Goal: Task Accomplishment & Management: Complete application form

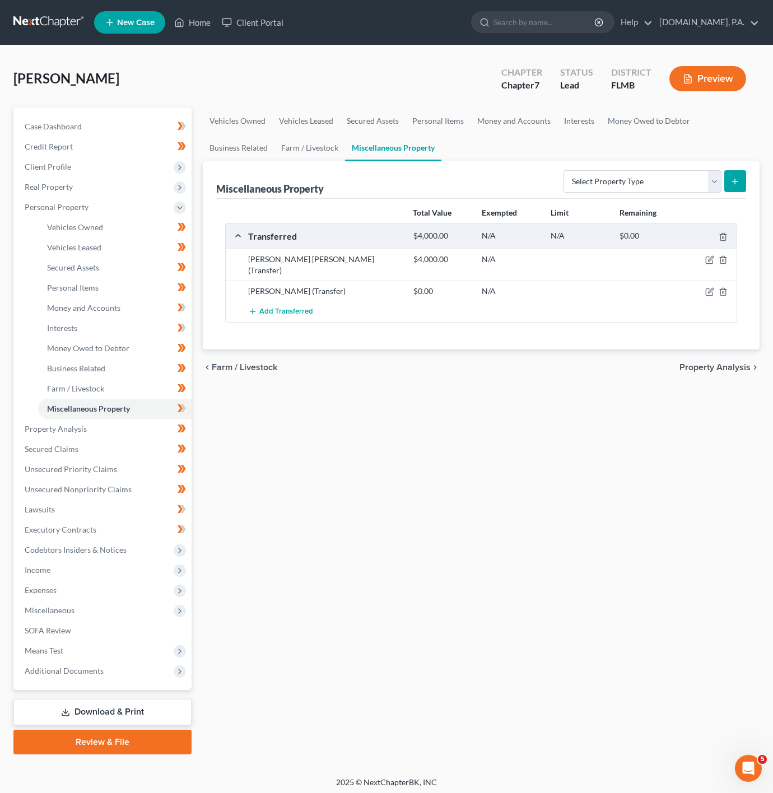
click at [183, 42] on nav "Home New Case Client Portal [DOMAIN_NAME], P.A. [PERSON_NAME][EMAIL_ADDRESS][DO…" at bounding box center [386, 22] width 773 height 45
click at [190, 39] on nav "Home New Case Client Portal [DOMAIN_NAME], P.A. [PERSON_NAME][EMAIL_ADDRESS][DO…" at bounding box center [386, 22] width 773 height 45
click at [179, 16] on icon at bounding box center [179, 22] width 10 height 13
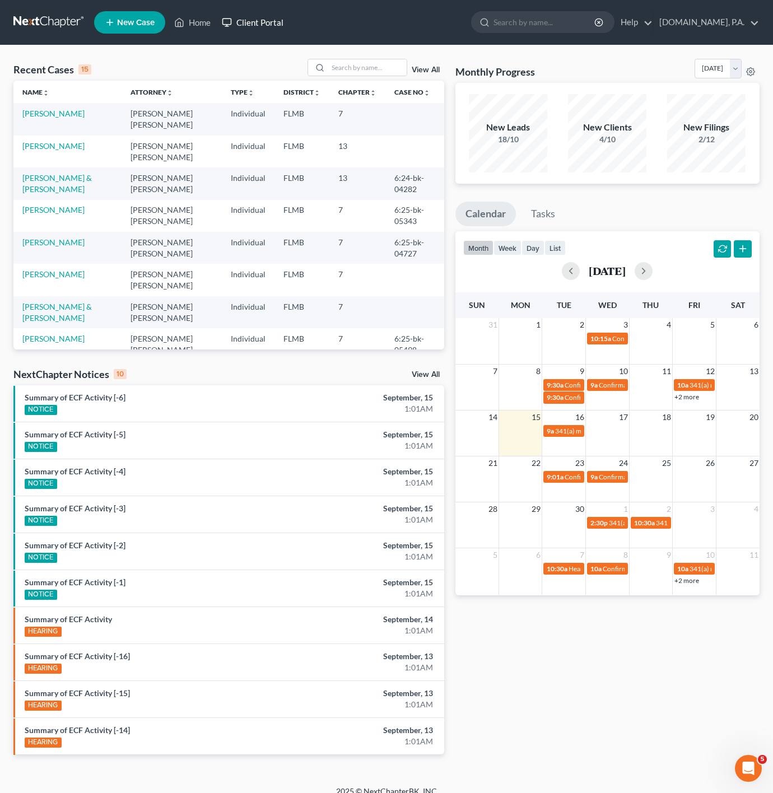
click at [264, 24] on link "Client Portal" at bounding box center [252, 22] width 73 height 20
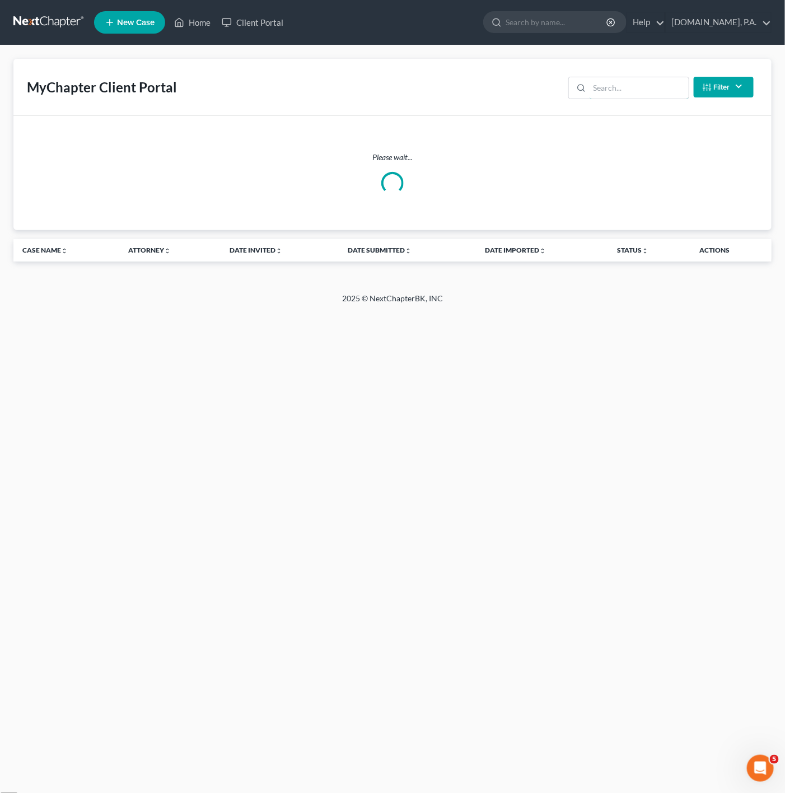
click at [646, 85] on input "search" at bounding box center [639, 87] width 99 height 21
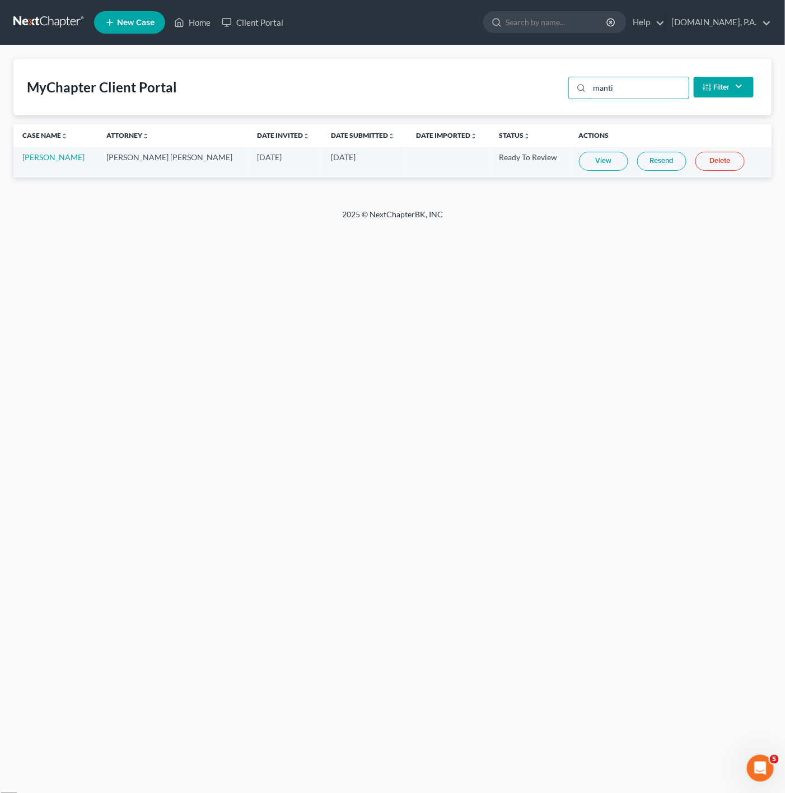
type input "manti"
click at [595, 155] on link "View" at bounding box center [603, 161] width 49 height 19
click at [174, 26] on link "Home" at bounding box center [193, 22] width 48 height 20
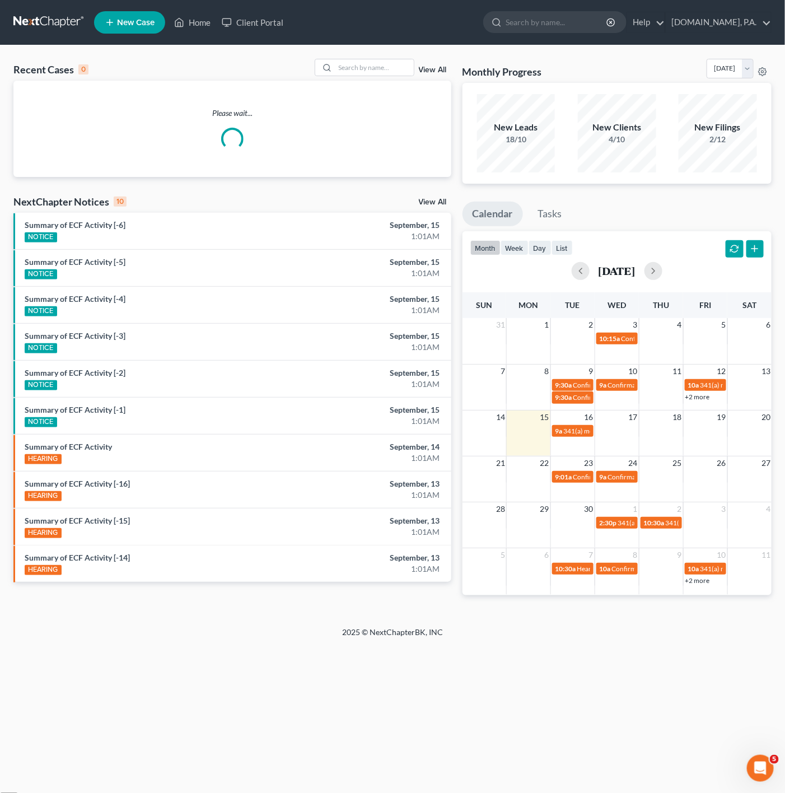
click at [356, 53] on div "Recent Cases 0 View All Please wait... NextChapter Notices 10 View All Summary …" at bounding box center [392, 335] width 785 height 581
click at [356, 59] on input "search" at bounding box center [374, 67] width 78 height 16
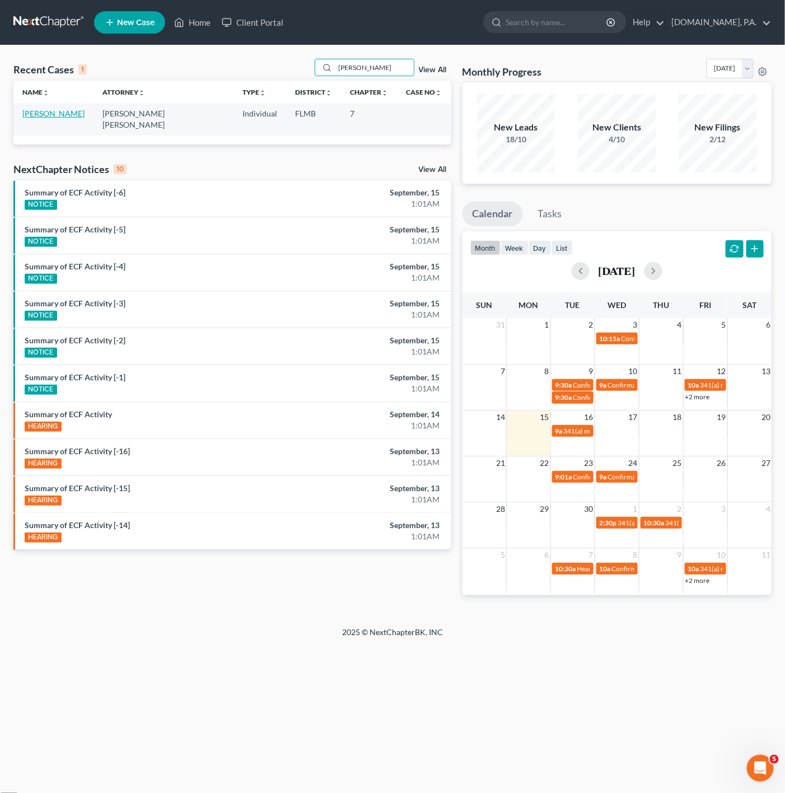
type input "[PERSON_NAME]"
click at [66, 115] on link "[PERSON_NAME]" at bounding box center [53, 114] width 62 height 10
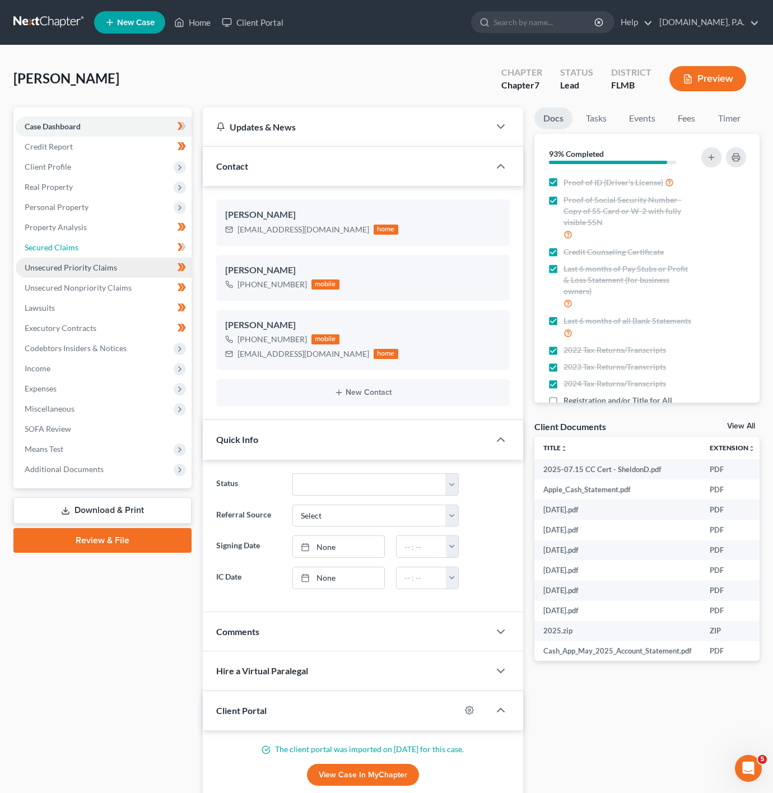
drag, startPoint x: 151, startPoint y: 247, endPoint x: 140, endPoint y: 267, distance: 23.1
click at [151, 247] on link "Secured Claims" at bounding box center [104, 247] width 176 height 20
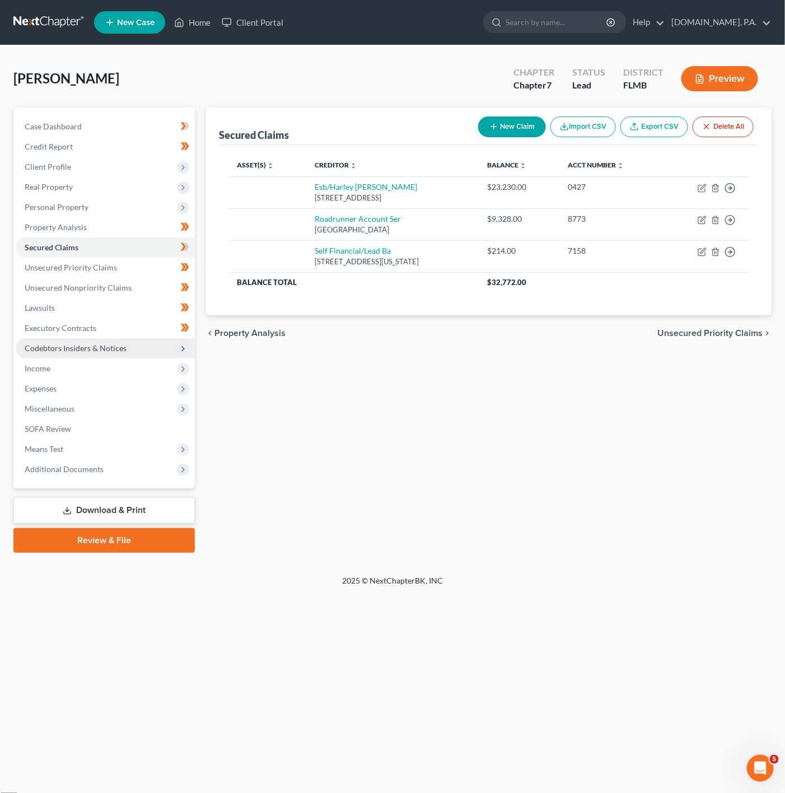
click at [170, 348] on span "Codebtors Insiders & Notices" at bounding box center [105, 348] width 179 height 20
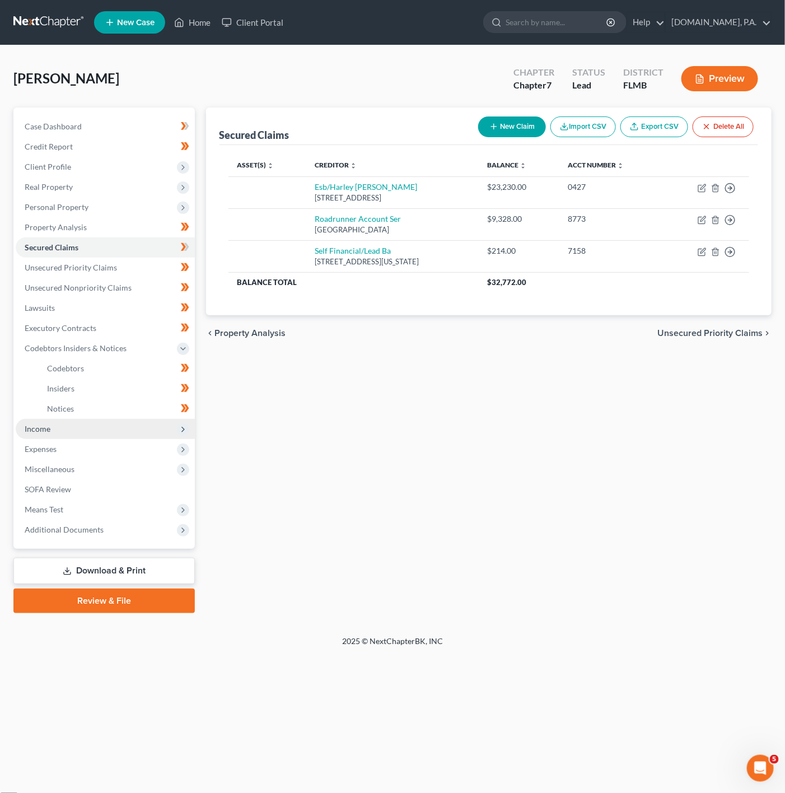
click at [138, 432] on span "Income" at bounding box center [105, 429] width 179 height 20
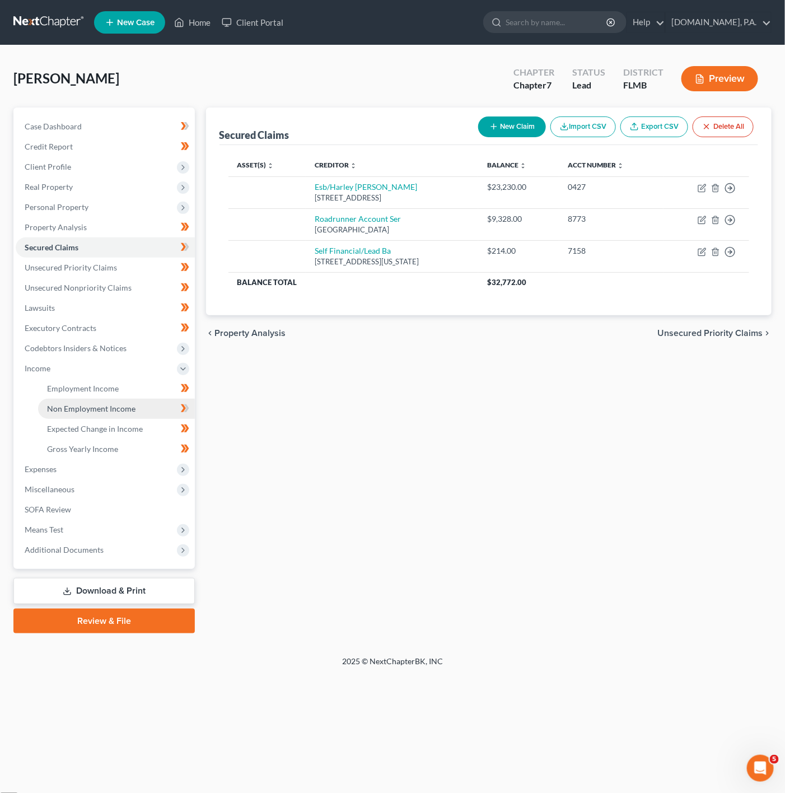
click at [165, 405] on link "Non Employment Income" at bounding box center [116, 409] width 157 height 20
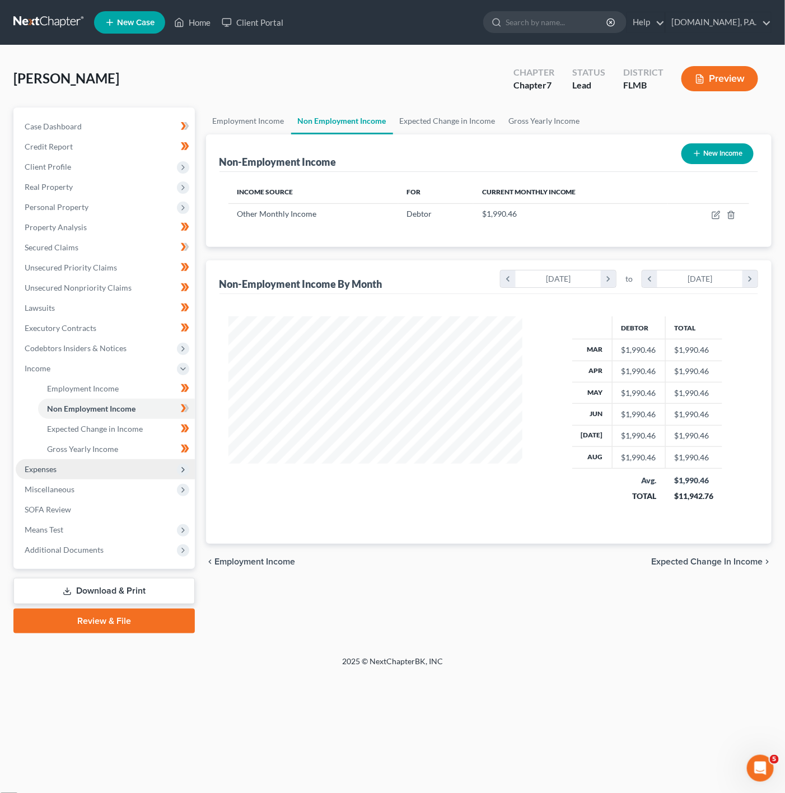
scroll to position [202, 316]
click at [95, 459] on span "Expenses" at bounding box center [105, 469] width 179 height 20
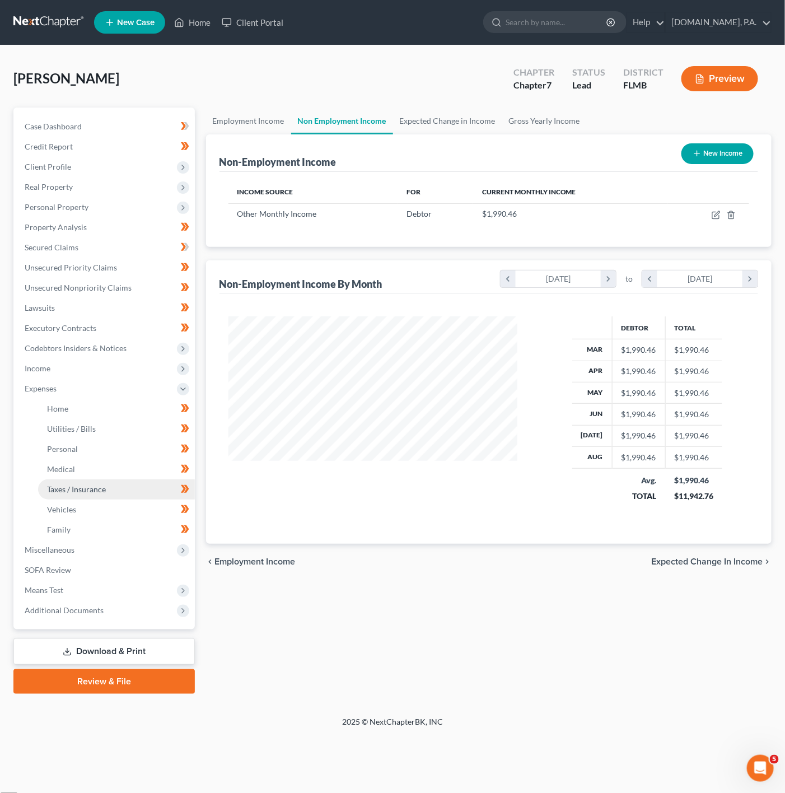
scroll to position [559801, 559685]
click at [160, 415] on link "Home" at bounding box center [116, 409] width 157 height 20
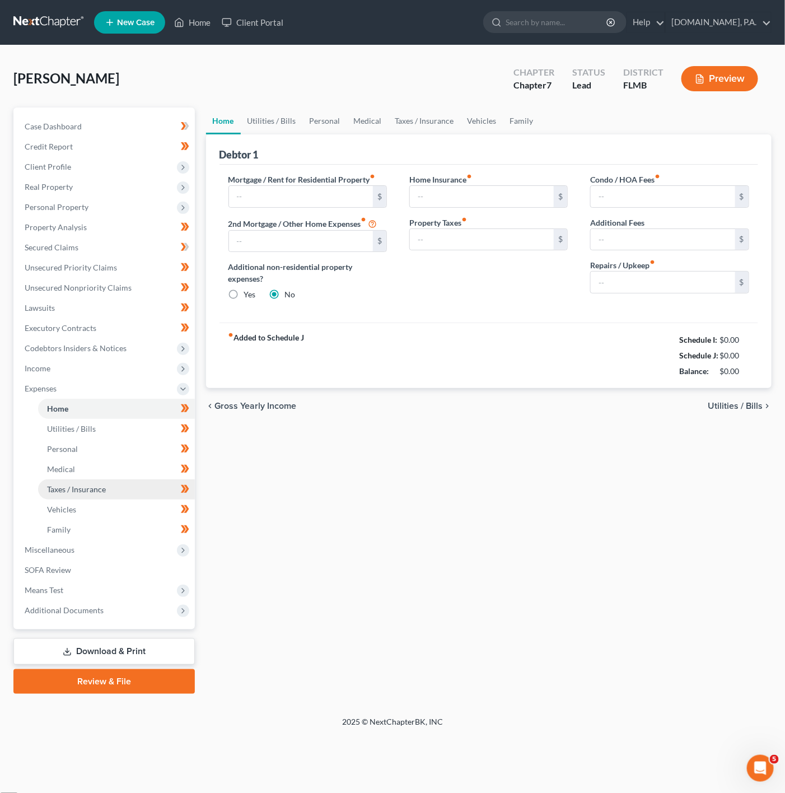
click at [116, 497] on link "Taxes / Insurance" at bounding box center [116, 489] width 157 height 20
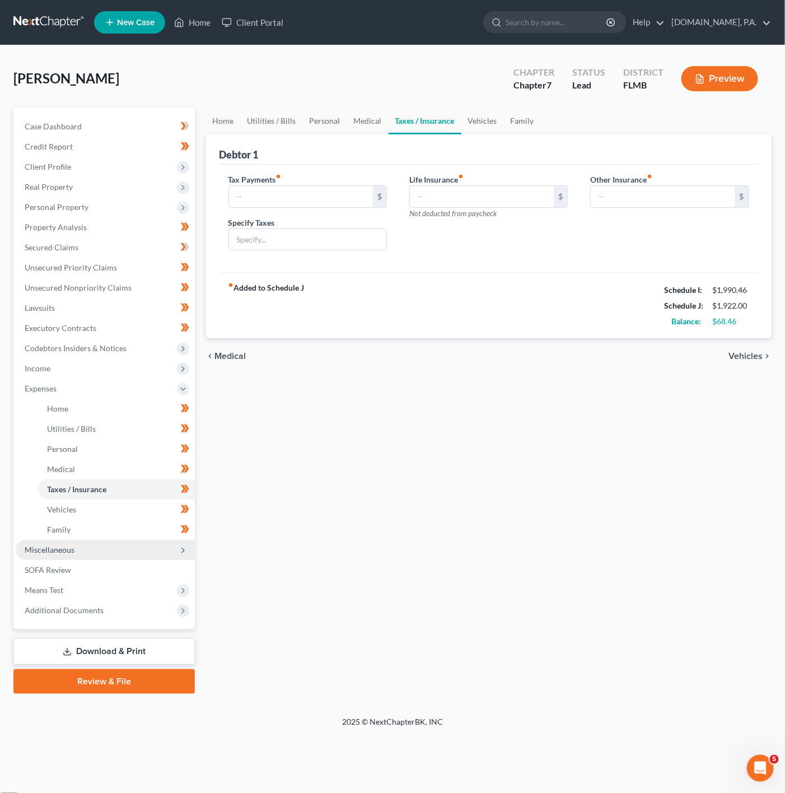
click at [101, 547] on span "Miscellaneous" at bounding box center [105, 550] width 179 height 20
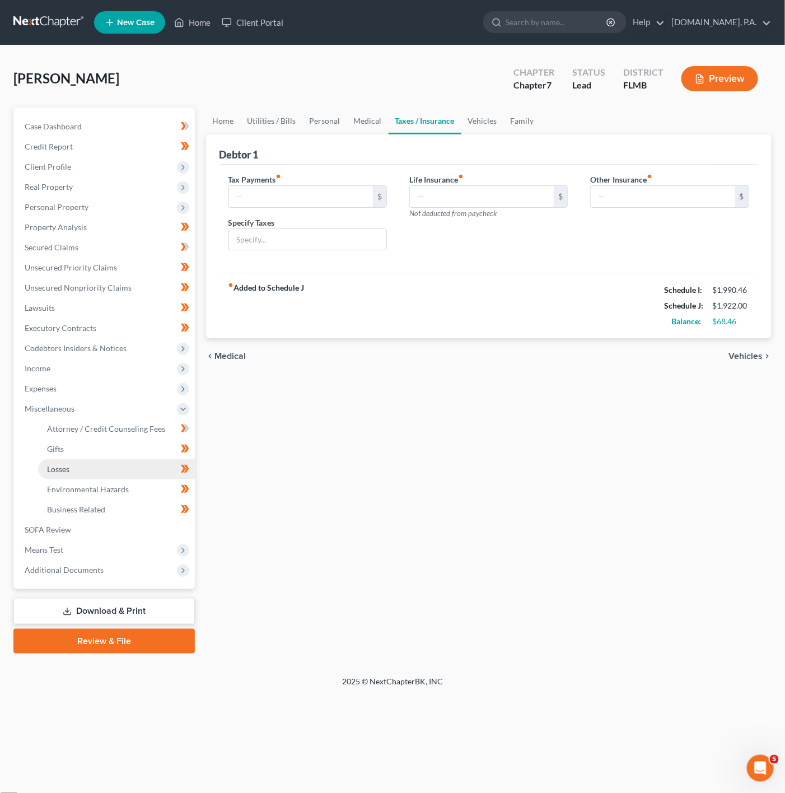
click at [126, 461] on link "Losses" at bounding box center [116, 469] width 157 height 20
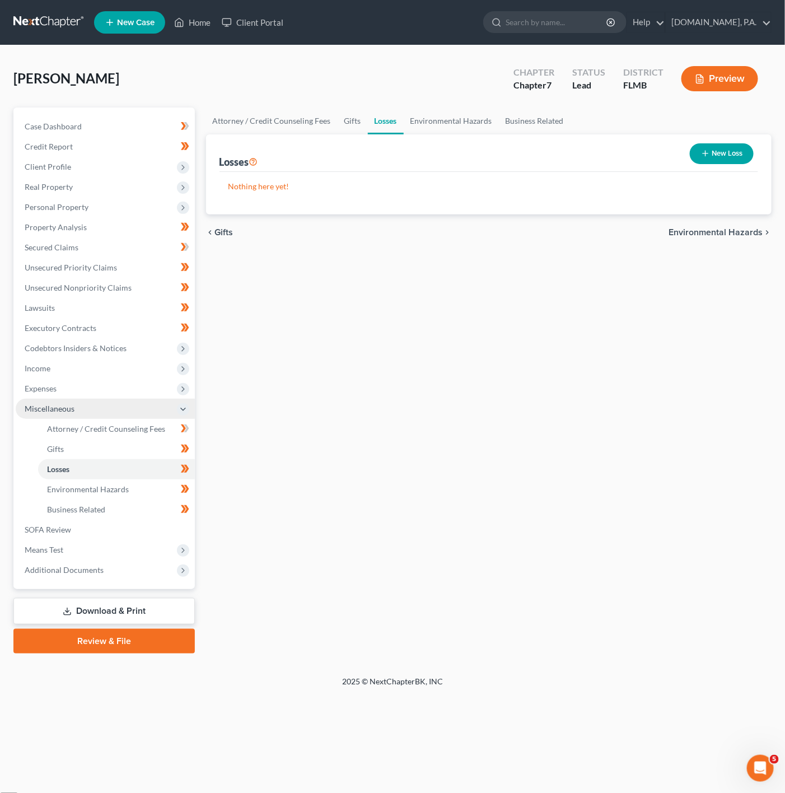
click at [142, 400] on span "Miscellaneous" at bounding box center [105, 409] width 179 height 20
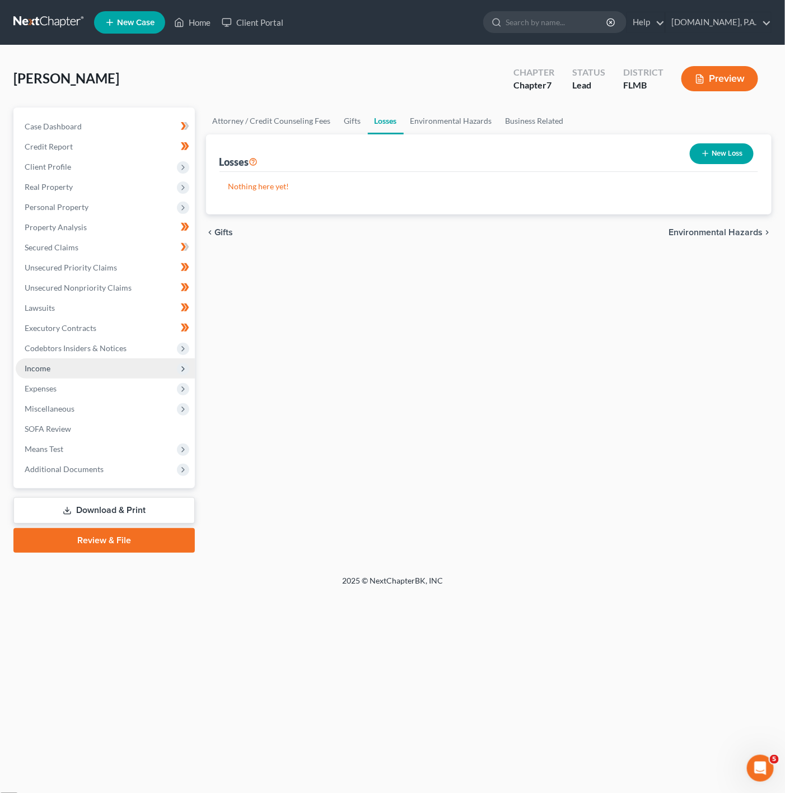
click at [143, 375] on span "Income" at bounding box center [105, 368] width 179 height 20
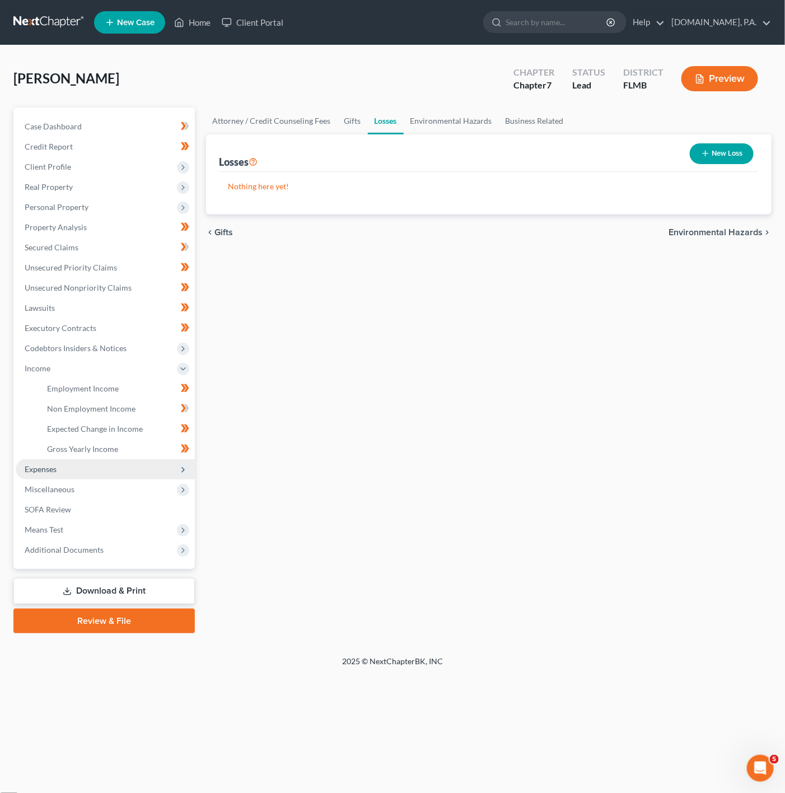
click at [125, 461] on span "Expenses" at bounding box center [105, 469] width 179 height 20
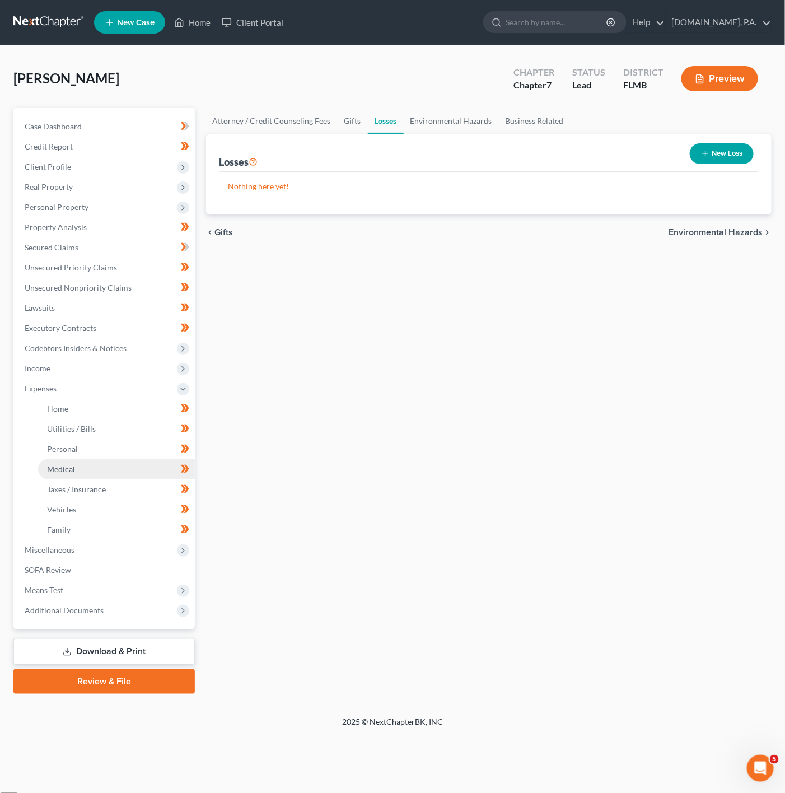
click at [109, 464] on link "Medical" at bounding box center [116, 469] width 157 height 20
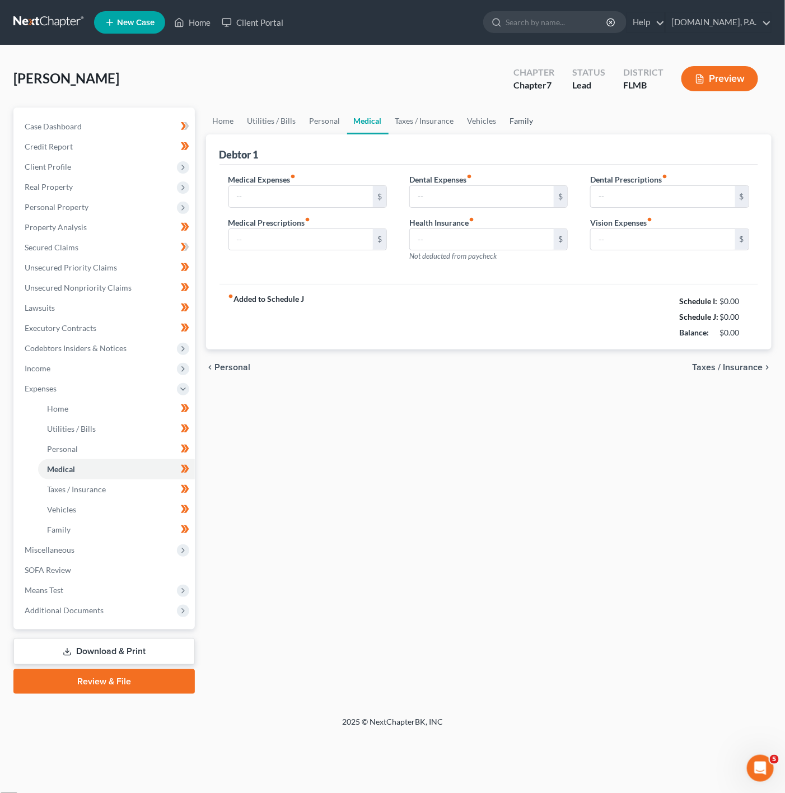
type input "20.00"
type input "40.00"
type input "60.00"
click at [133, 366] on span "Income" at bounding box center [105, 368] width 179 height 20
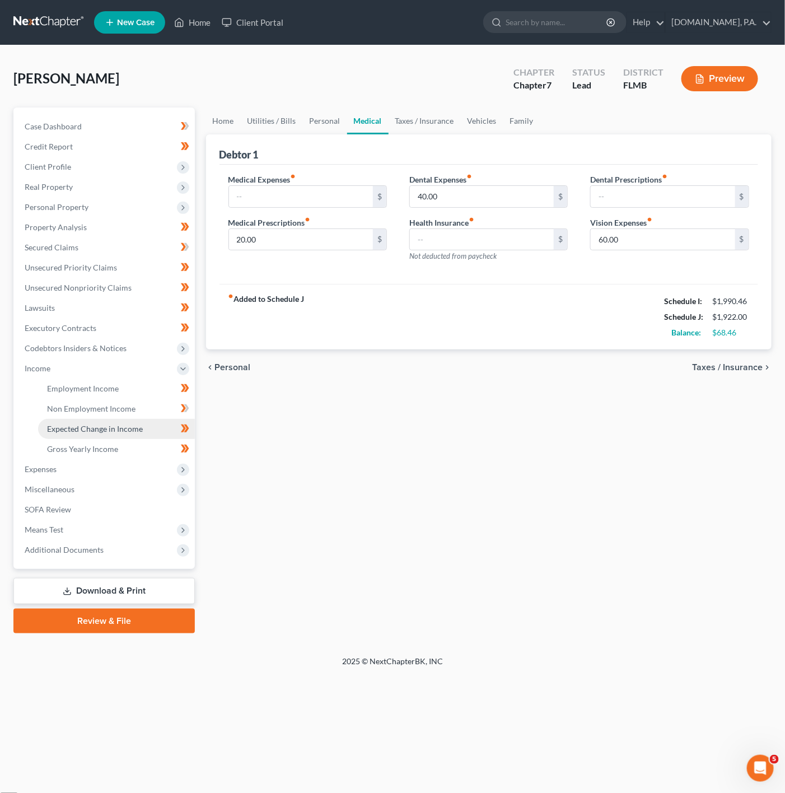
click at [125, 420] on link "Expected Change in Income" at bounding box center [116, 429] width 157 height 20
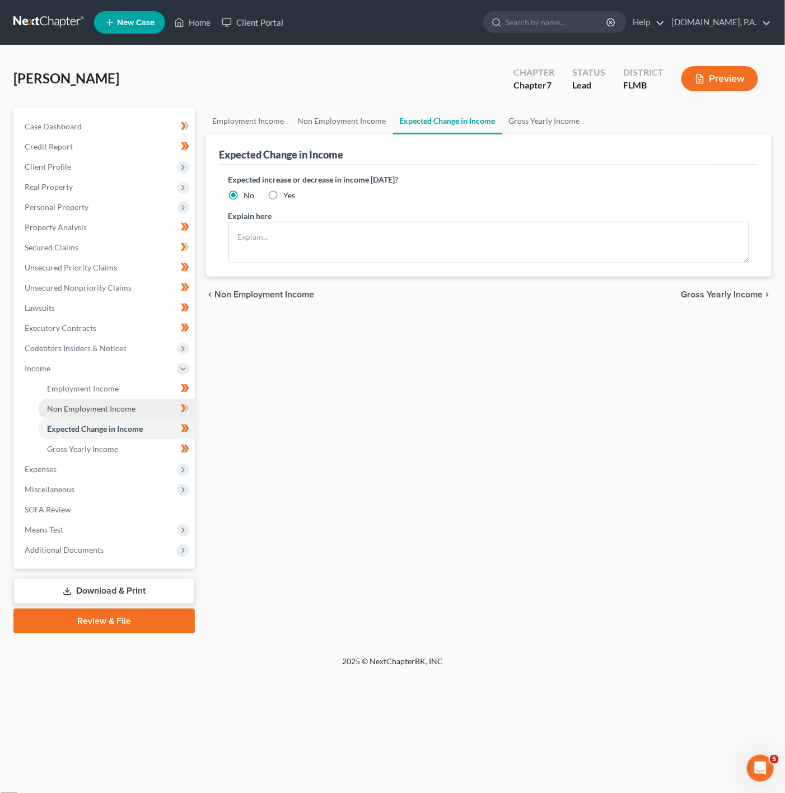
click at [150, 400] on link "Non Employment Income" at bounding box center [116, 409] width 157 height 20
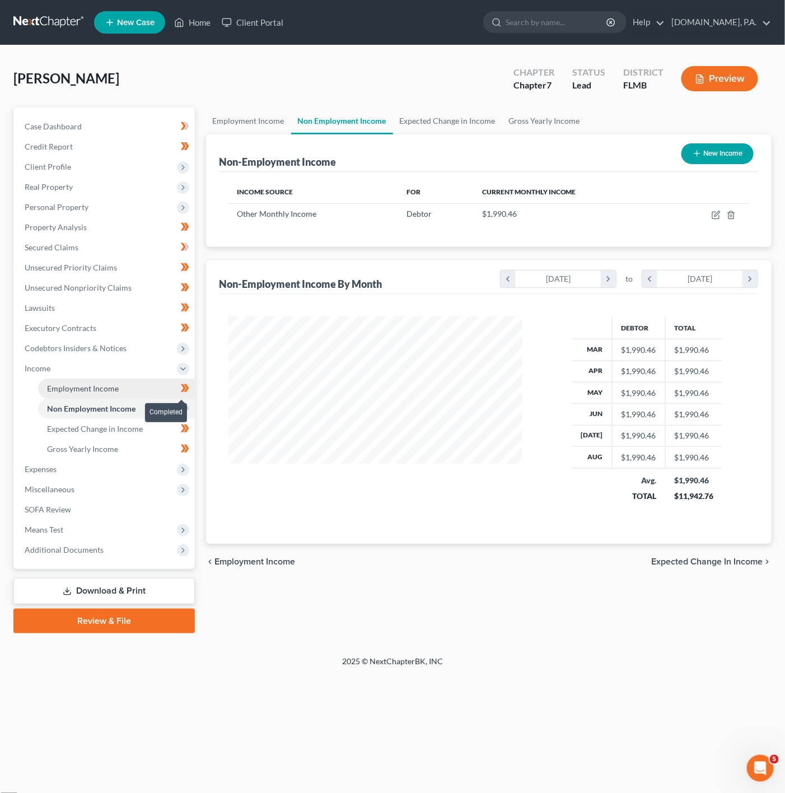
scroll to position [202, 316]
click at [143, 389] on link "Employment Income" at bounding box center [116, 389] width 157 height 20
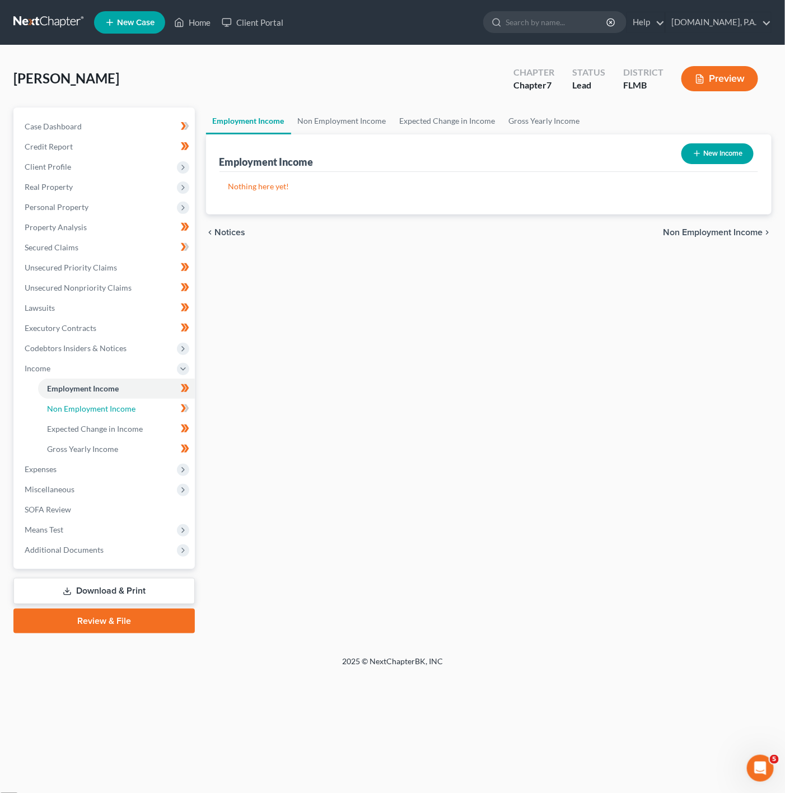
click at [150, 402] on link "Non Employment Income" at bounding box center [116, 409] width 157 height 20
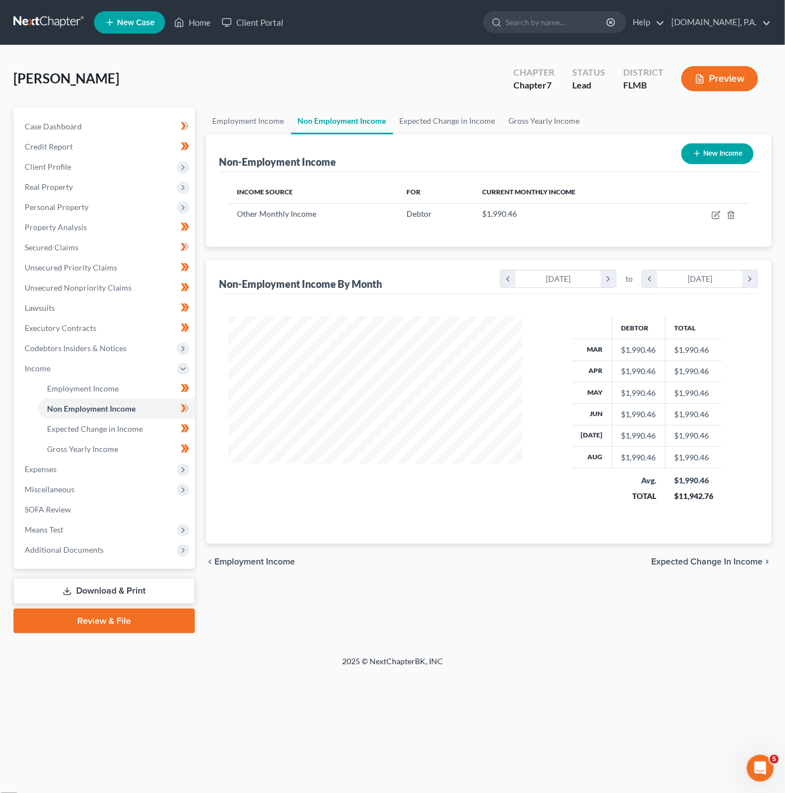
scroll to position [202, 316]
click at [721, 217] on td at bounding box center [708, 213] width 81 height 21
click at [718, 215] on icon "button" at bounding box center [717, 213] width 5 height 5
select select "13"
select select "0"
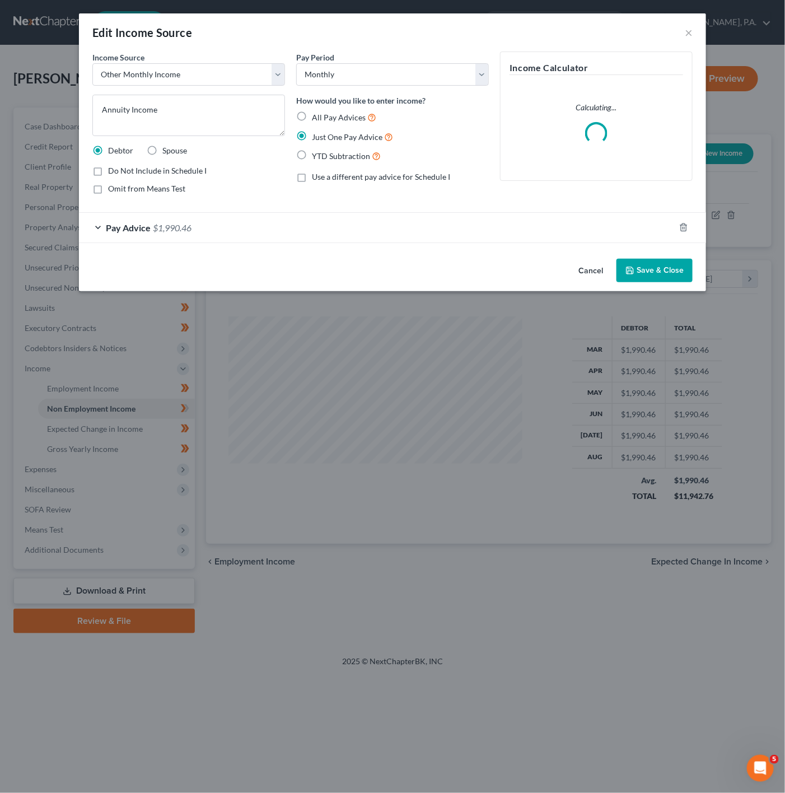
click at [289, 228] on div "Pay Advice $1,990.46" at bounding box center [377, 228] width 596 height 30
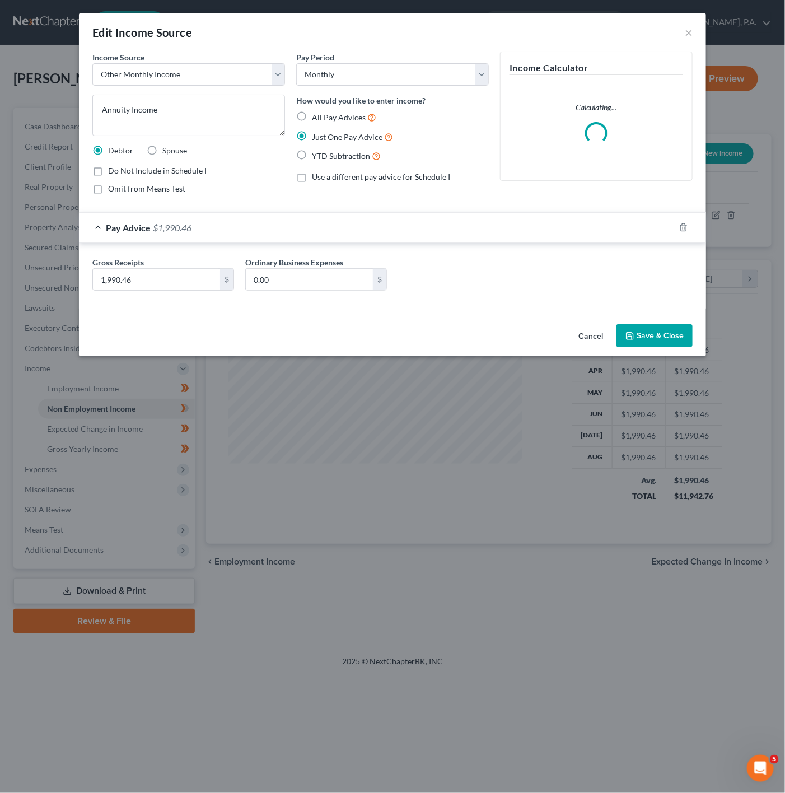
click at [300, 227] on div "Pay Advice $1,990.46" at bounding box center [377, 228] width 596 height 30
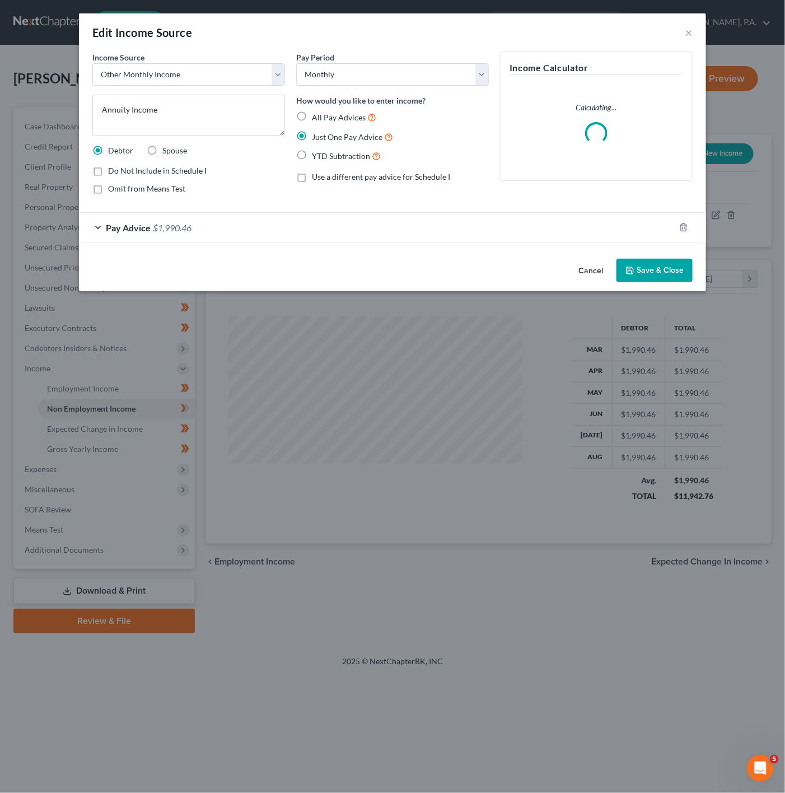
click at [683, 37] on div "Edit Income Source ×" at bounding box center [392, 32] width 627 height 38
click at [688, 32] on button "×" at bounding box center [689, 32] width 8 height 13
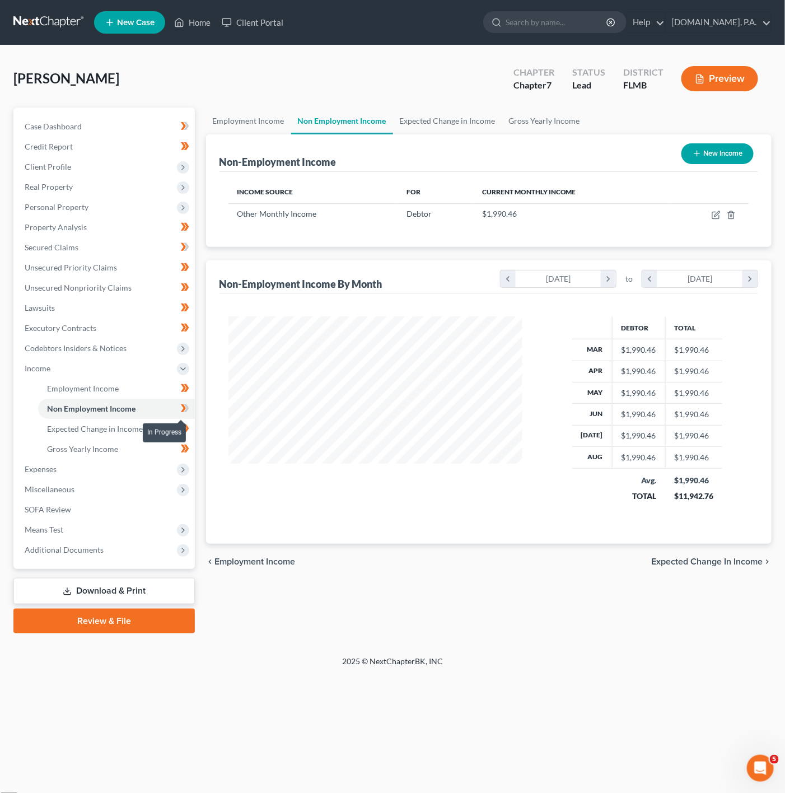
click at [190, 403] on span at bounding box center [185, 410] width 20 height 17
click at [133, 388] on link "Employment Income" at bounding box center [116, 389] width 157 height 20
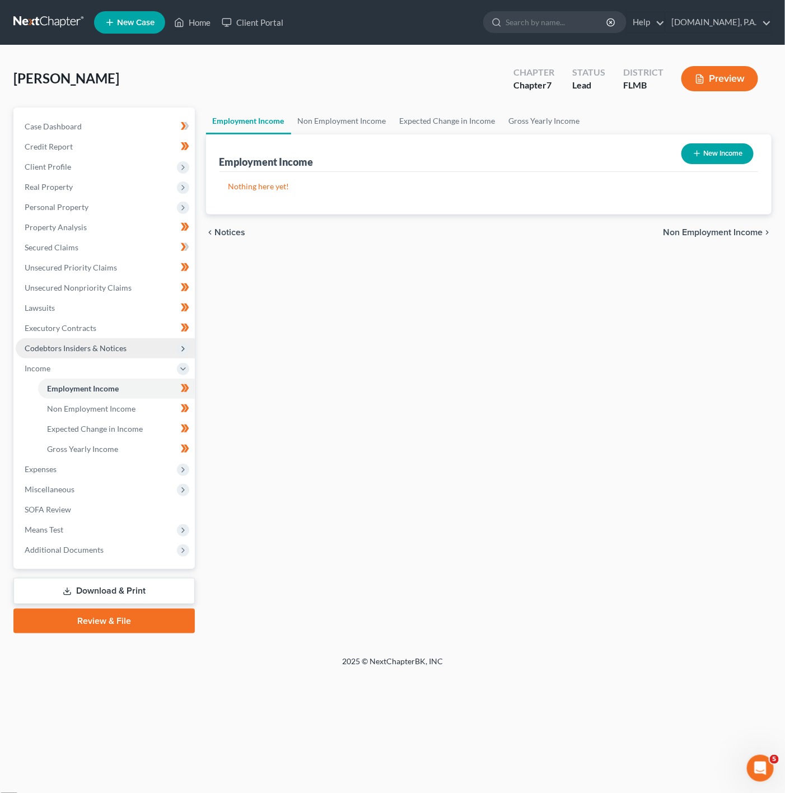
click at [127, 348] on span "Codebtors Insiders & Notices" at bounding box center [105, 348] width 179 height 20
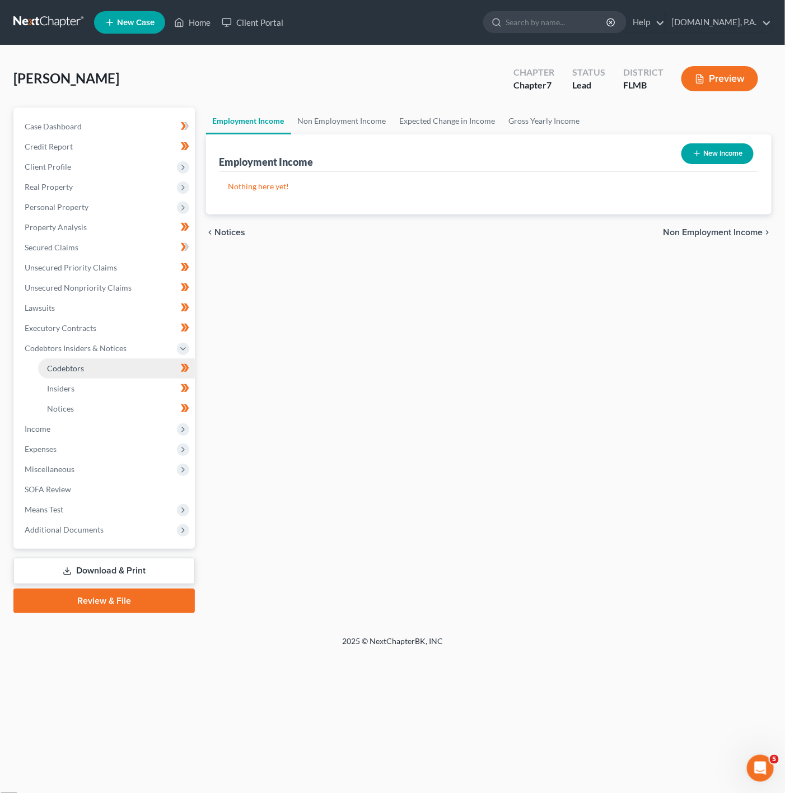
click at [94, 370] on link "Codebtors" at bounding box center [116, 368] width 157 height 20
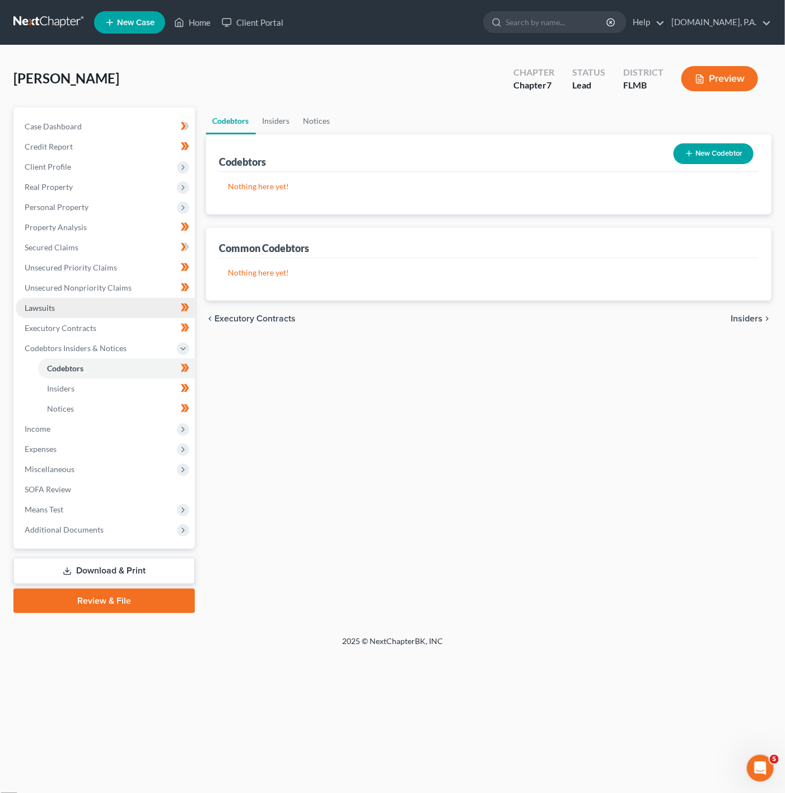
click at [106, 307] on link "Lawsuits" at bounding box center [105, 308] width 179 height 20
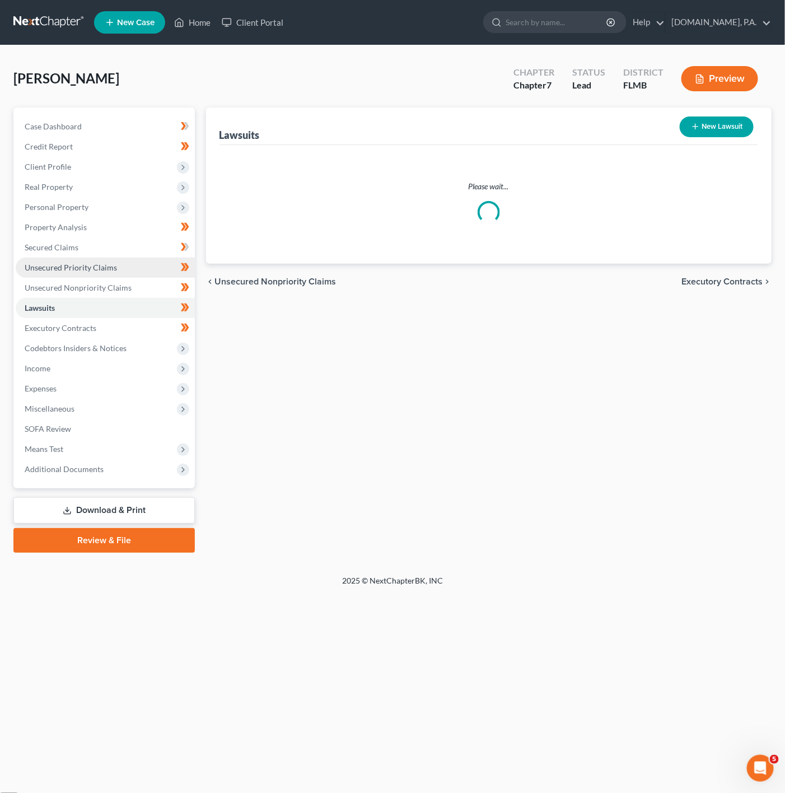
click at [113, 276] on link "Unsecured Priority Claims" at bounding box center [105, 268] width 179 height 20
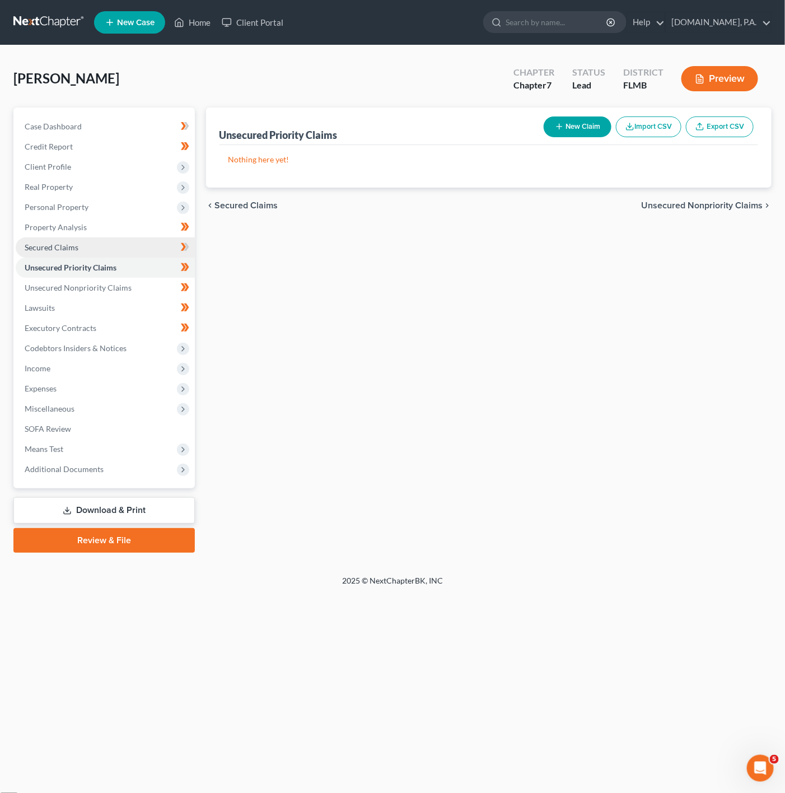
click at [138, 246] on link "Secured Claims" at bounding box center [105, 247] width 179 height 20
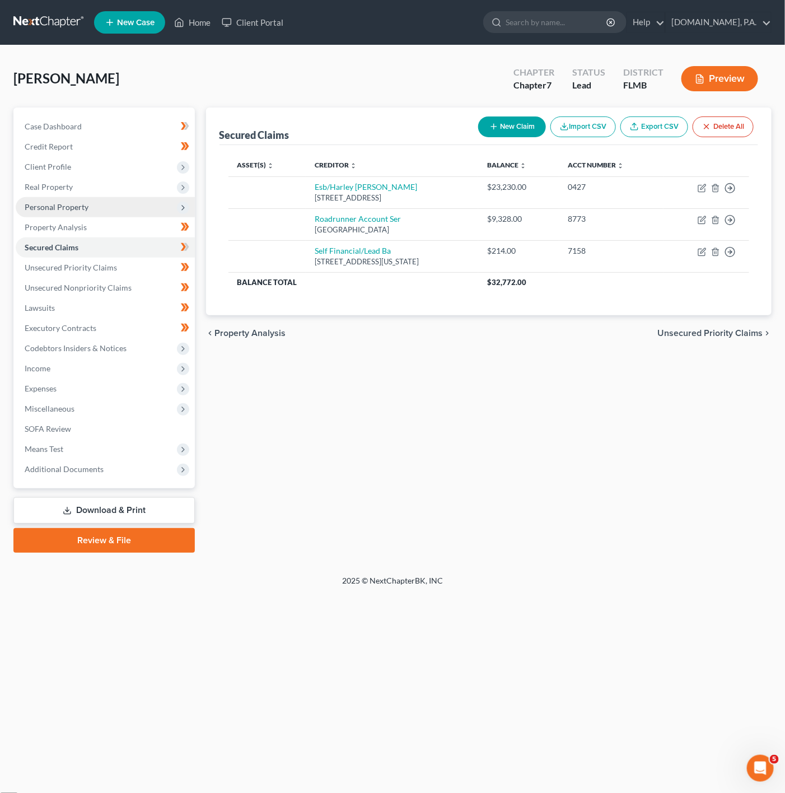
click at [137, 204] on span "Personal Property" at bounding box center [105, 207] width 179 height 20
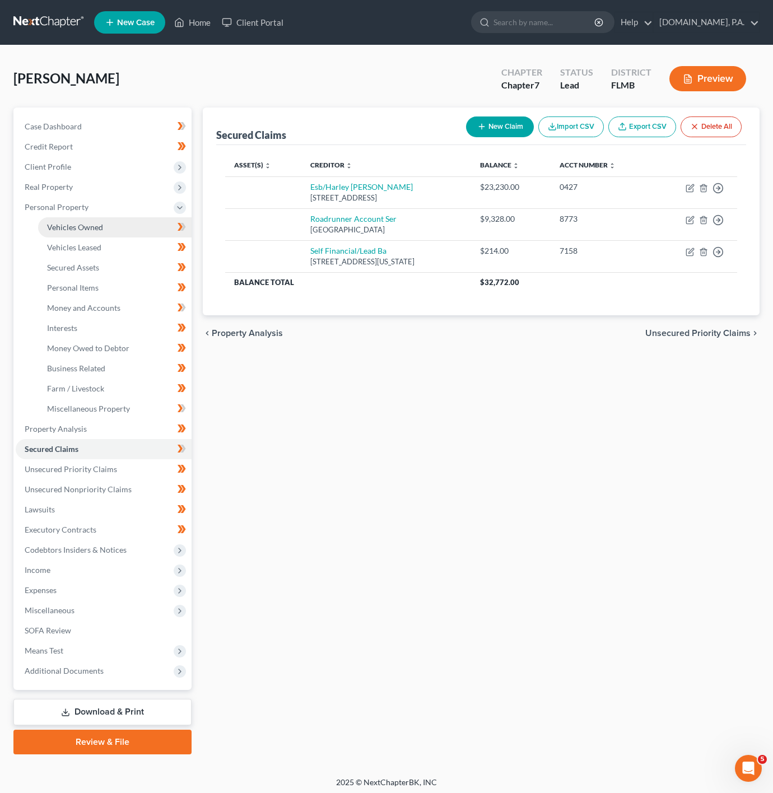
click at [131, 231] on link "Vehicles Owned" at bounding box center [114, 227] width 153 height 20
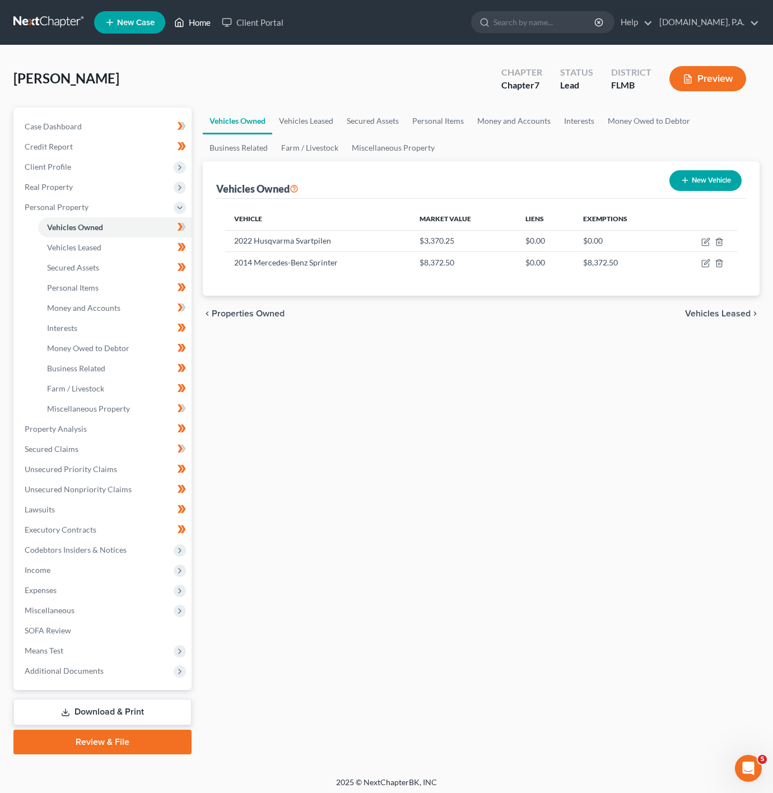
click at [199, 21] on link "Home" at bounding box center [193, 22] width 48 height 20
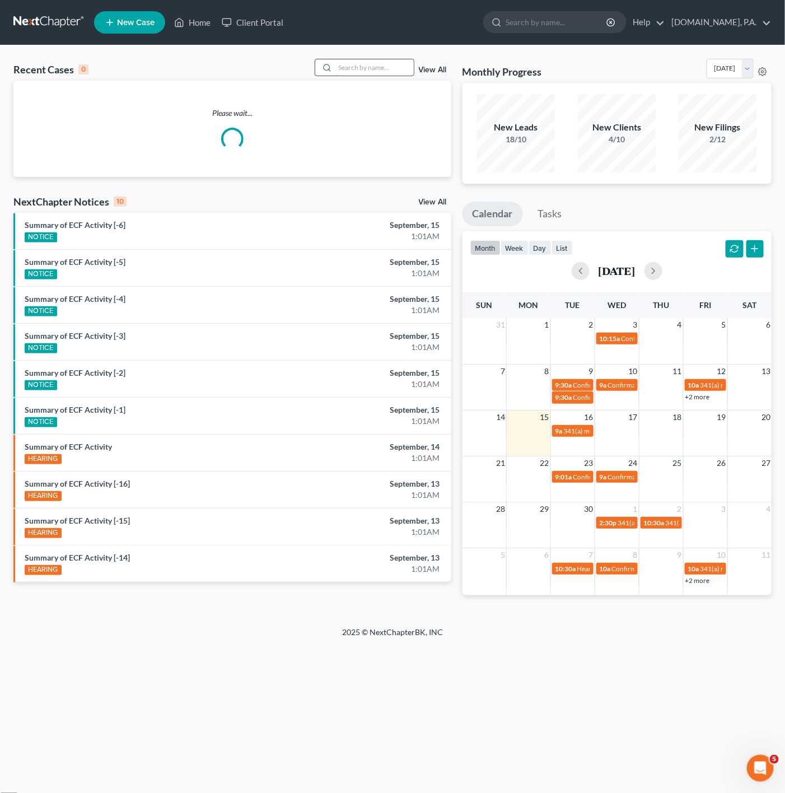
click at [361, 62] on input "search" at bounding box center [374, 67] width 78 height 16
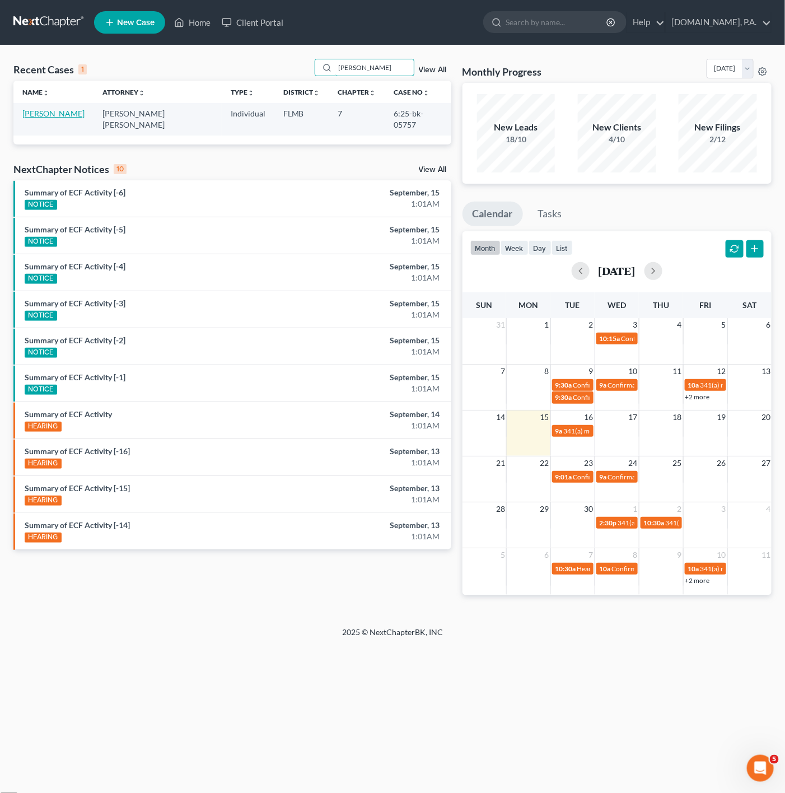
type input "[PERSON_NAME]"
click at [54, 118] on link "[PERSON_NAME]" at bounding box center [53, 114] width 62 height 10
select select "2"
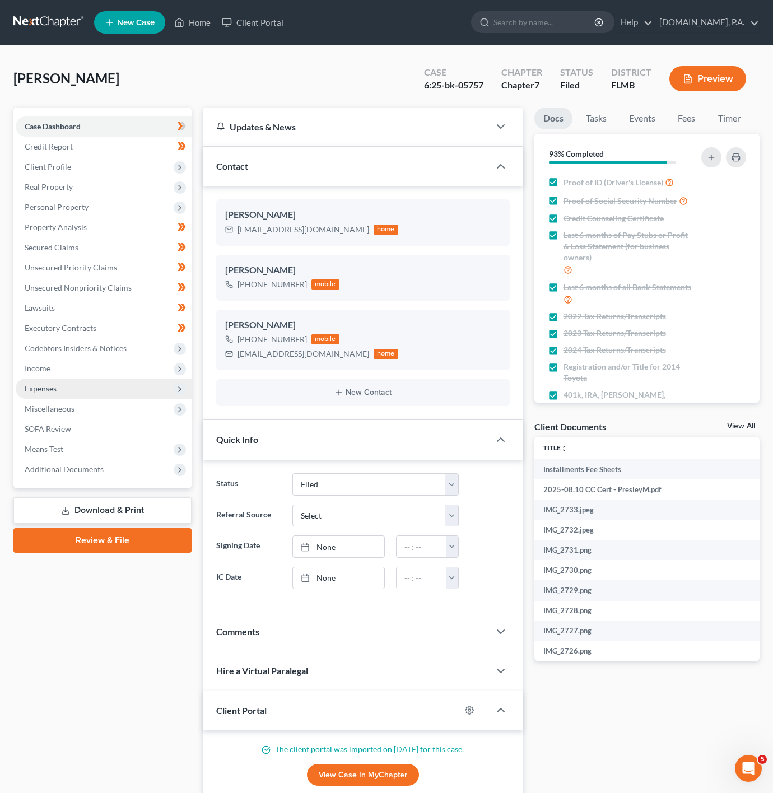
click at [153, 394] on span "Expenses" at bounding box center [104, 389] width 176 height 20
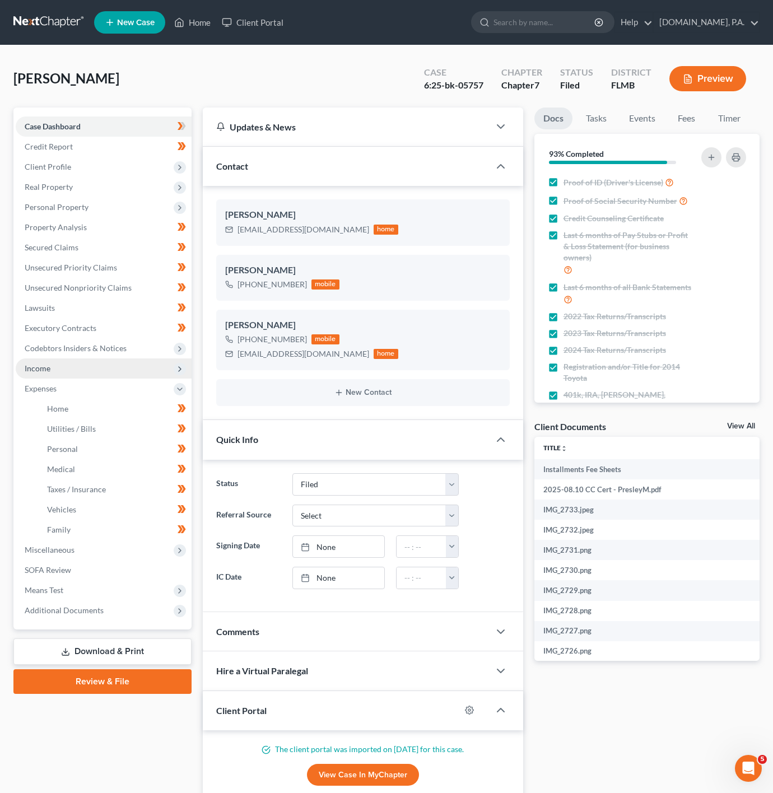
click at [105, 353] on span "Codebtors Insiders & Notices" at bounding box center [104, 348] width 176 height 20
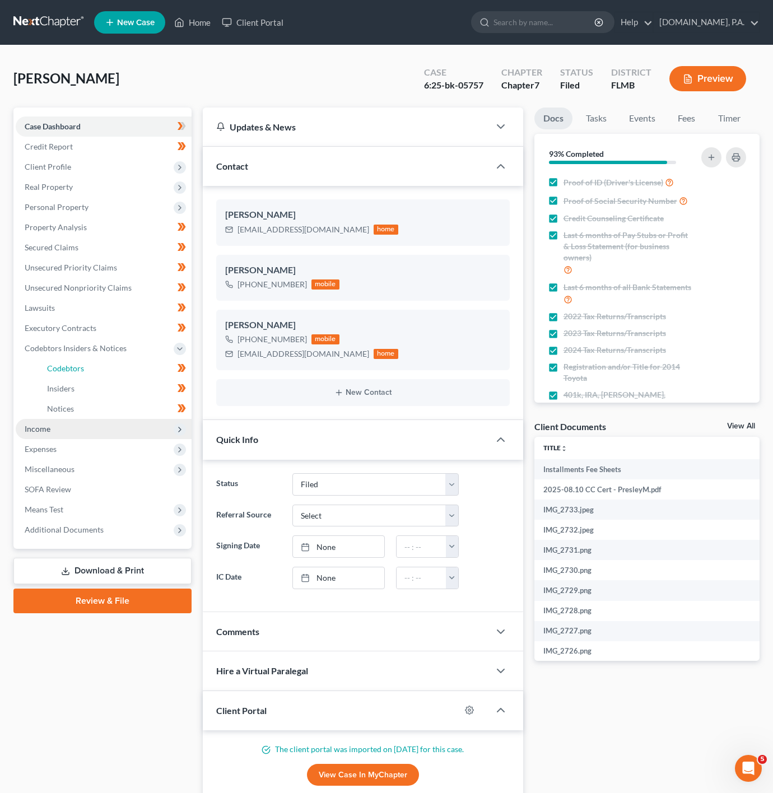
click at [105, 367] on link "Codebtors" at bounding box center [114, 368] width 153 height 20
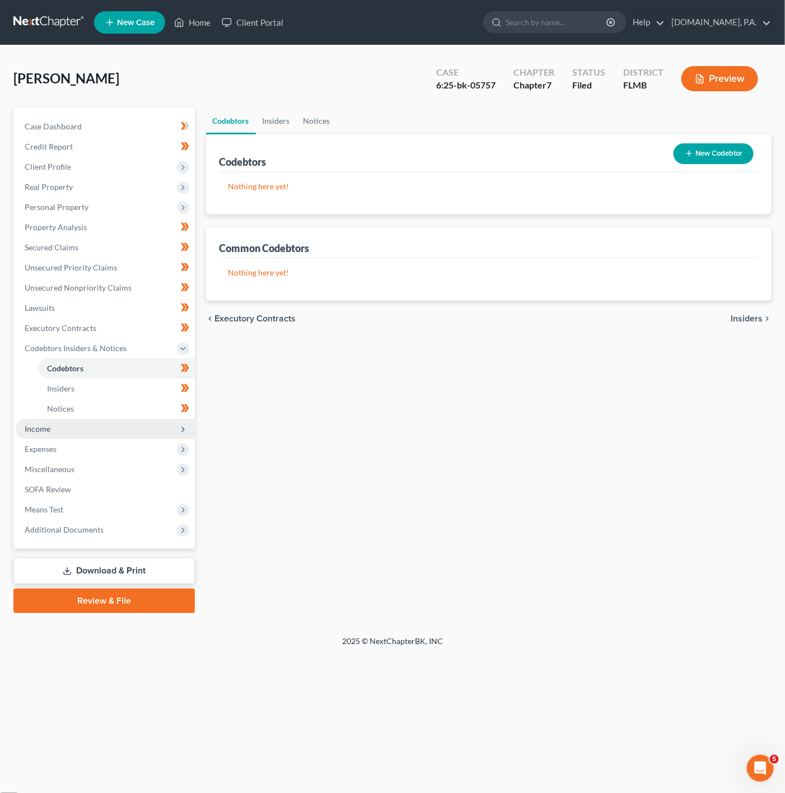
click at [106, 425] on span "Income" at bounding box center [105, 429] width 179 height 20
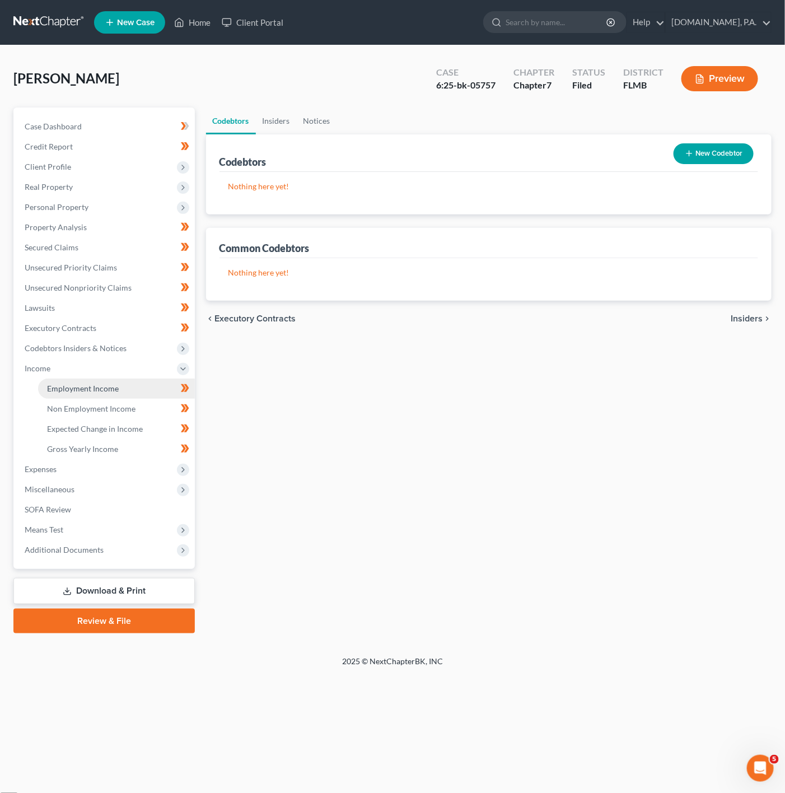
click at [140, 385] on link "Employment Income" at bounding box center [116, 389] width 157 height 20
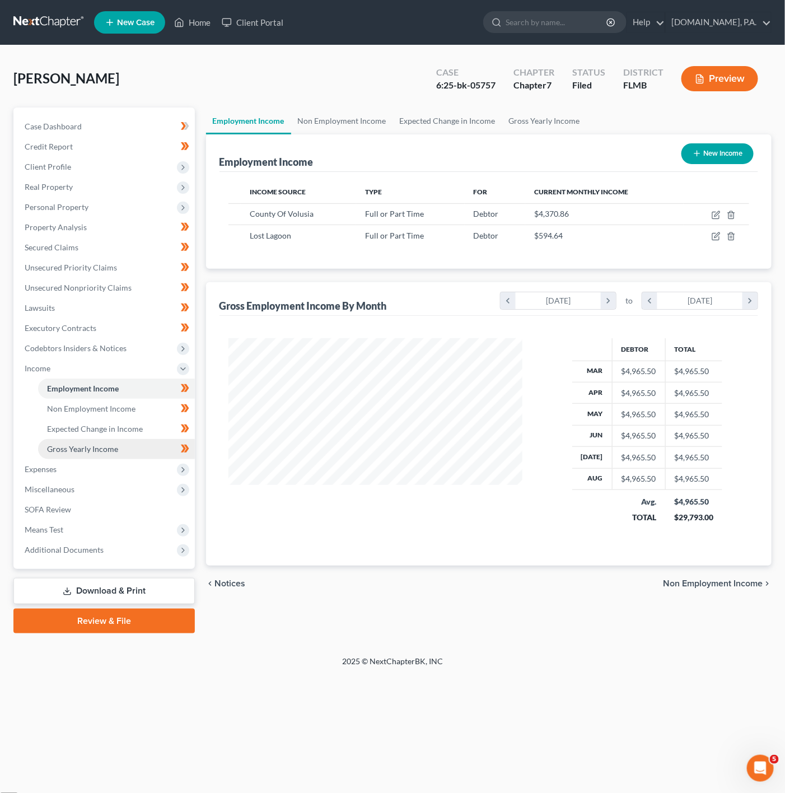
scroll to position [202, 316]
click at [123, 447] on link "Gross Yearly Income" at bounding box center [116, 449] width 157 height 20
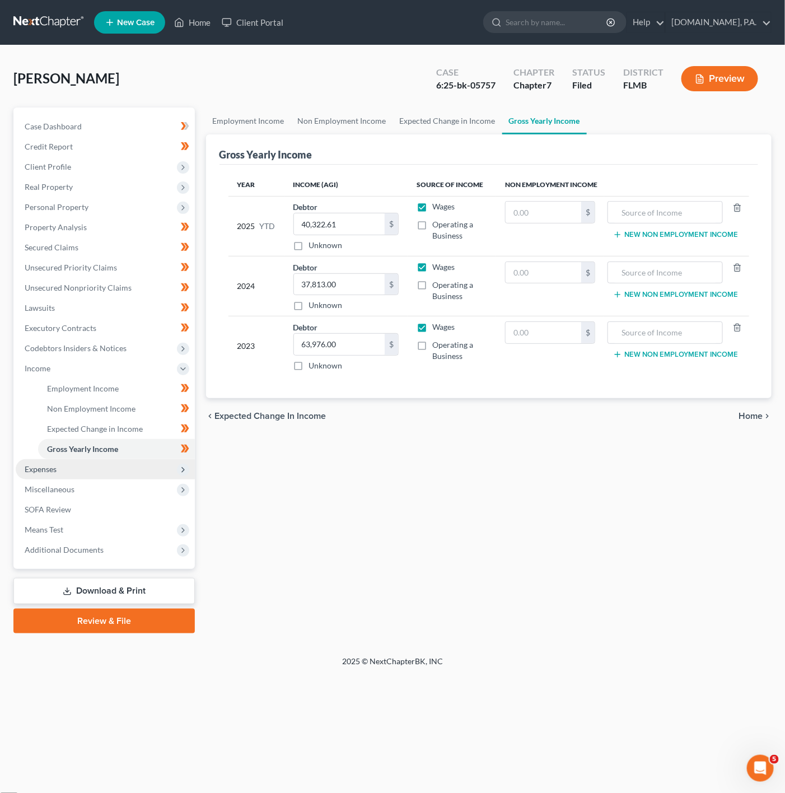
click at [108, 474] on span "Expenses" at bounding box center [105, 469] width 179 height 20
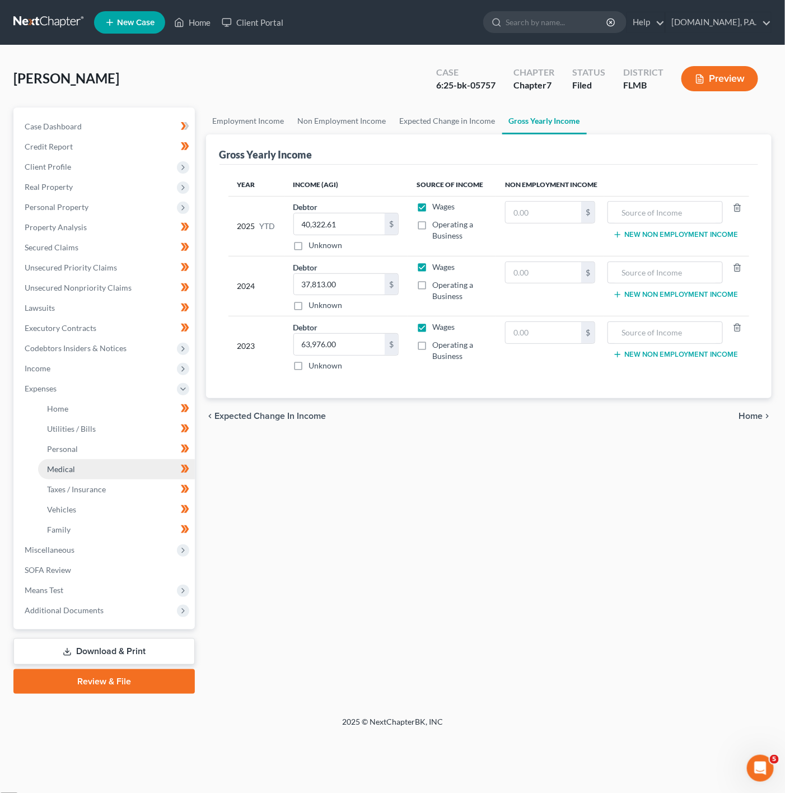
click at [116, 478] on link "Medical" at bounding box center [116, 469] width 157 height 20
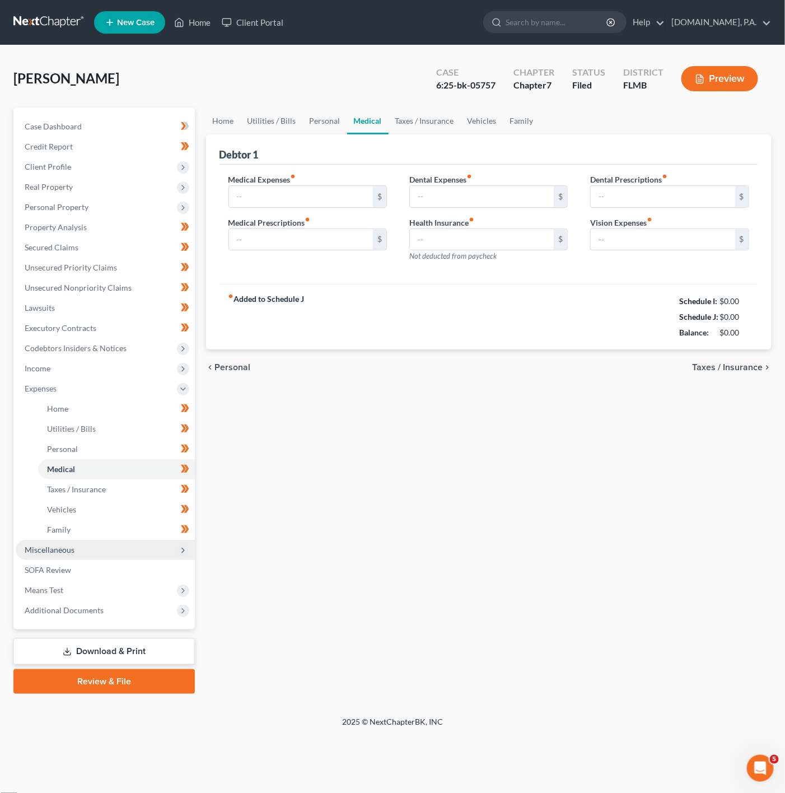
type input "20.00"
type input "40.00"
type input "30.00"
click at [132, 473] on link "Medical" at bounding box center [116, 469] width 157 height 20
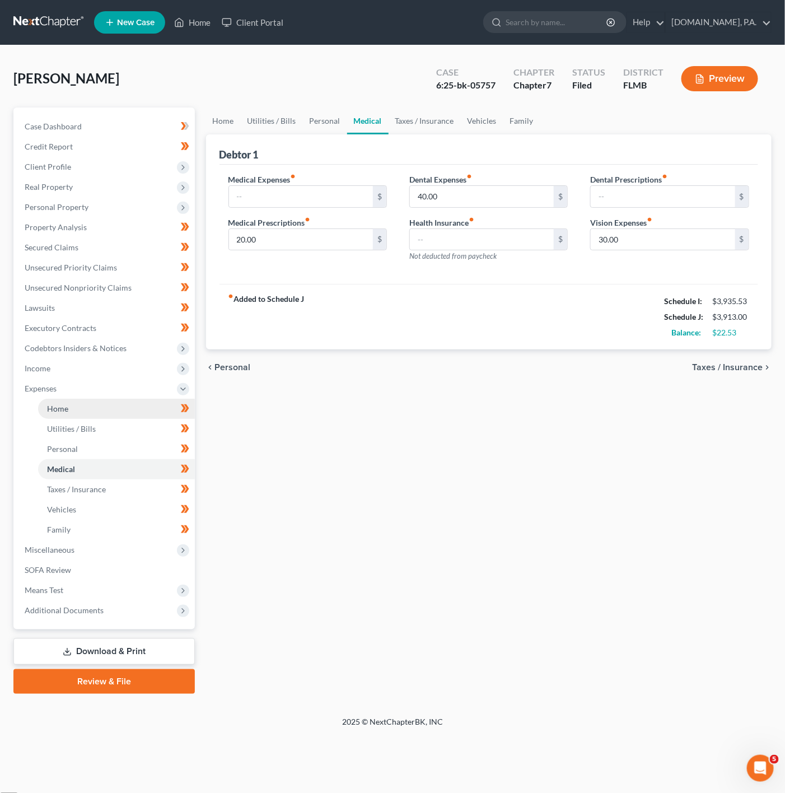
click at [115, 412] on link "Home" at bounding box center [116, 409] width 157 height 20
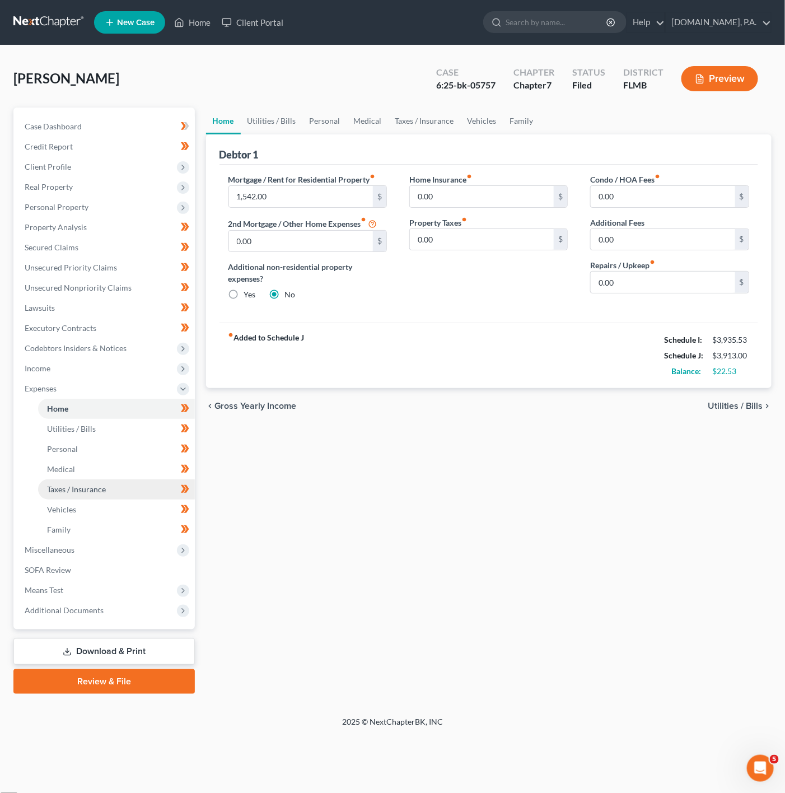
click at [81, 486] on span "Taxes / Insurance" at bounding box center [76, 489] width 59 height 10
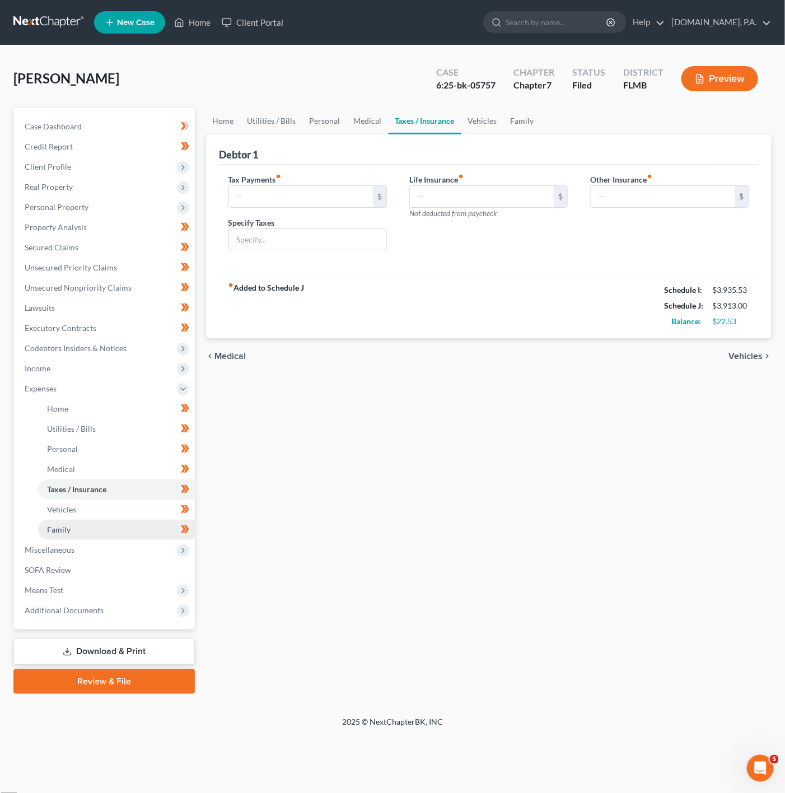
click at [59, 525] on span "Family" at bounding box center [59, 530] width 24 height 10
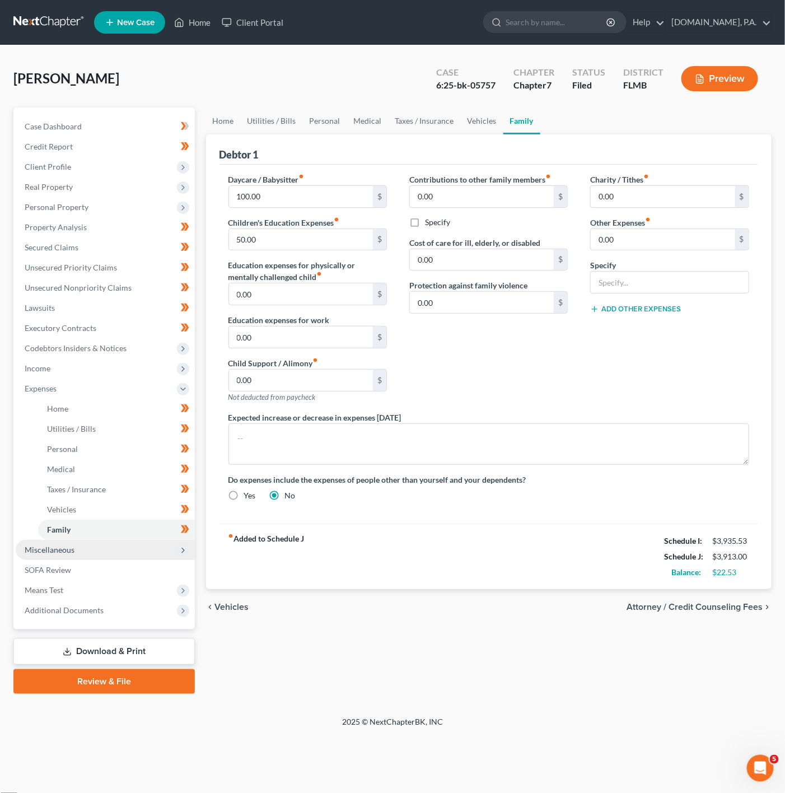
click at [158, 547] on span "Miscellaneous" at bounding box center [105, 550] width 179 height 20
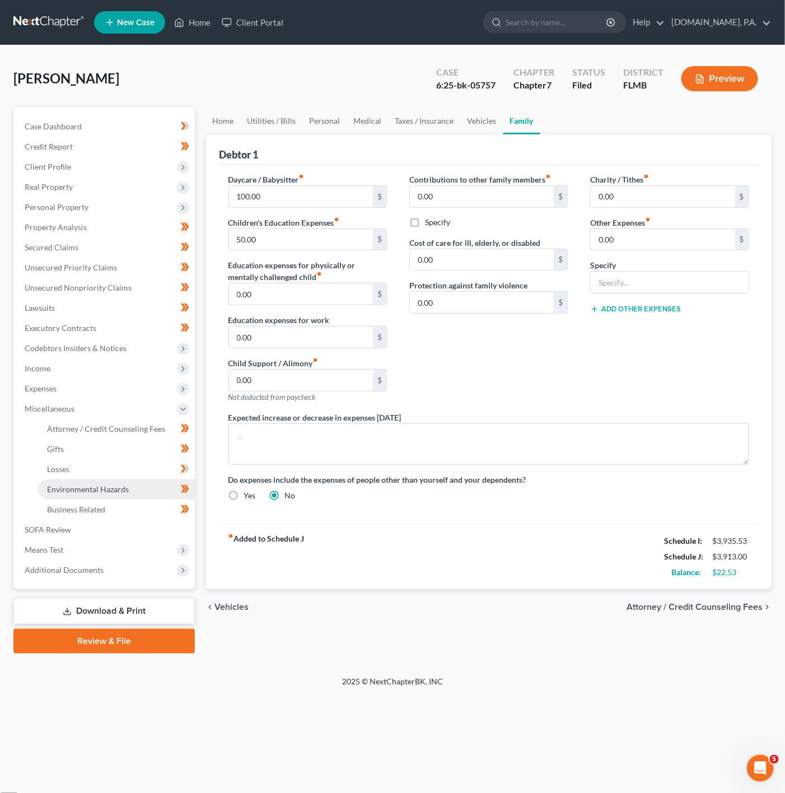
click at [148, 494] on link "Environmental Hazards" at bounding box center [116, 489] width 157 height 20
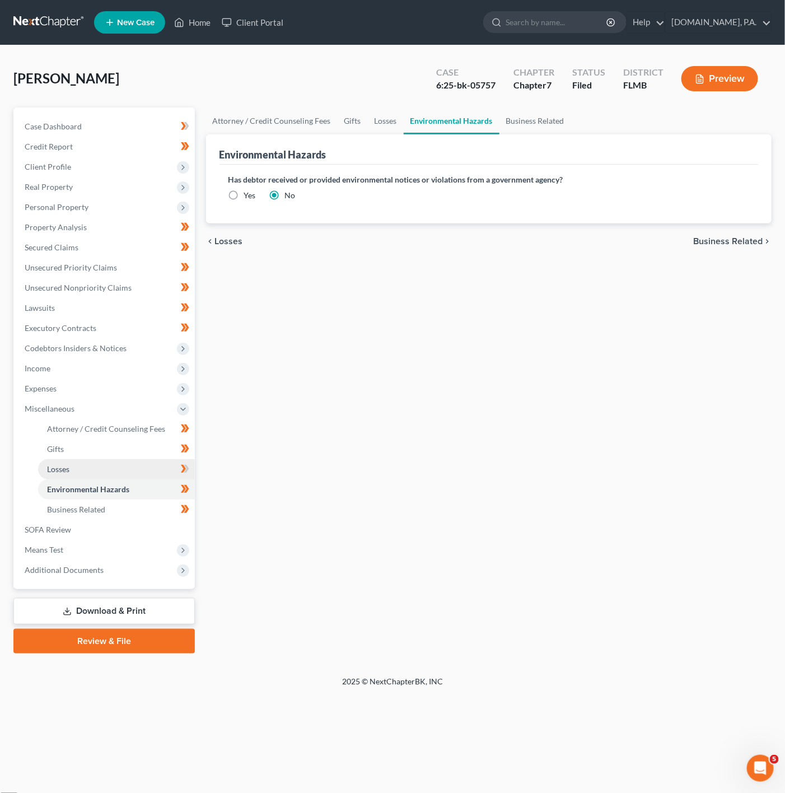
click at [162, 469] on link "Losses" at bounding box center [116, 469] width 157 height 20
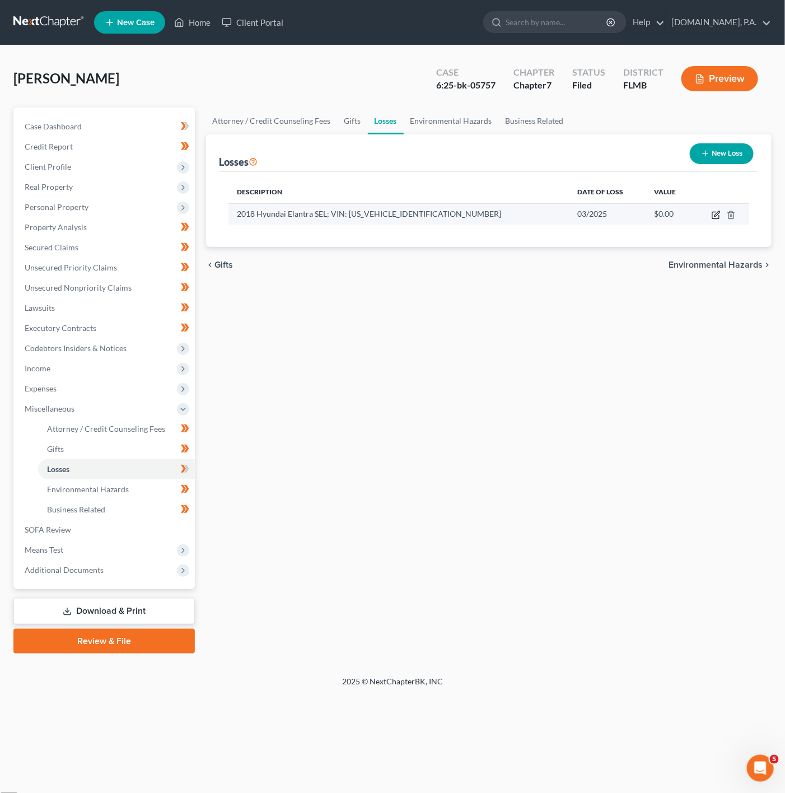
click at [716, 215] on icon "button" at bounding box center [717, 213] width 5 height 5
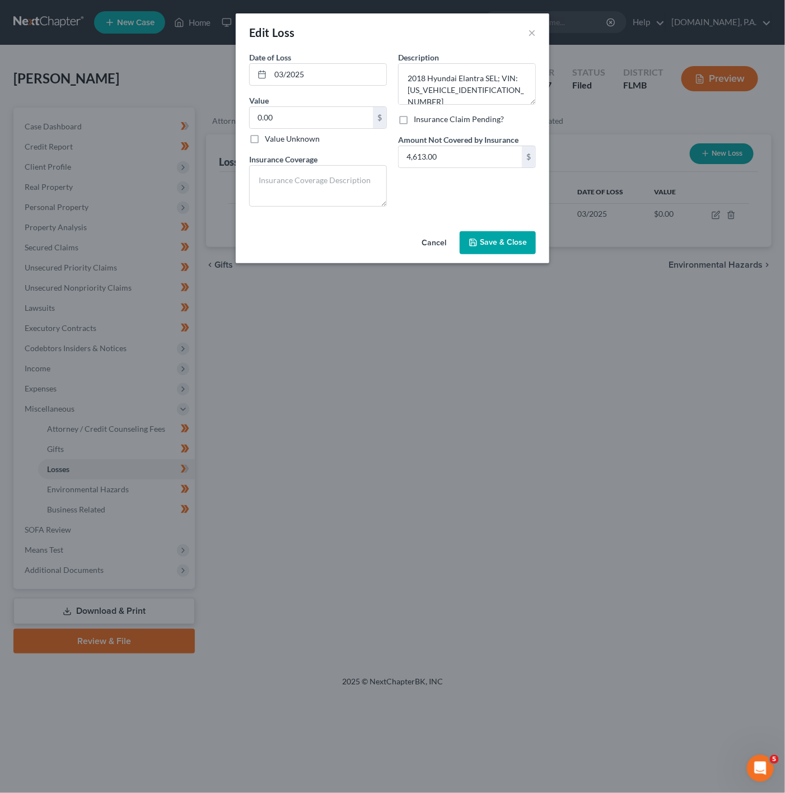
click at [474, 247] on icon "button" at bounding box center [473, 242] width 9 height 9
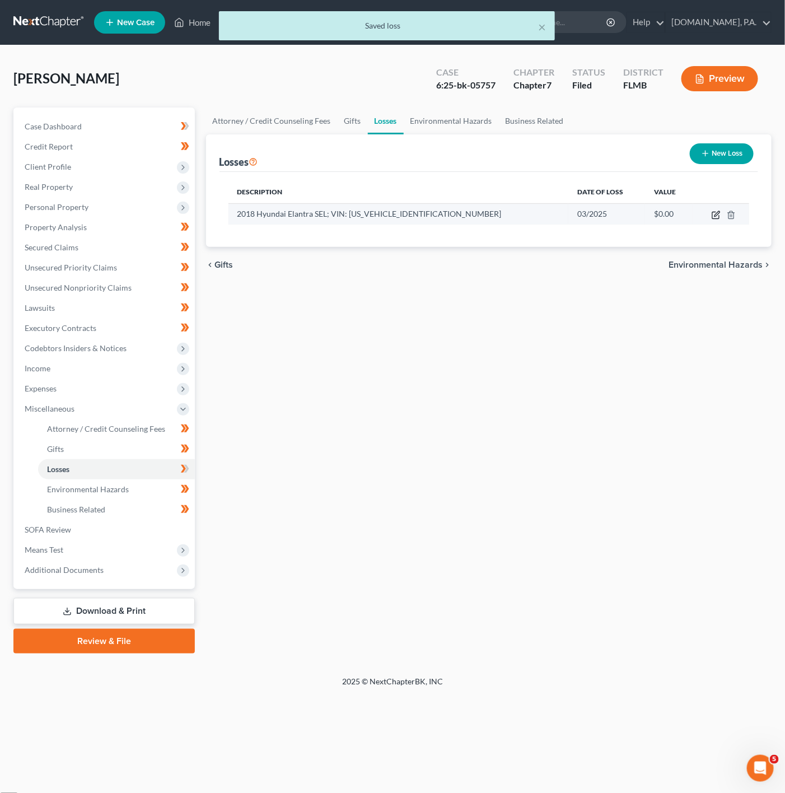
click at [719, 217] on icon "button" at bounding box center [716, 215] width 9 height 9
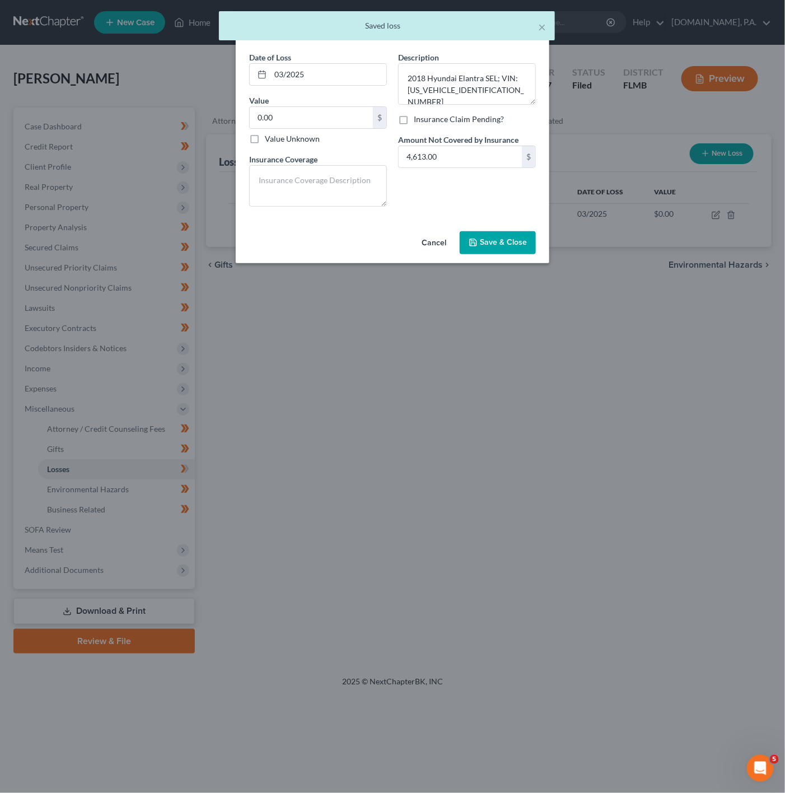
click at [472, 242] on icon "button" at bounding box center [473, 242] width 9 height 9
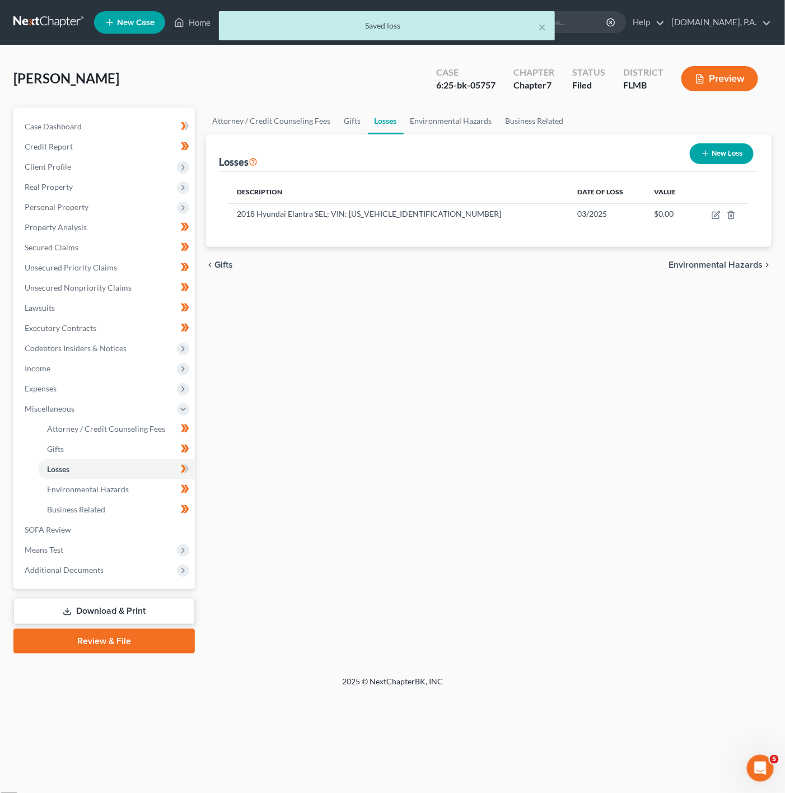
click at [169, 613] on link "Download & Print" at bounding box center [103, 611] width 181 height 26
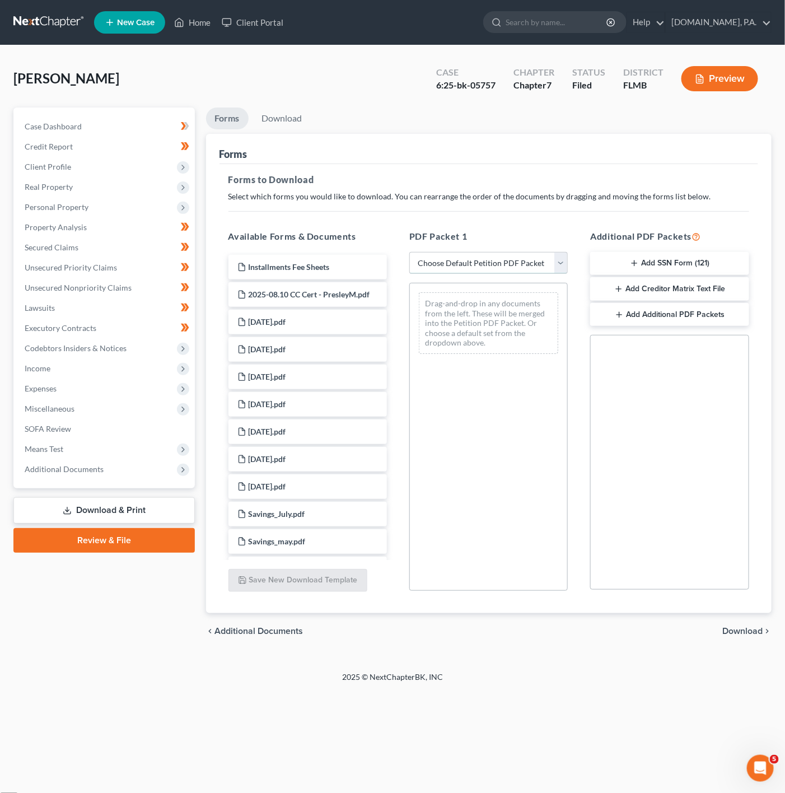
click at [503, 270] on select "Choose Default Petition PDF Packet Complete Bankruptcy Petition (all forms and …" at bounding box center [488, 263] width 158 height 22
select select "4"
click at [409, 252] on select "Choose Default Petition PDF Packet Complete Bankruptcy Petition (all forms and …" at bounding box center [488, 263] width 158 height 22
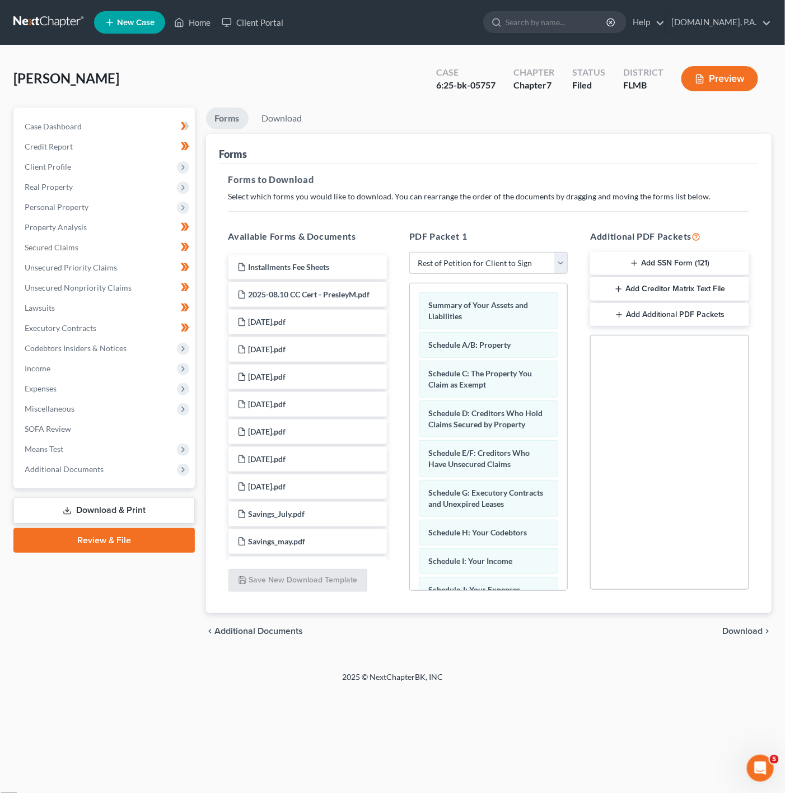
click at [739, 633] on span "Download" at bounding box center [742, 631] width 40 height 9
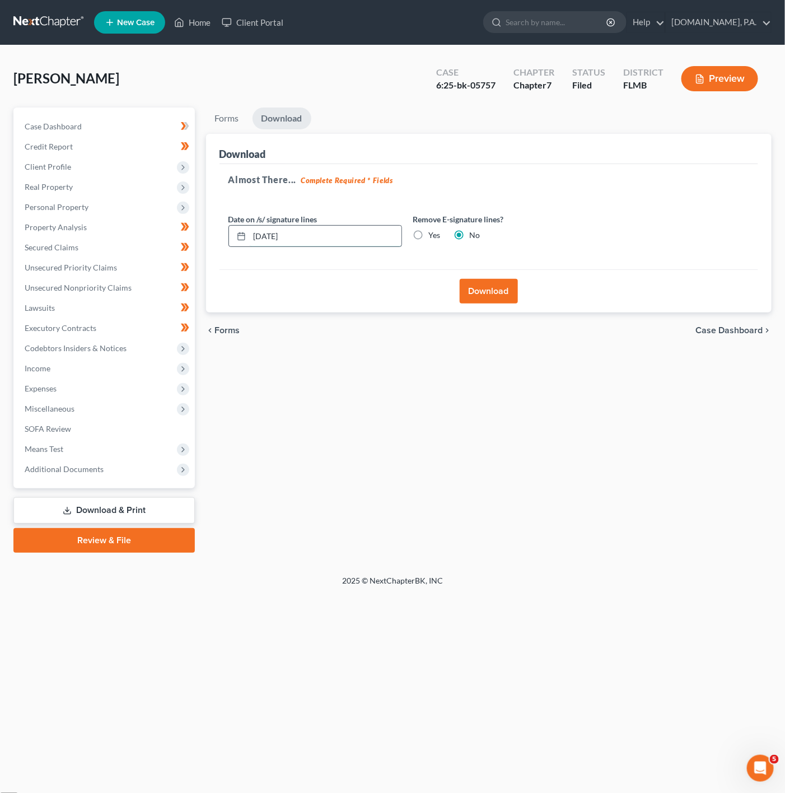
click at [301, 232] on input "[DATE]" at bounding box center [326, 236] width 152 height 21
type input "[DATE]"
click at [501, 286] on button "Download" at bounding box center [489, 291] width 58 height 25
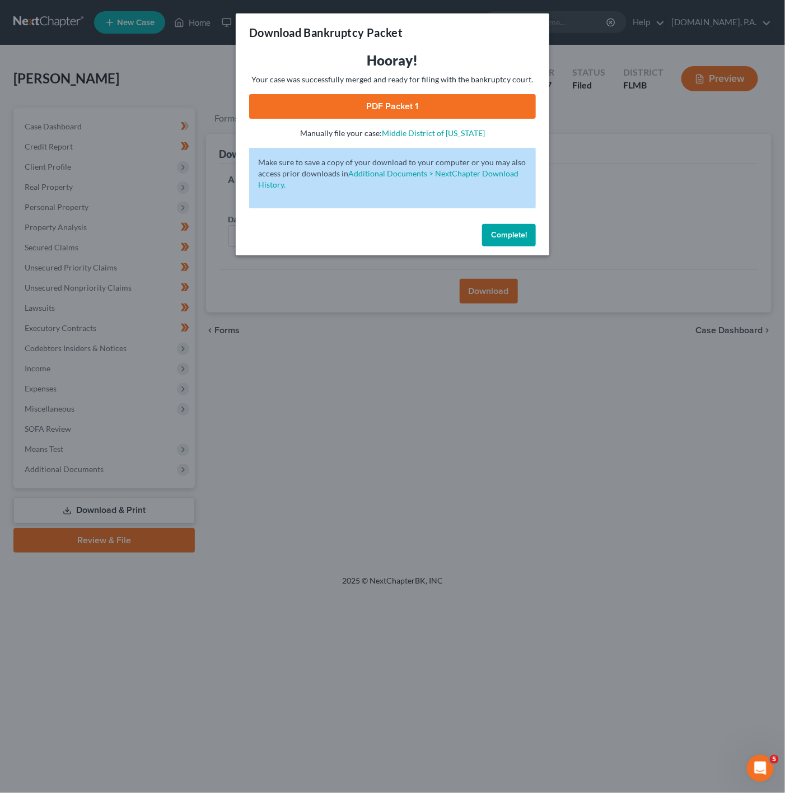
click at [526, 235] on span "Complete!" at bounding box center [509, 235] width 36 height 10
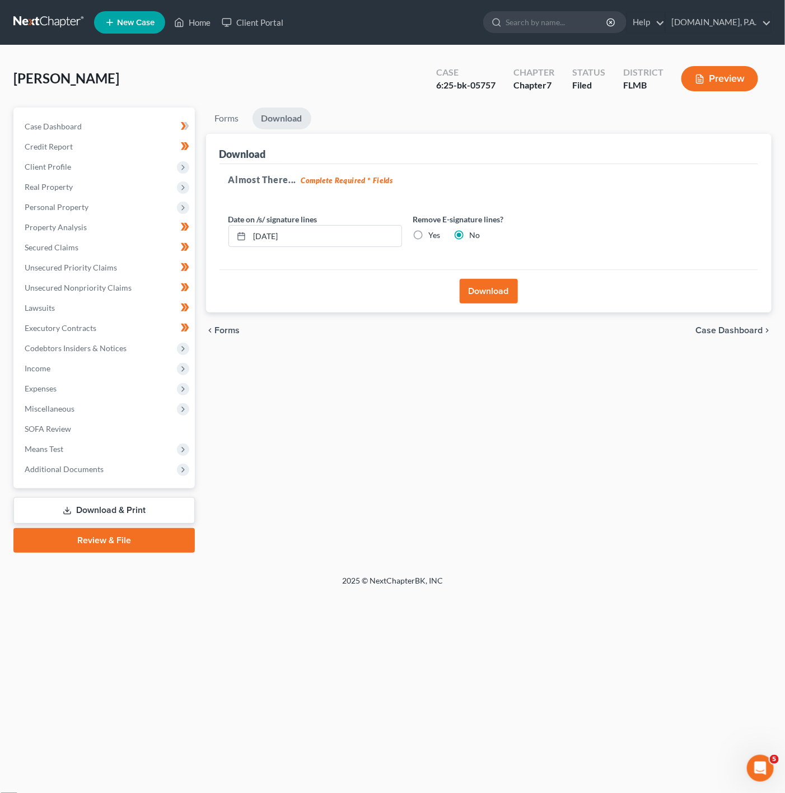
click at [479, 293] on button "Download" at bounding box center [489, 291] width 58 height 25
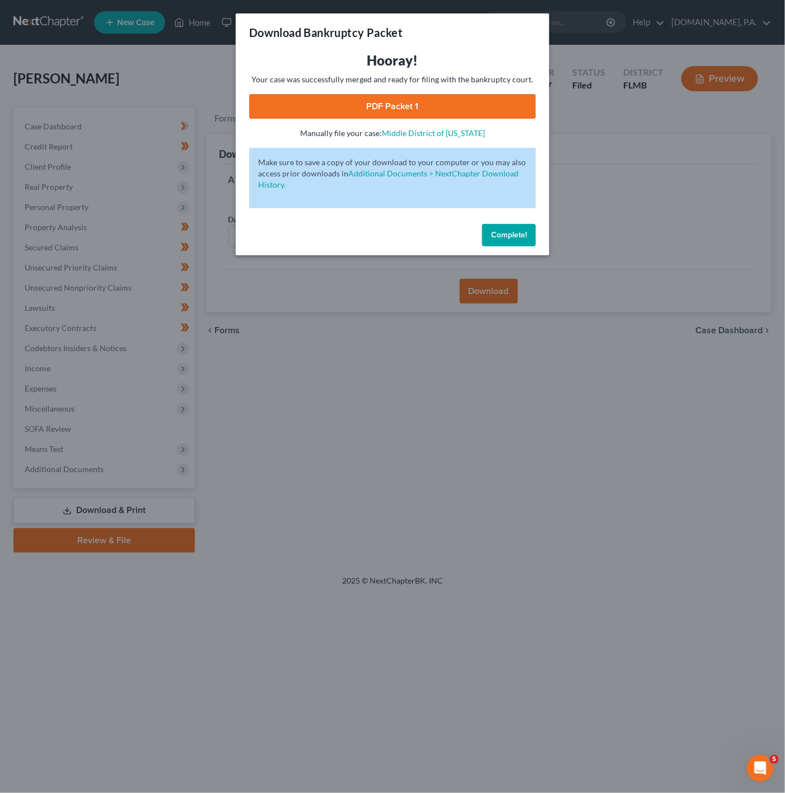
click at [465, 101] on link "PDF Packet 1" at bounding box center [392, 106] width 287 height 25
drag, startPoint x: 598, startPoint y: 128, endPoint x: 563, endPoint y: 144, distance: 38.6
click at [598, 128] on div "Download Bankruptcy Packet Hooray! Your case was successfully merged and ready …" at bounding box center [392, 396] width 785 height 793
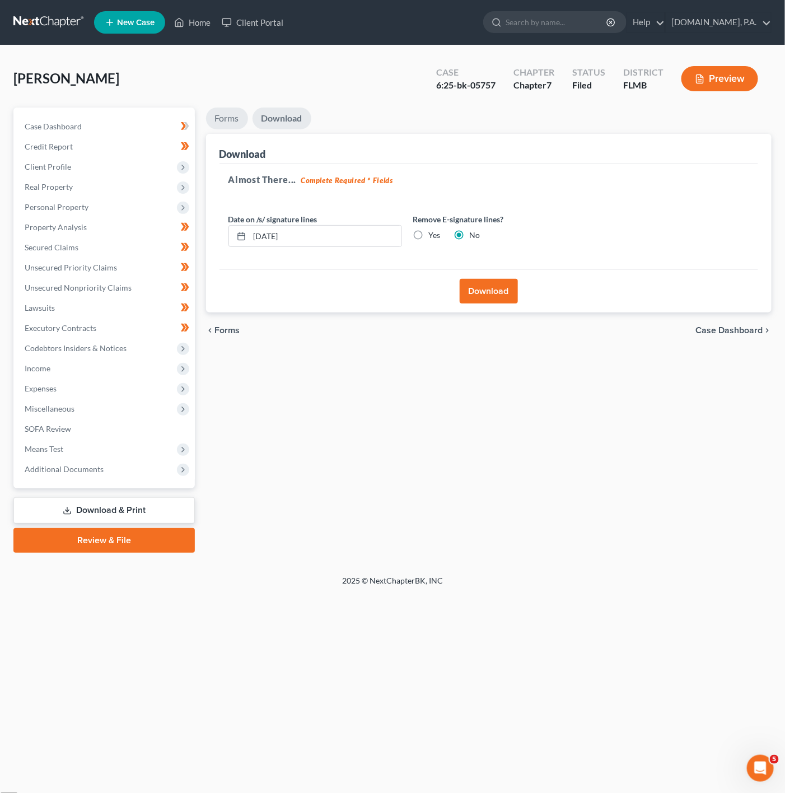
click at [239, 118] on link "Forms" at bounding box center [227, 119] width 42 height 22
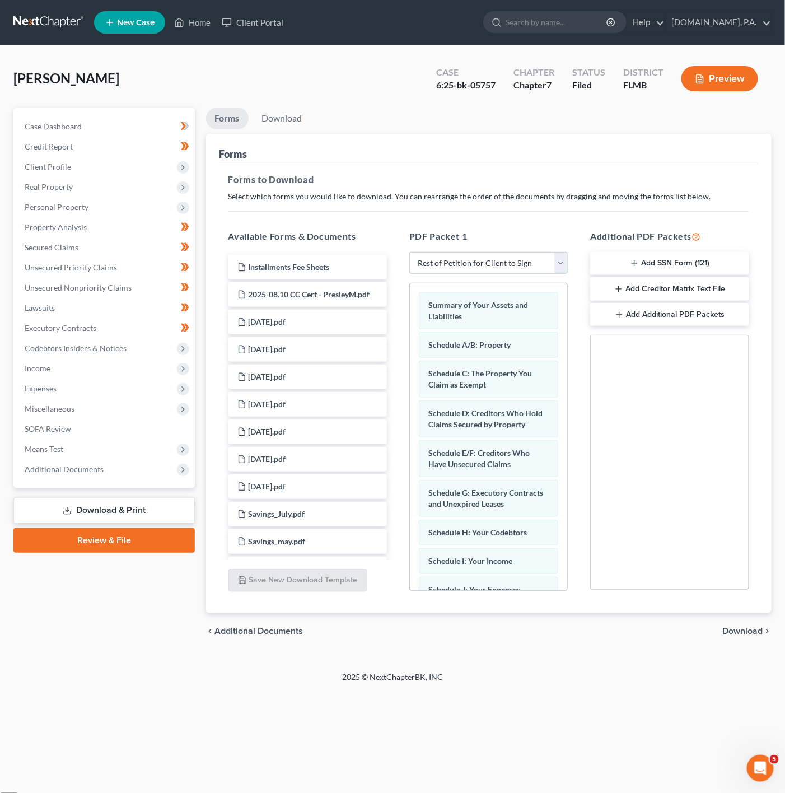
click at [530, 258] on select "Choose Default Petition PDF Packet Complete Bankruptcy Petition (all forms and …" at bounding box center [488, 263] width 158 height 22
click at [764, 626] on div "chevron_left Additional Documents Download chevron_right" at bounding box center [489, 631] width 566 height 36
click at [758, 630] on span "Download" at bounding box center [742, 631] width 40 height 9
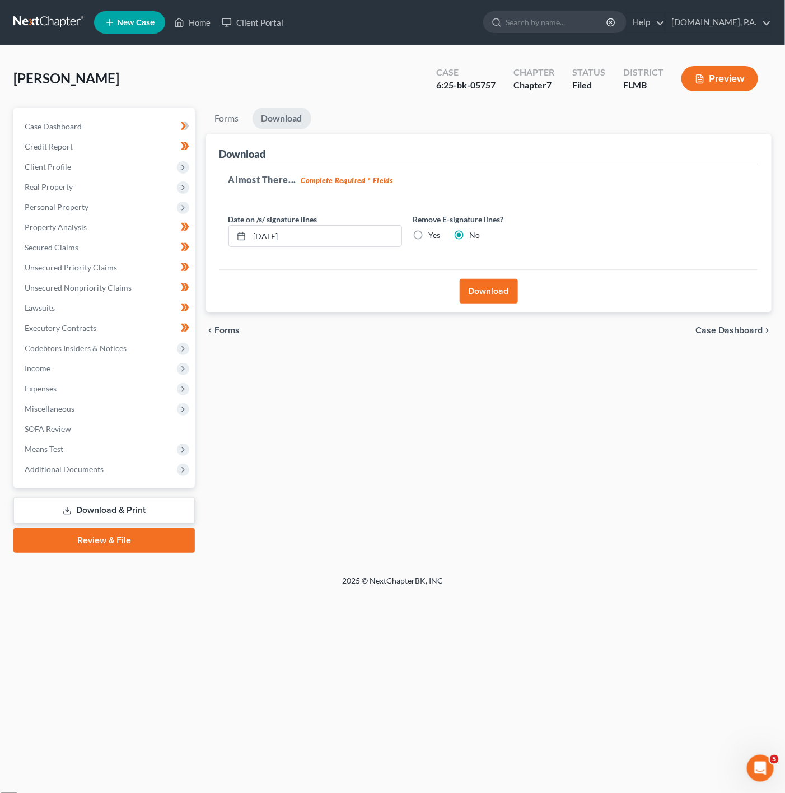
click at [475, 297] on button "Download" at bounding box center [489, 291] width 58 height 25
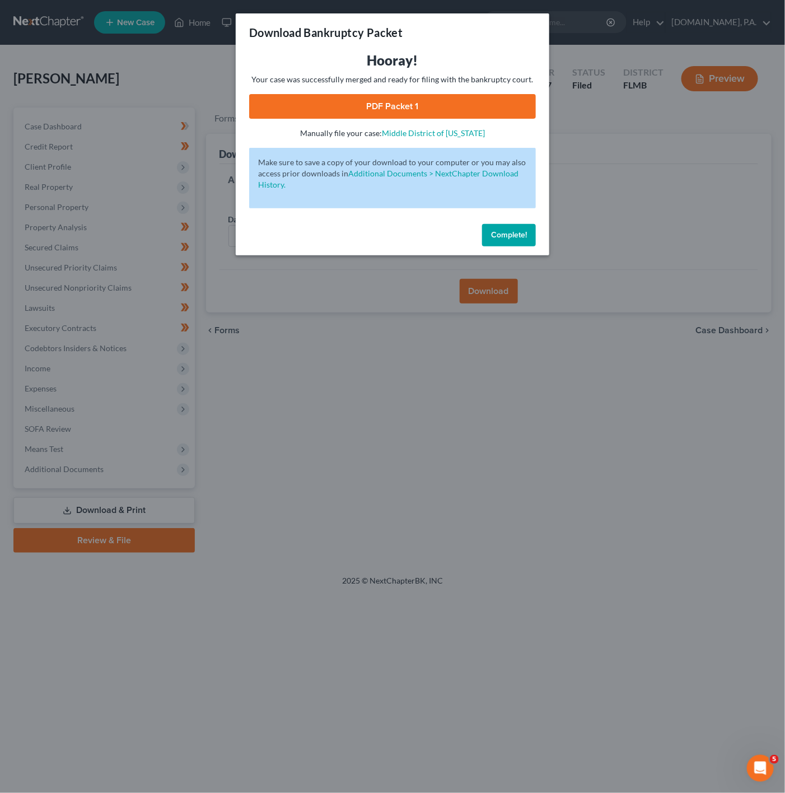
click at [637, 207] on div "Download Bankruptcy Packet Hooray! Your case was successfully merged and ready …" at bounding box center [392, 396] width 785 height 793
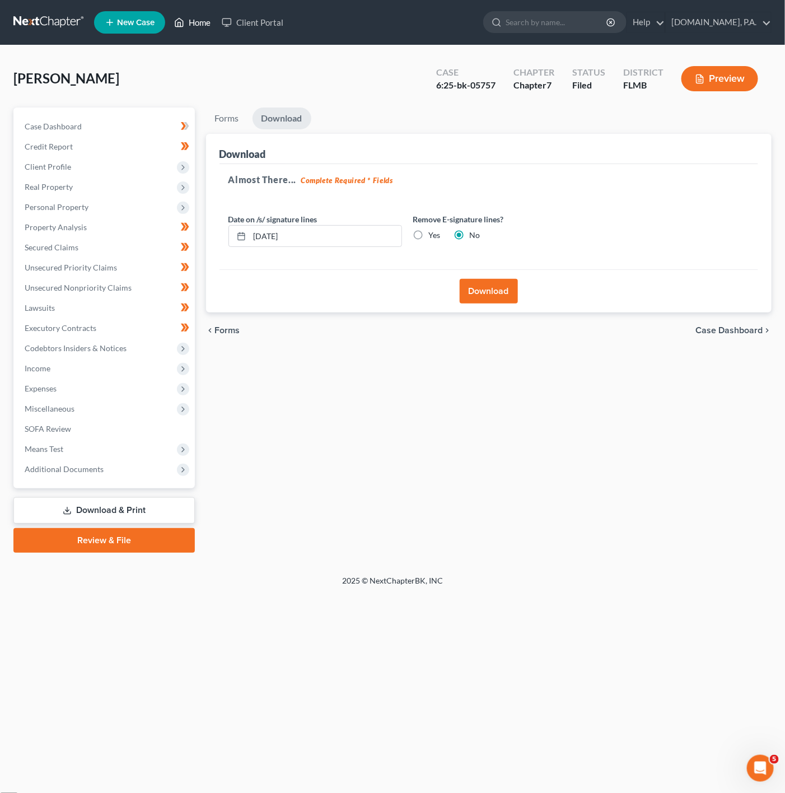
click at [194, 24] on link "Home" at bounding box center [193, 22] width 48 height 20
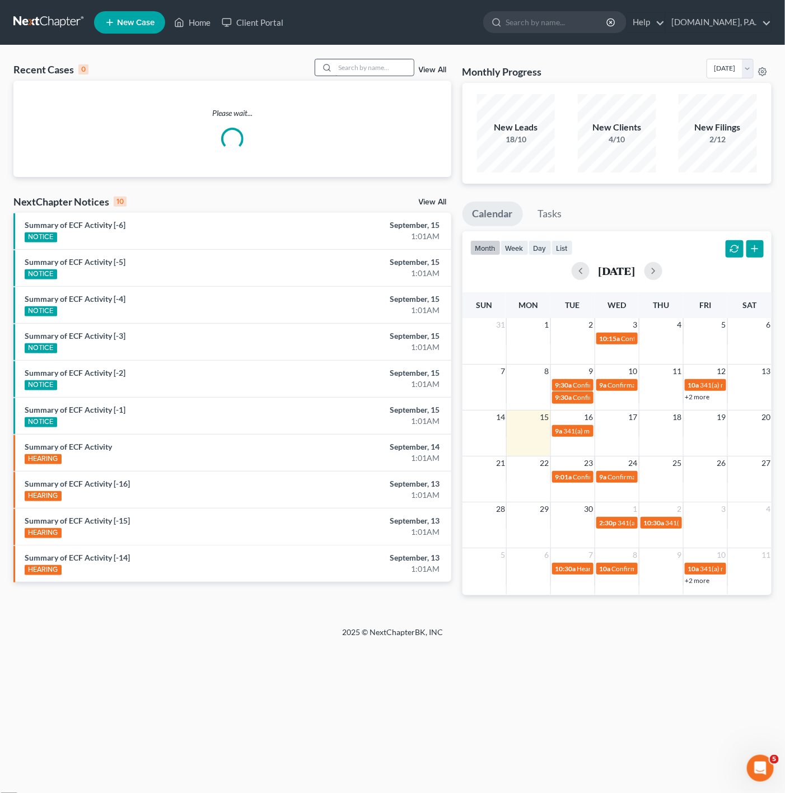
click at [407, 64] on input "search" at bounding box center [374, 67] width 78 height 16
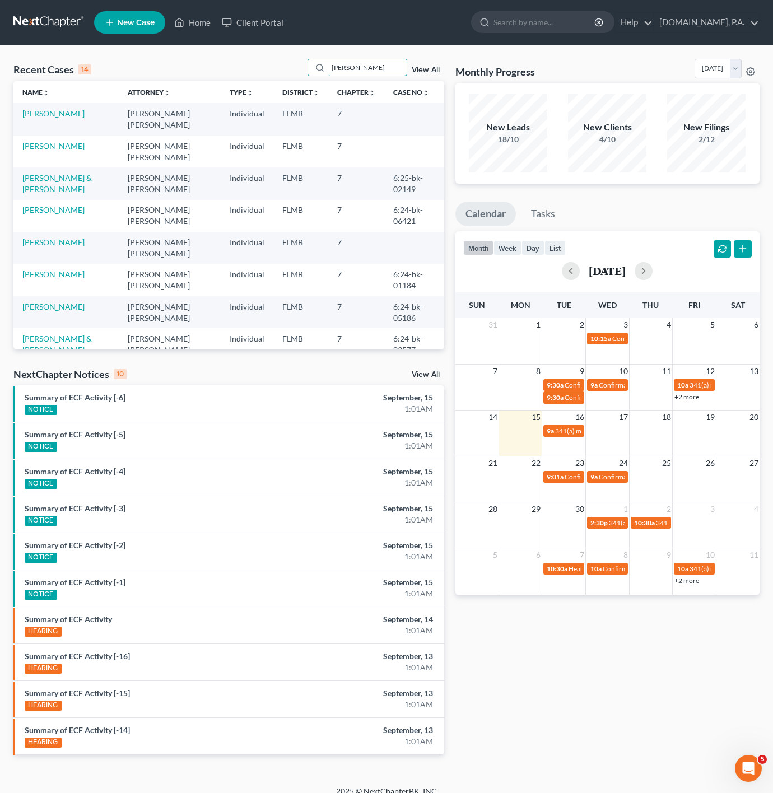
type input "[PERSON_NAME]"
click at [84, 115] on td "[PERSON_NAME]" at bounding box center [65, 119] width 105 height 32
click at [69, 113] on link "[PERSON_NAME]" at bounding box center [53, 114] width 62 height 10
select select "4"
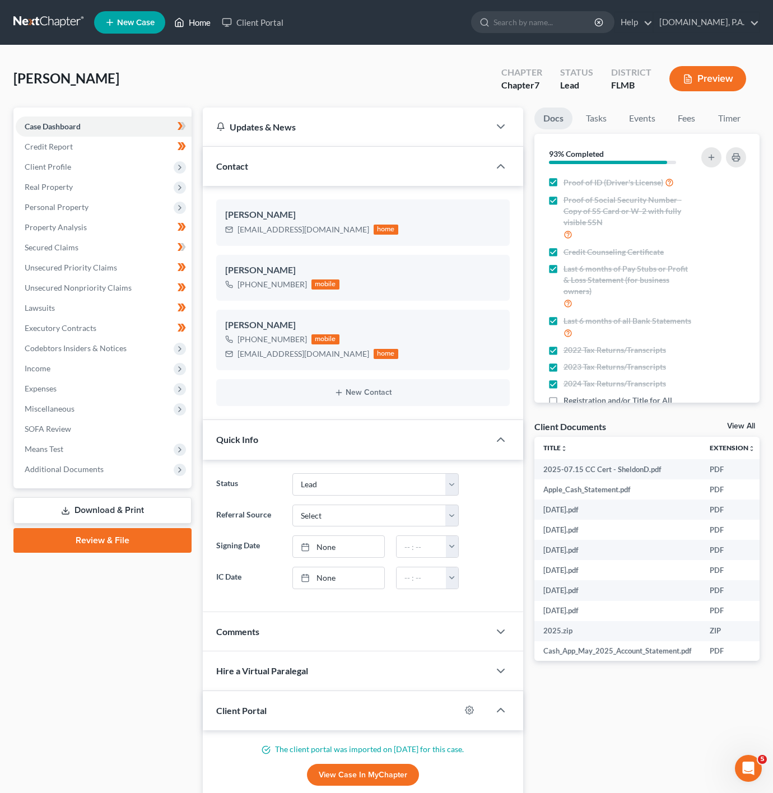
click at [190, 14] on link "Home" at bounding box center [193, 22] width 48 height 20
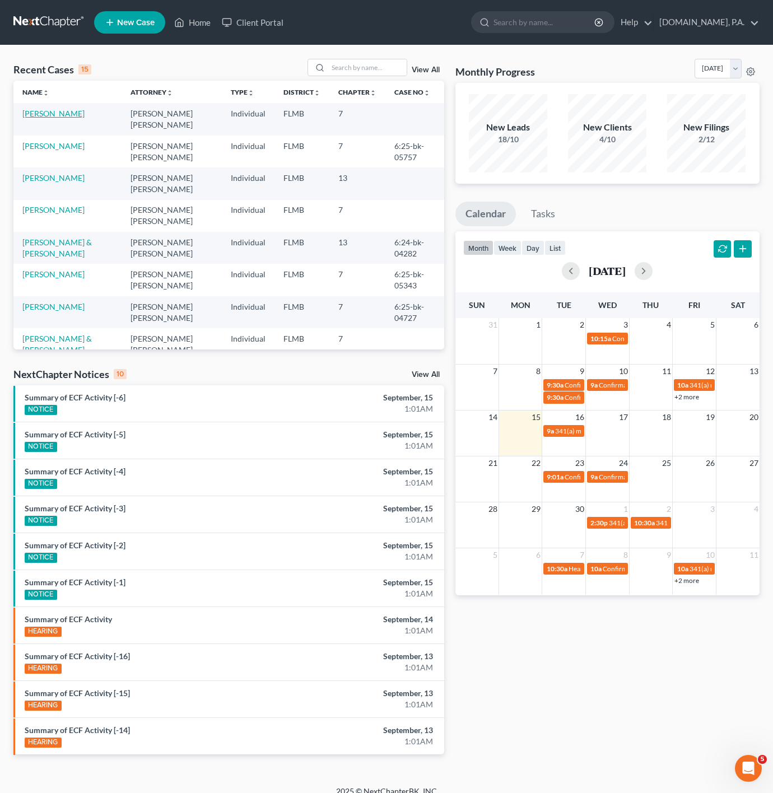
click at [68, 116] on link "[PERSON_NAME]" at bounding box center [53, 114] width 62 height 10
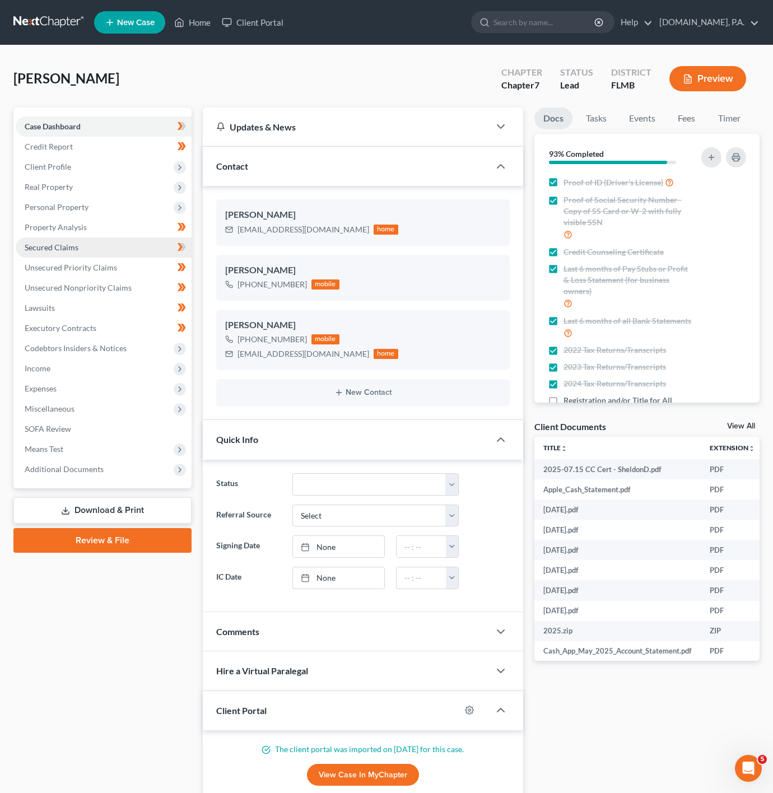
click at [116, 242] on link "Secured Claims" at bounding box center [104, 247] width 176 height 20
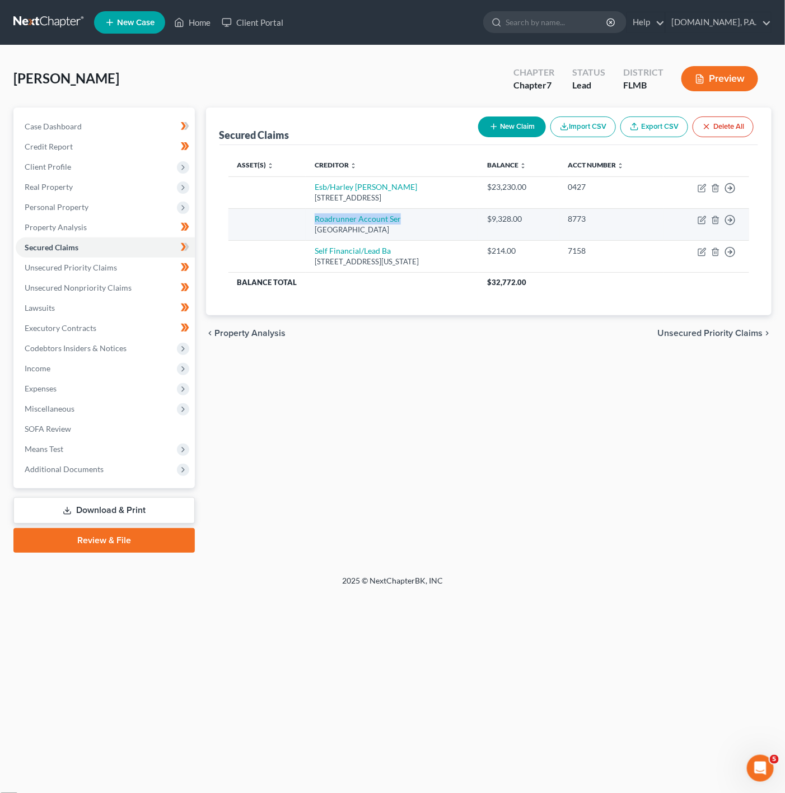
drag, startPoint x: 395, startPoint y: 217, endPoint x: 309, endPoint y: 209, distance: 86.1
click at [309, 209] on td "Roadrunner Account Ser [GEOGRAPHIC_DATA]" at bounding box center [392, 224] width 172 height 32
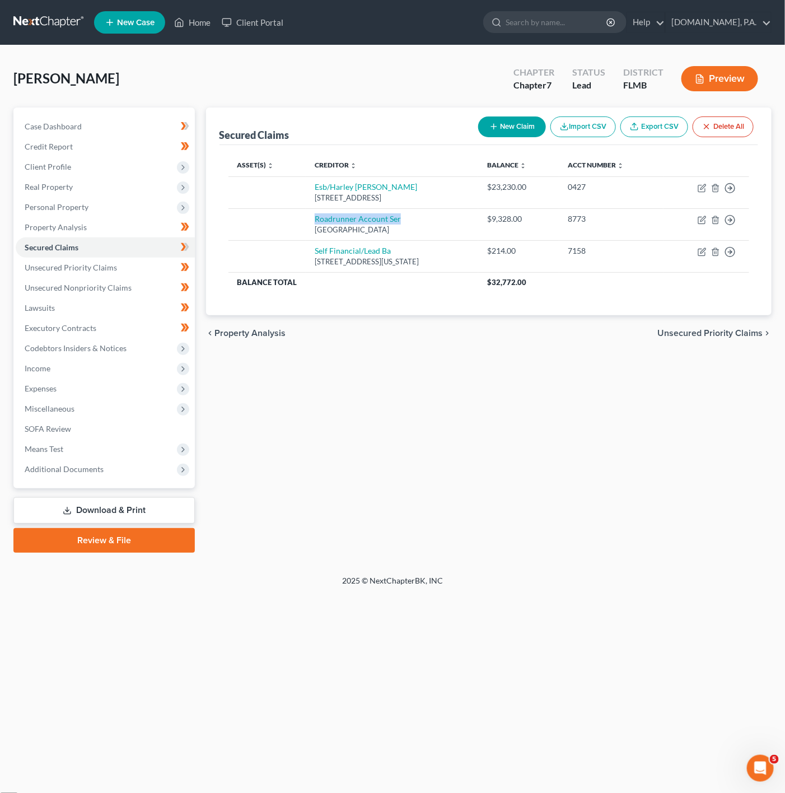
copy link "Roadrunner Account Ser"
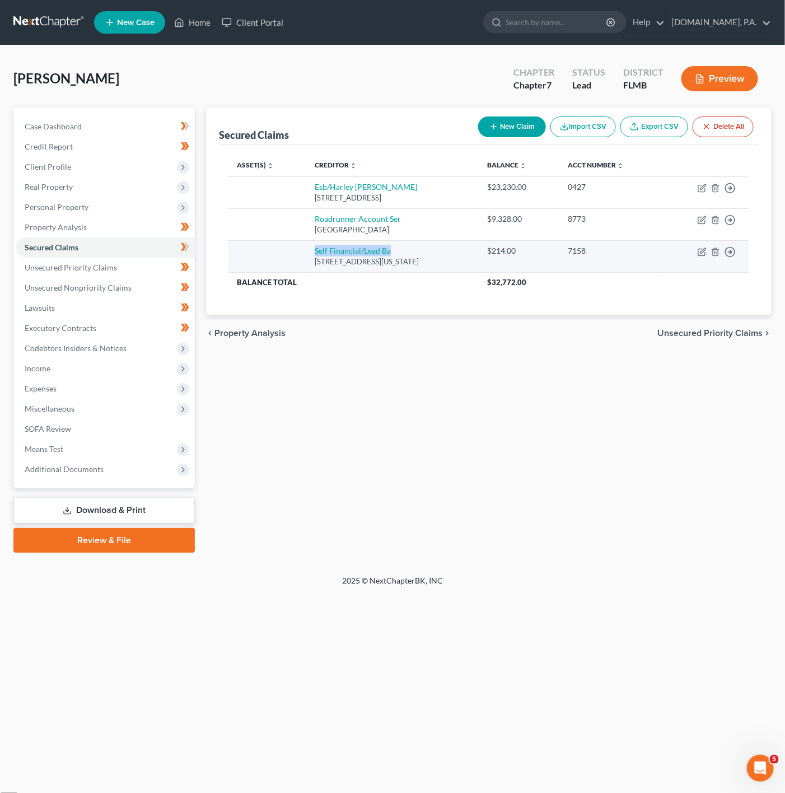
drag, startPoint x: 403, startPoint y: 249, endPoint x: 305, endPoint y: 244, distance: 98.7
click at [306, 244] on td "Self Financial/Lead Ba [STREET_ADDRESS][US_STATE]" at bounding box center [392, 256] width 172 height 32
copy link "Self Financial/Lead Ba"
drag, startPoint x: 541, startPoint y: 254, endPoint x: 506, endPoint y: 249, distance: 35.7
click at [506, 249] on td "$214.00" at bounding box center [518, 256] width 81 height 32
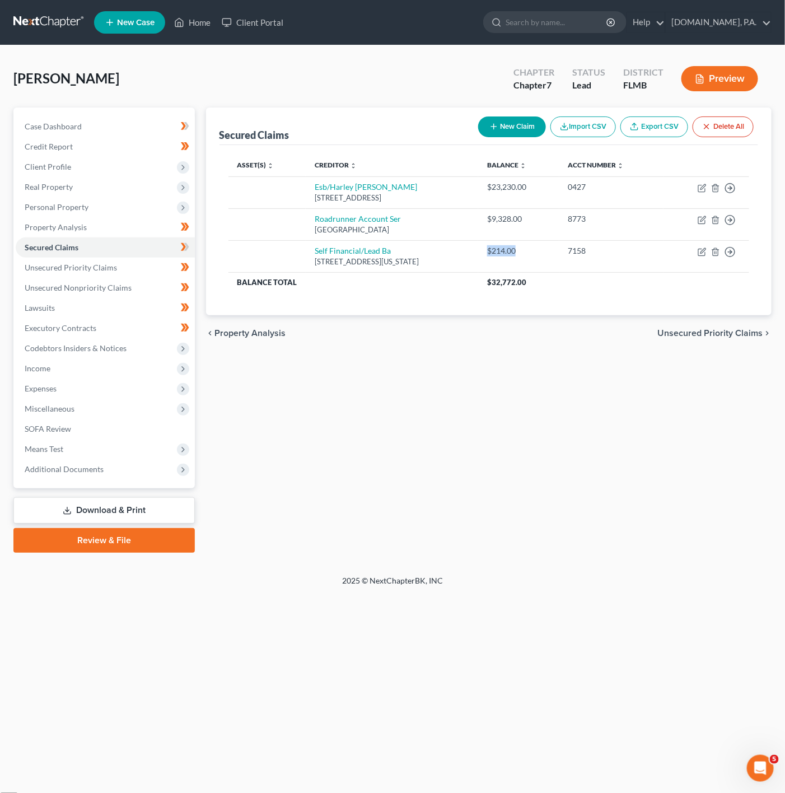
copy div "$214.00"
drag, startPoint x: 162, startPoint y: 405, endPoint x: 156, endPoint y: 407, distance: 5.8
click at [162, 405] on span "Miscellaneous" at bounding box center [105, 409] width 179 height 20
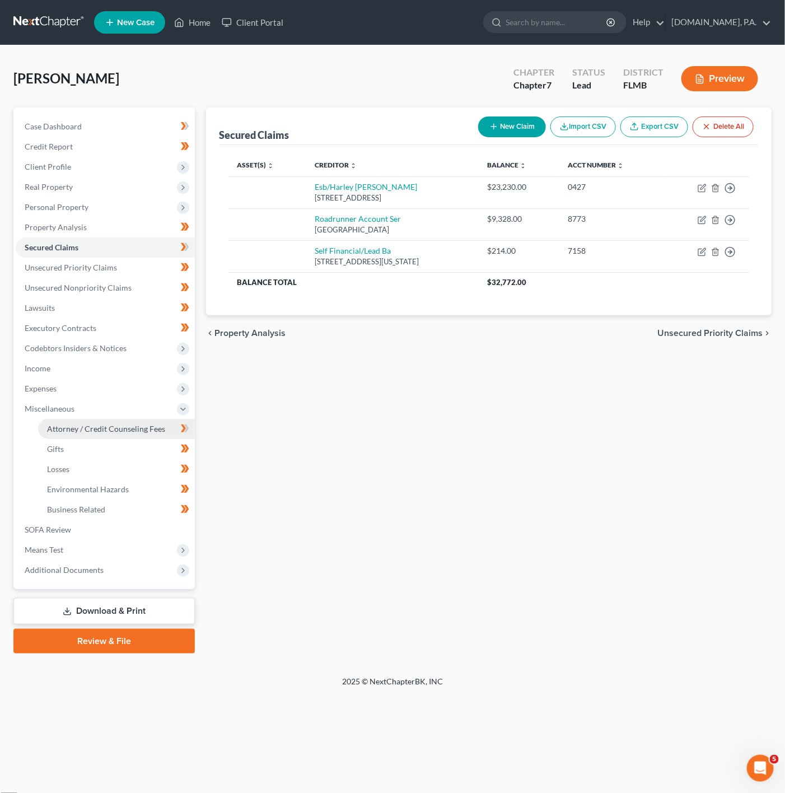
click at [148, 432] on span "Attorney / Credit Counseling Fees" at bounding box center [106, 429] width 118 height 10
select select "3"
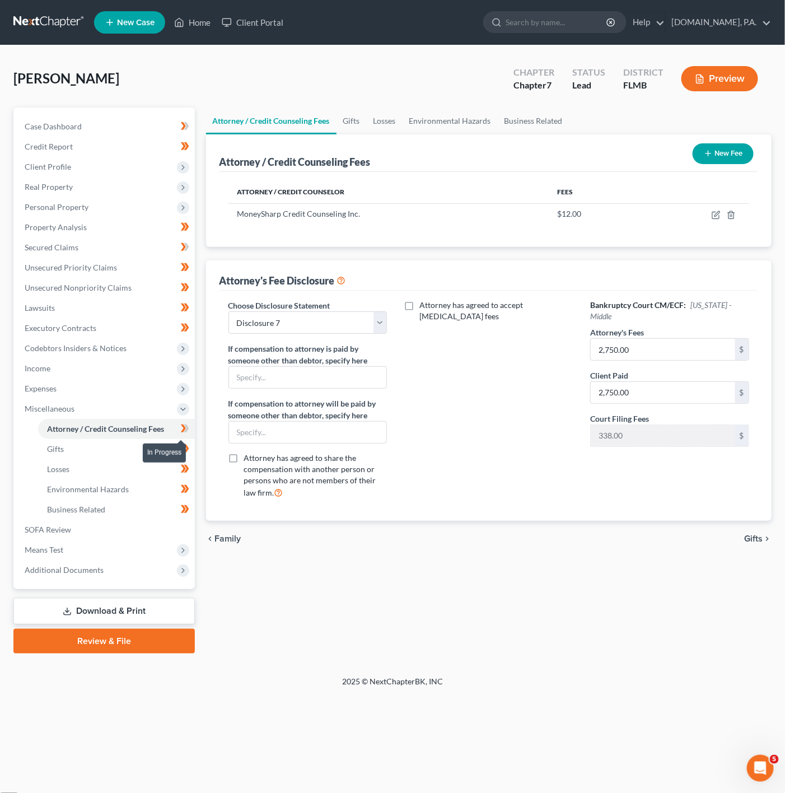
click at [186, 430] on icon at bounding box center [186, 428] width 5 height 8
click at [137, 390] on span "Expenses" at bounding box center [105, 389] width 179 height 20
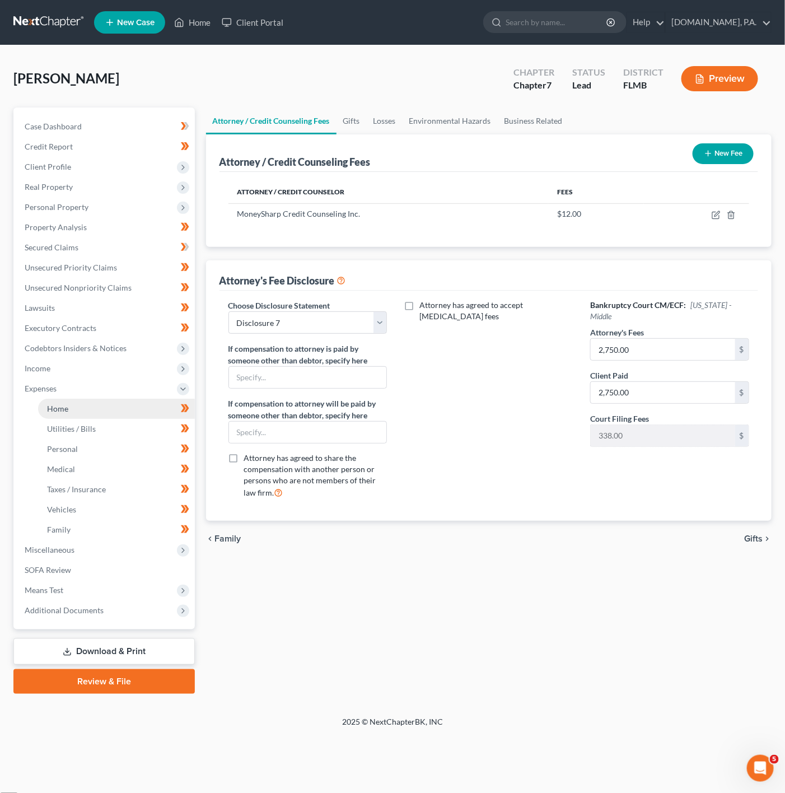
click at [135, 408] on link "Home" at bounding box center [116, 409] width 157 height 20
click at [120, 372] on span "Income" at bounding box center [105, 368] width 179 height 20
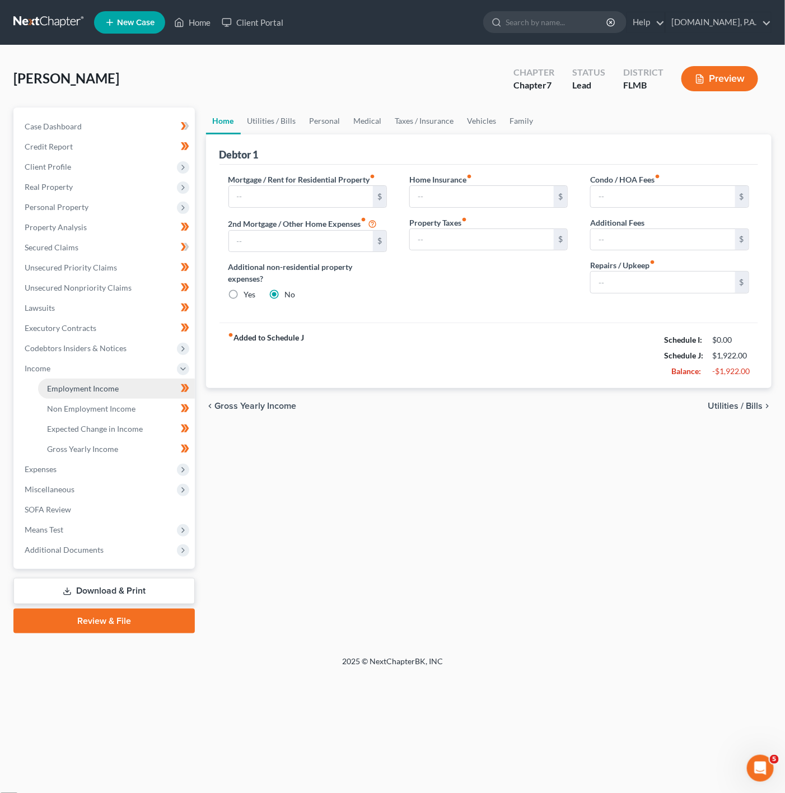
click at [113, 392] on span "Employment Income" at bounding box center [83, 389] width 72 height 10
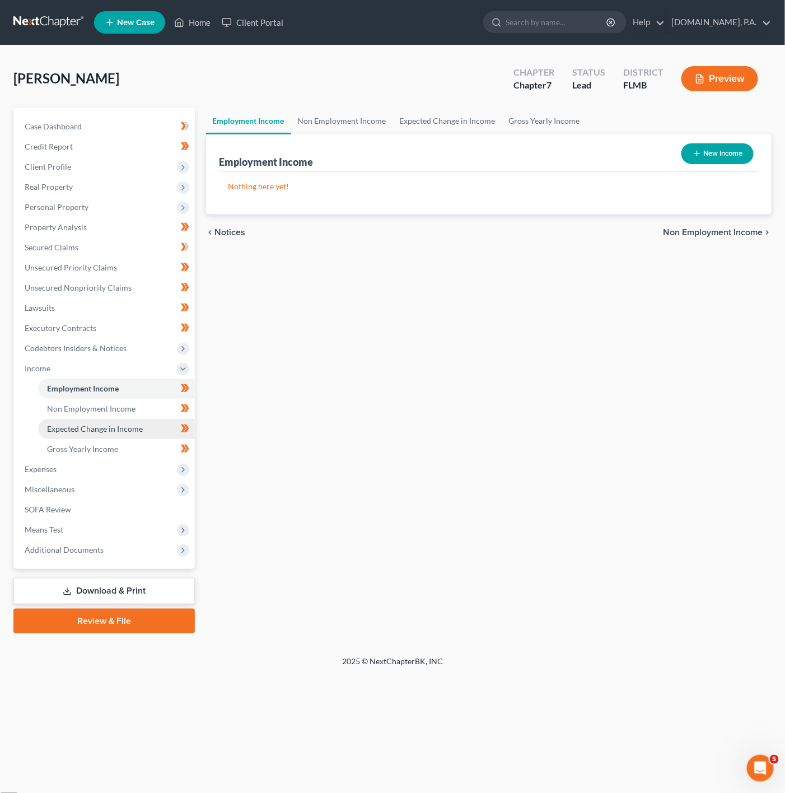
click at [91, 437] on link "Expected Change in Income" at bounding box center [116, 429] width 157 height 20
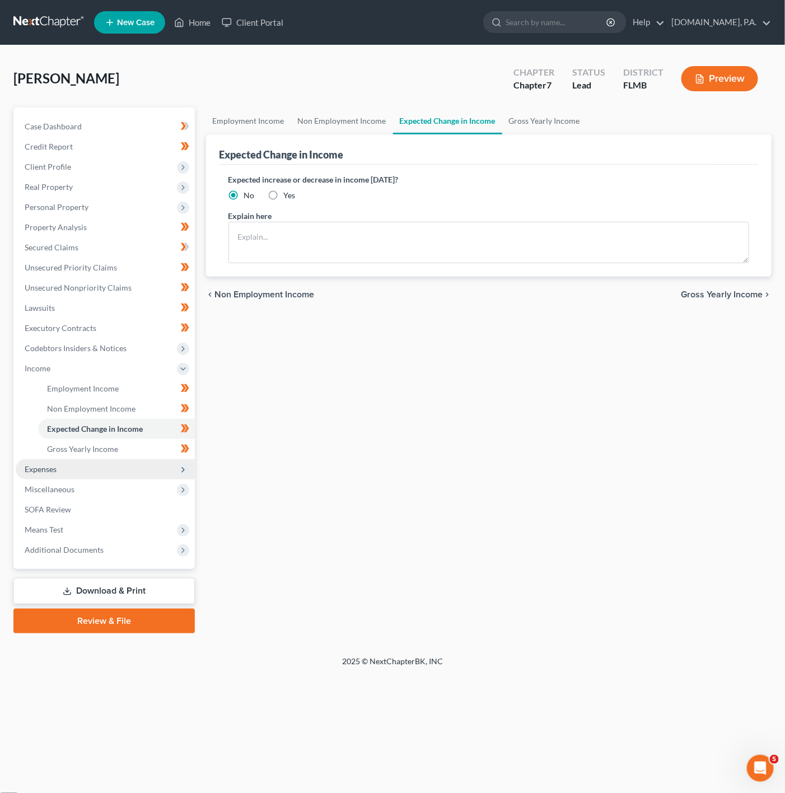
click at [91, 475] on span "Expenses" at bounding box center [105, 469] width 179 height 20
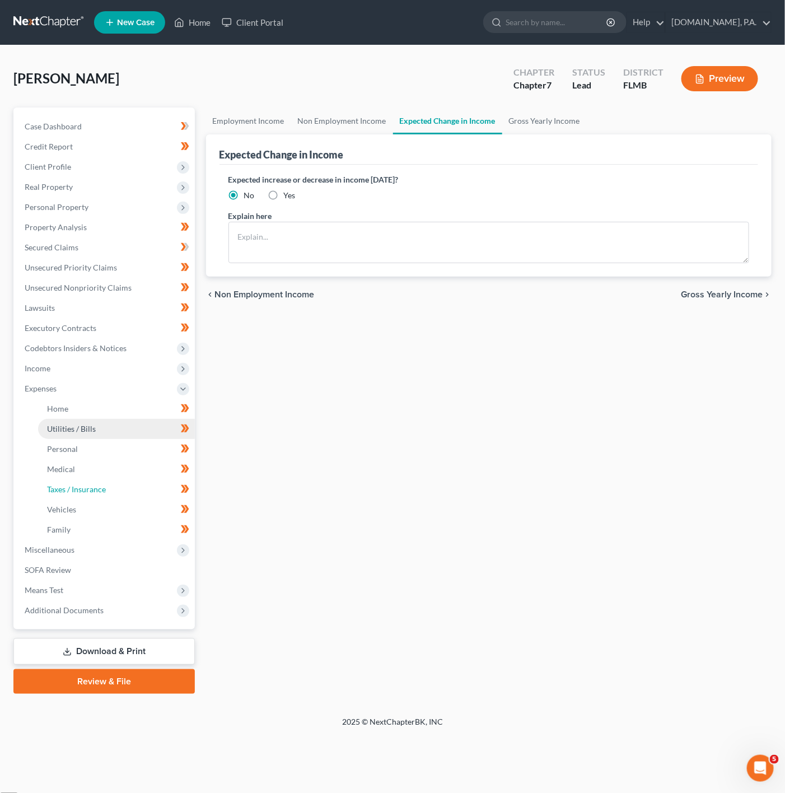
click at [101, 482] on link "Taxes / Insurance" at bounding box center [116, 489] width 157 height 20
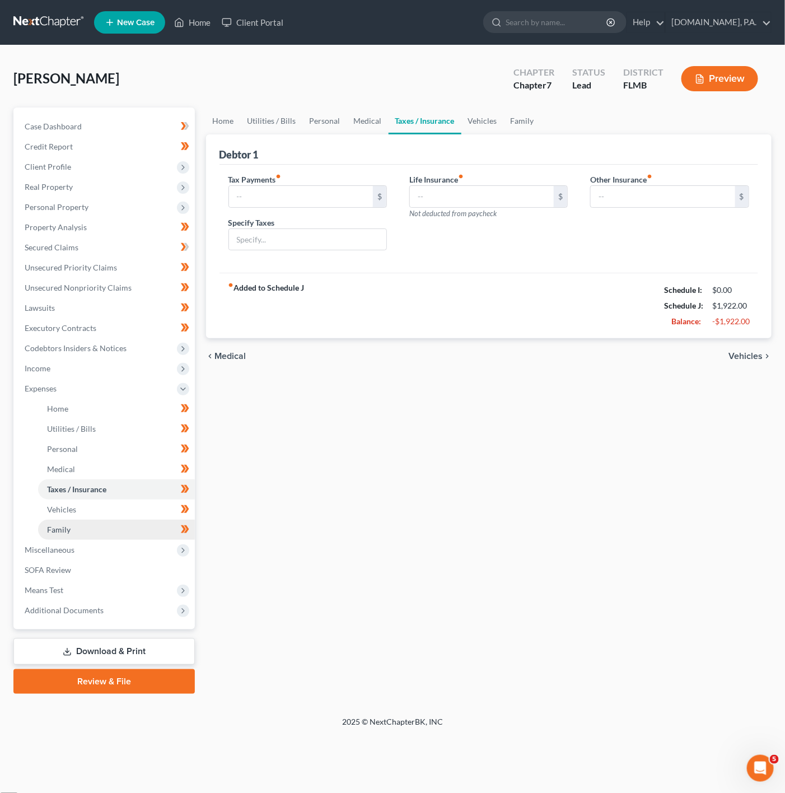
click at [110, 521] on link "Family" at bounding box center [116, 530] width 157 height 20
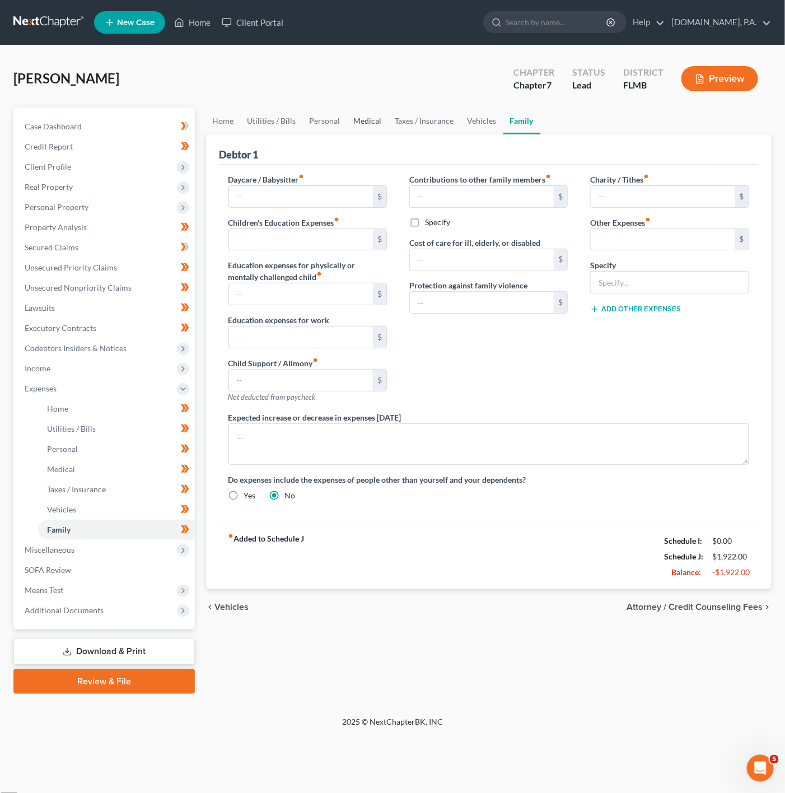
click at [375, 116] on link "Medical" at bounding box center [367, 121] width 41 height 27
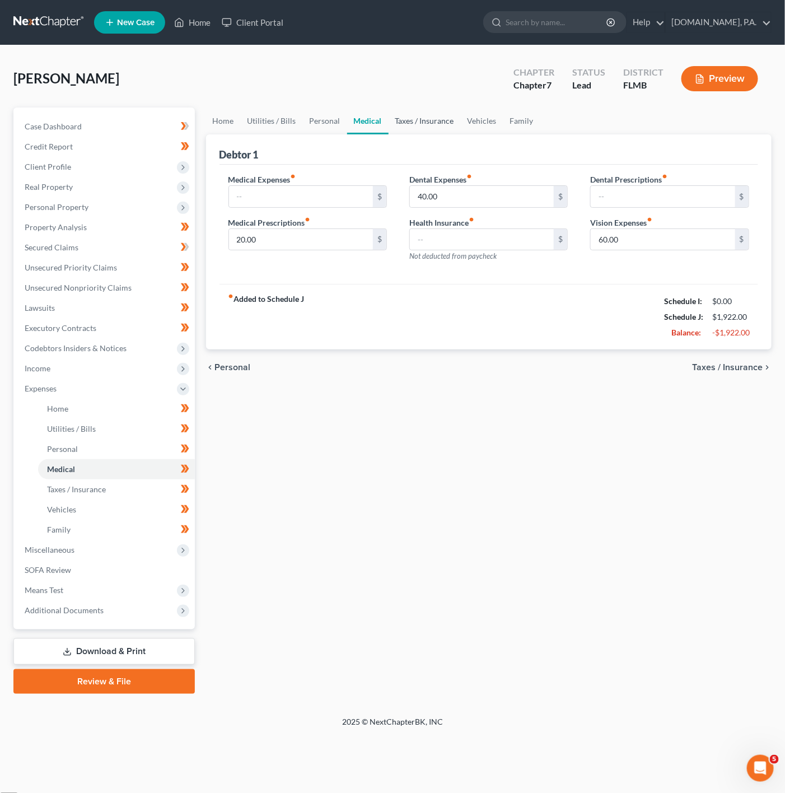
drag, startPoint x: 414, startPoint y: 119, endPoint x: 452, endPoint y: 115, distance: 38.3
click at [415, 119] on link "Taxes / Insurance" at bounding box center [425, 121] width 72 height 27
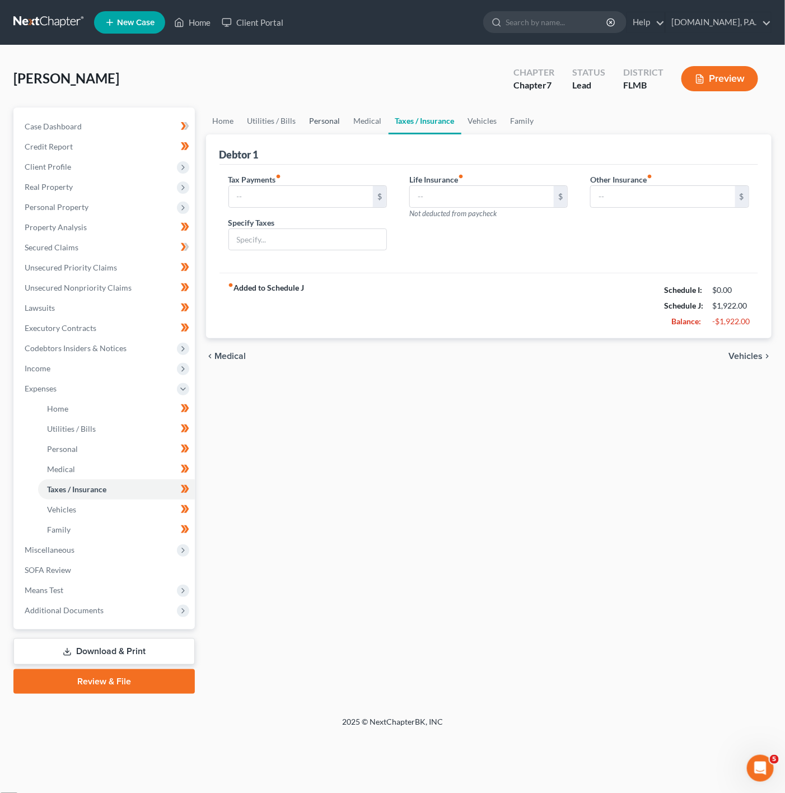
drag, startPoint x: 452, startPoint y: 115, endPoint x: 330, endPoint y: 119, distance: 122.2
click at [451, 115] on link "Taxes / Insurance" at bounding box center [425, 121] width 73 height 27
click at [330, 119] on link "Personal" at bounding box center [325, 121] width 44 height 27
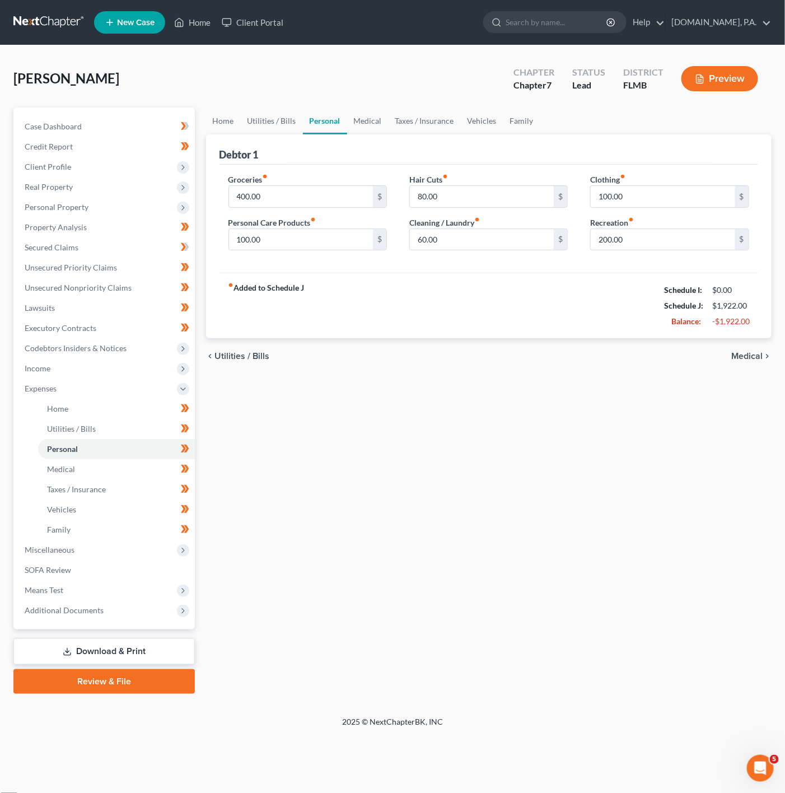
click at [291, 137] on div "Debtor 1" at bounding box center [489, 149] width 539 height 30
click at [244, 144] on div "Debtor 1" at bounding box center [489, 149] width 539 height 30
click at [246, 123] on link "Utilities / Bills" at bounding box center [272, 121] width 62 height 27
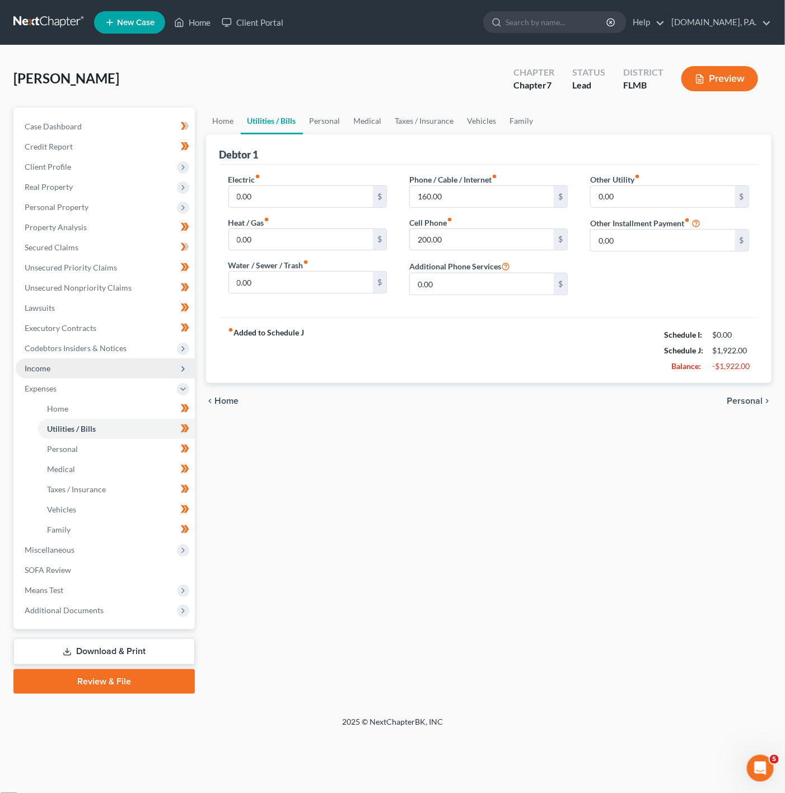
click at [152, 375] on span "Income" at bounding box center [105, 368] width 179 height 20
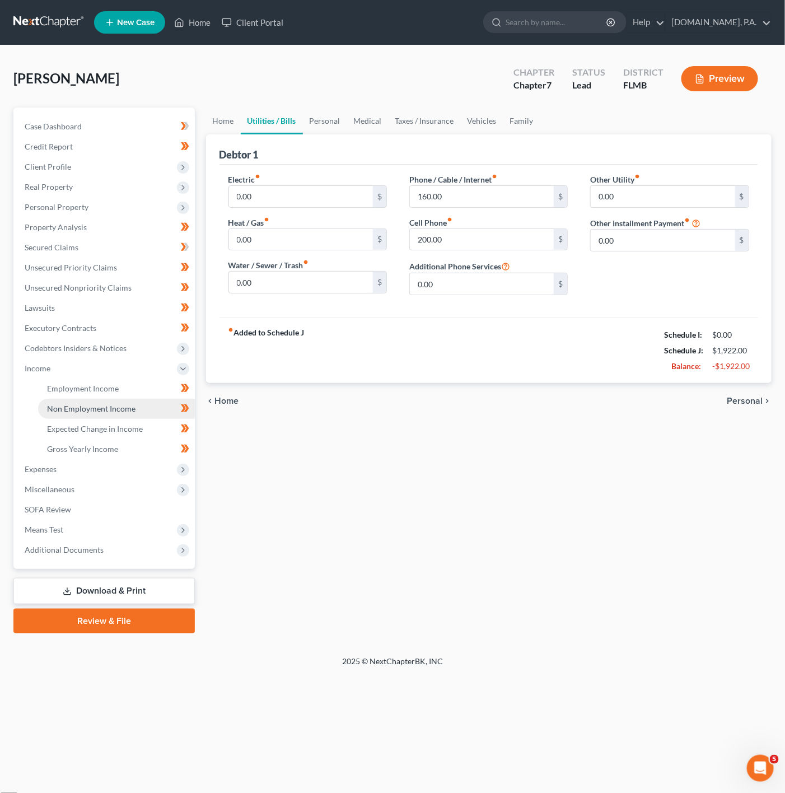
click at [137, 407] on link "Non Employment Income" at bounding box center [116, 409] width 157 height 20
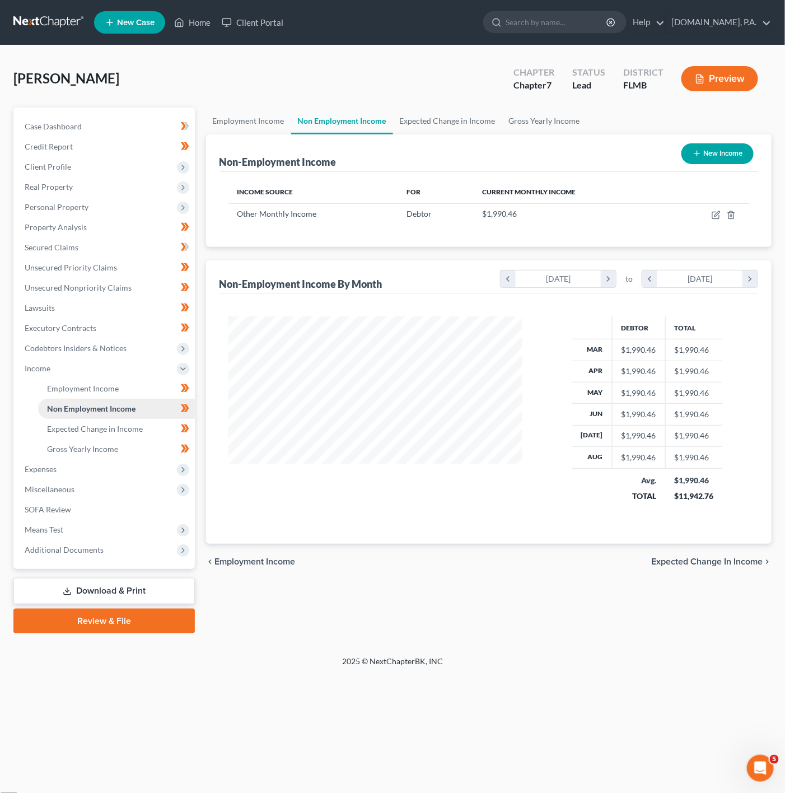
scroll to position [202, 316]
click at [124, 442] on link "Gross Yearly Income" at bounding box center [116, 449] width 157 height 20
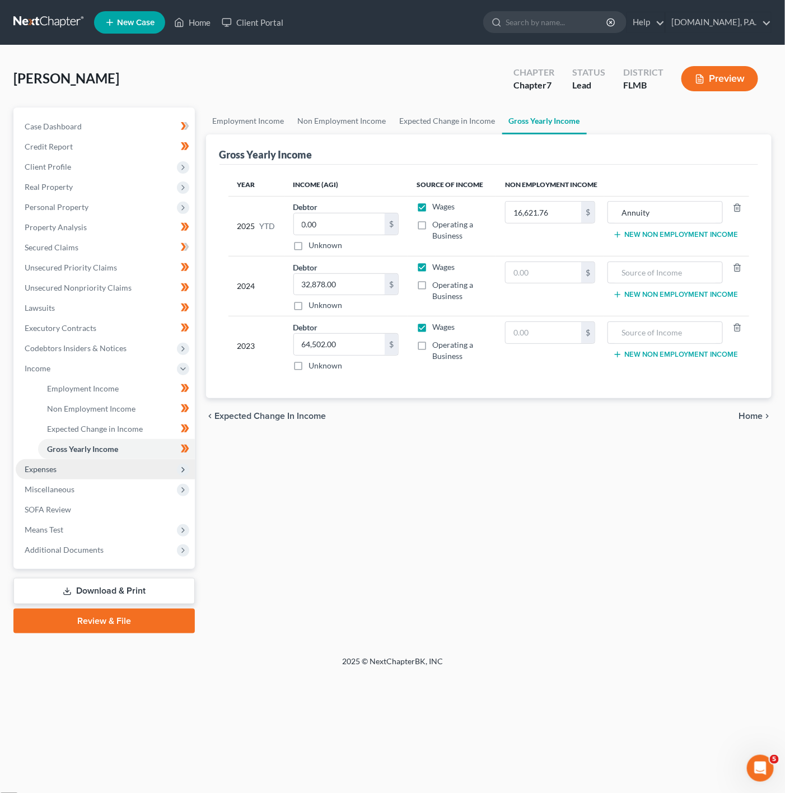
click at [110, 469] on span "Expenses" at bounding box center [105, 469] width 179 height 20
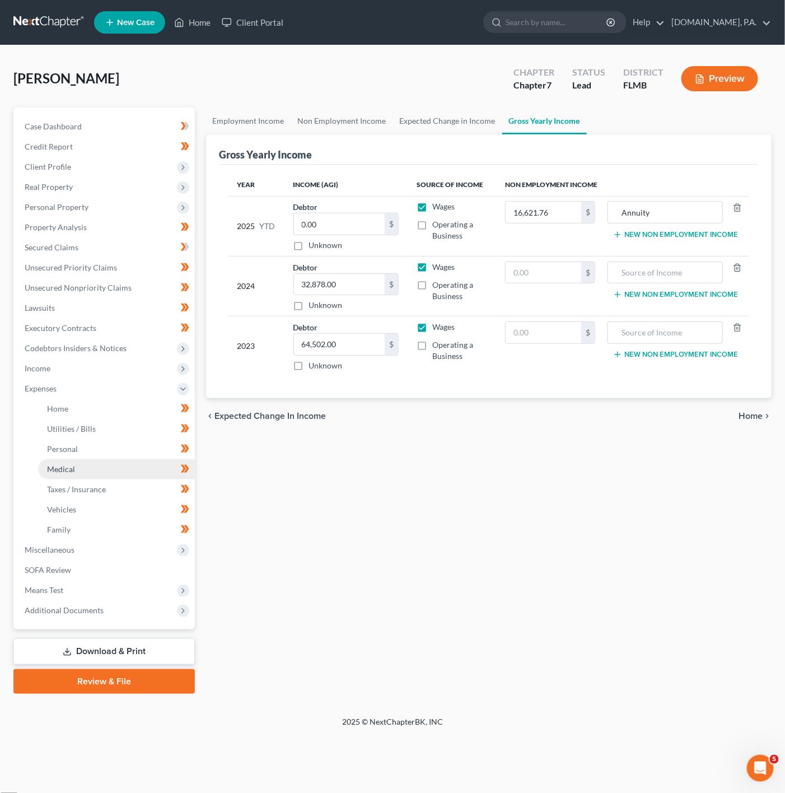
click at [111, 474] on link "Medical" at bounding box center [116, 469] width 157 height 20
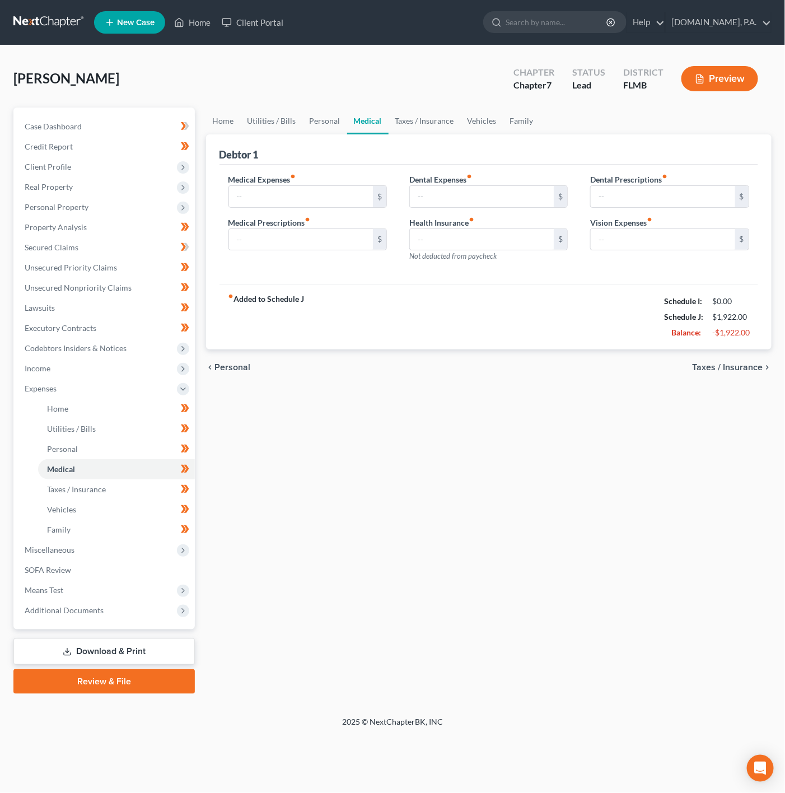
type input "20.00"
type input "40.00"
type input "60.00"
click at [120, 368] on span "Income" at bounding box center [105, 368] width 179 height 20
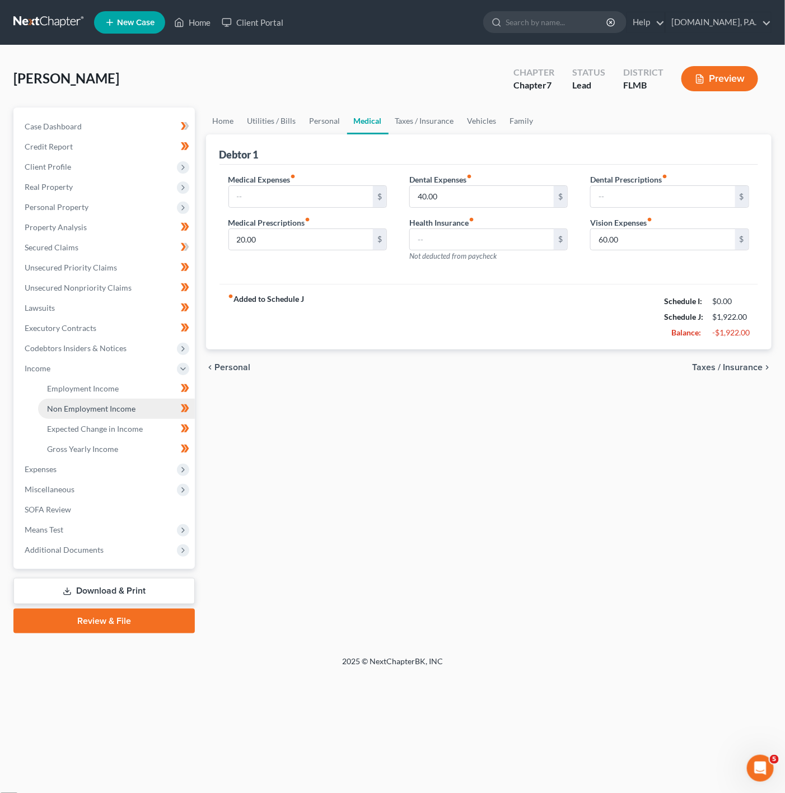
click at [116, 412] on span "Non Employment Income" at bounding box center [91, 409] width 88 height 10
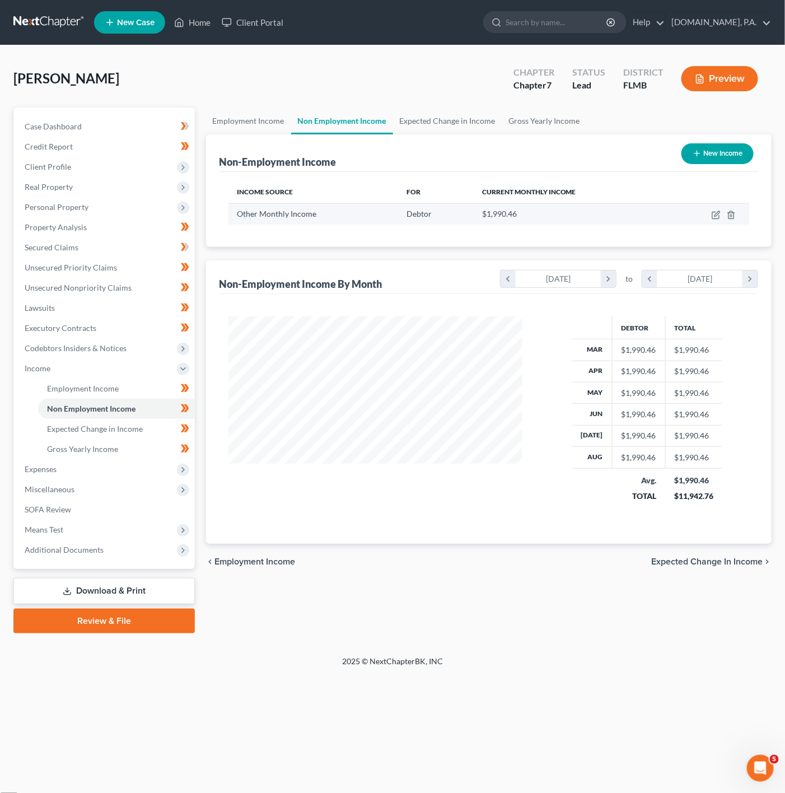
scroll to position [202, 316]
click at [715, 214] on icon "button" at bounding box center [716, 215] width 9 height 9
select select "13"
select select "0"
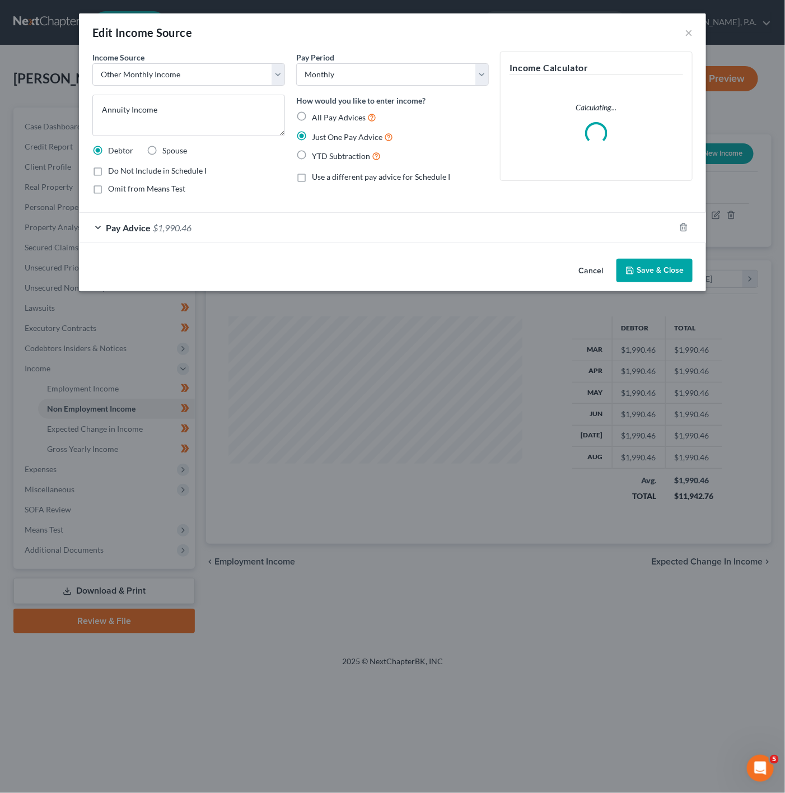
click at [472, 213] on div "Pay Advice $1,990.46" at bounding box center [377, 228] width 596 height 30
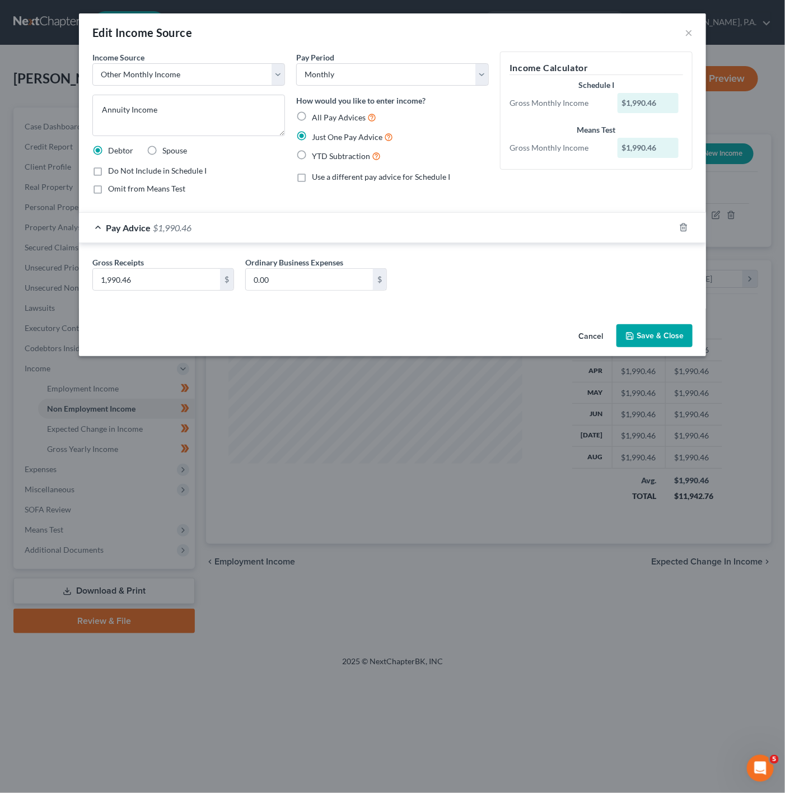
click at [684, 36] on div "Edit Income Source ×" at bounding box center [392, 32] width 627 height 38
click at [698, 31] on div "Edit Income Source ×" at bounding box center [392, 32] width 627 height 38
click at [688, 32] on button "×" at bounding box center [689, 32] width 8 height 13
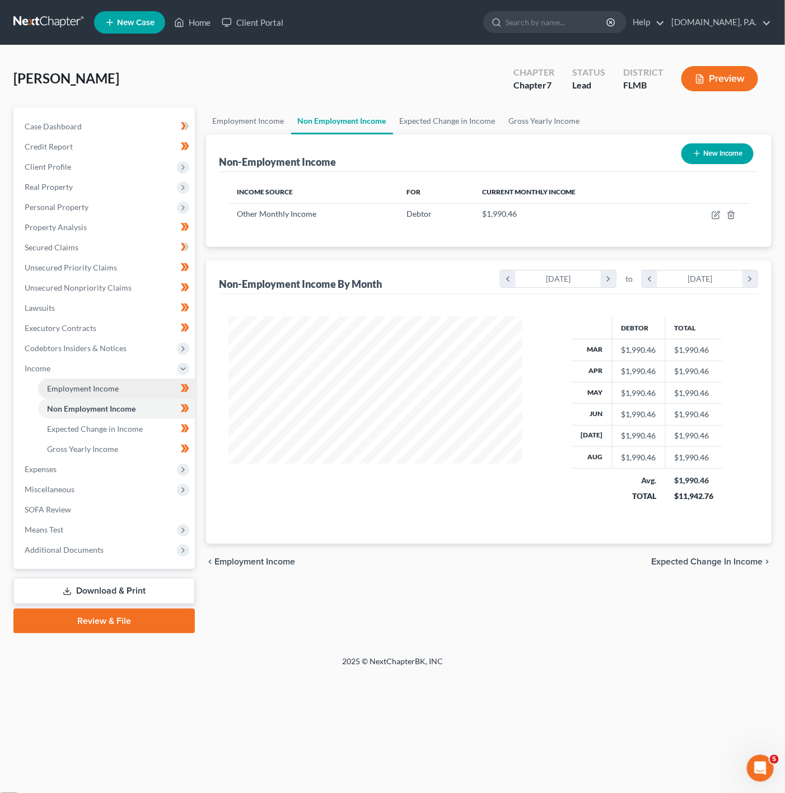
click at [160, 387] on link "Employment Income" at bounding box center [116, 389] width 157 height 20
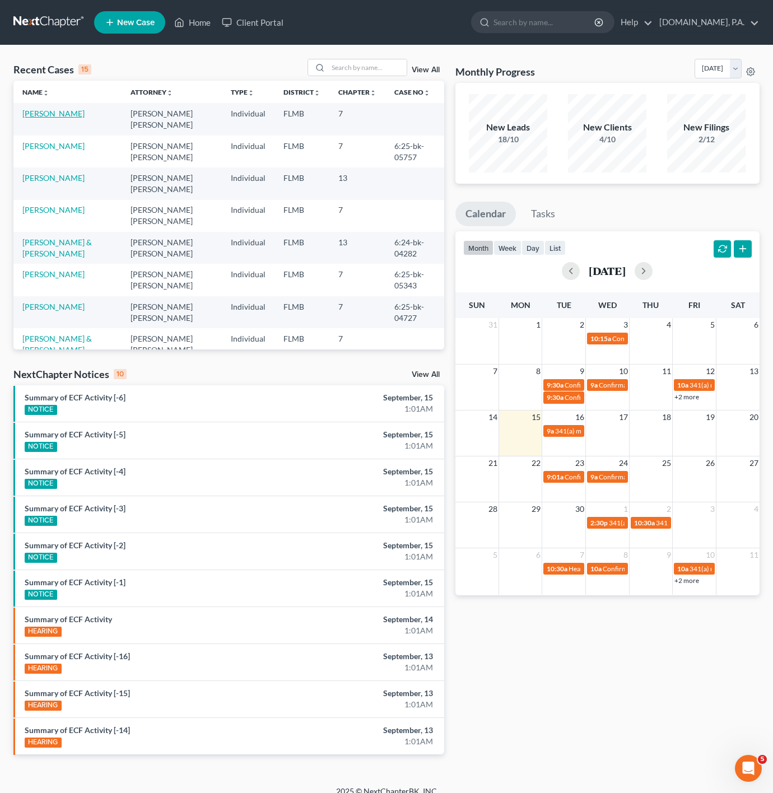
click at [64, 115] on link "[PERSON_NAME]" at bounding box center [53, 114] width 62 height 10
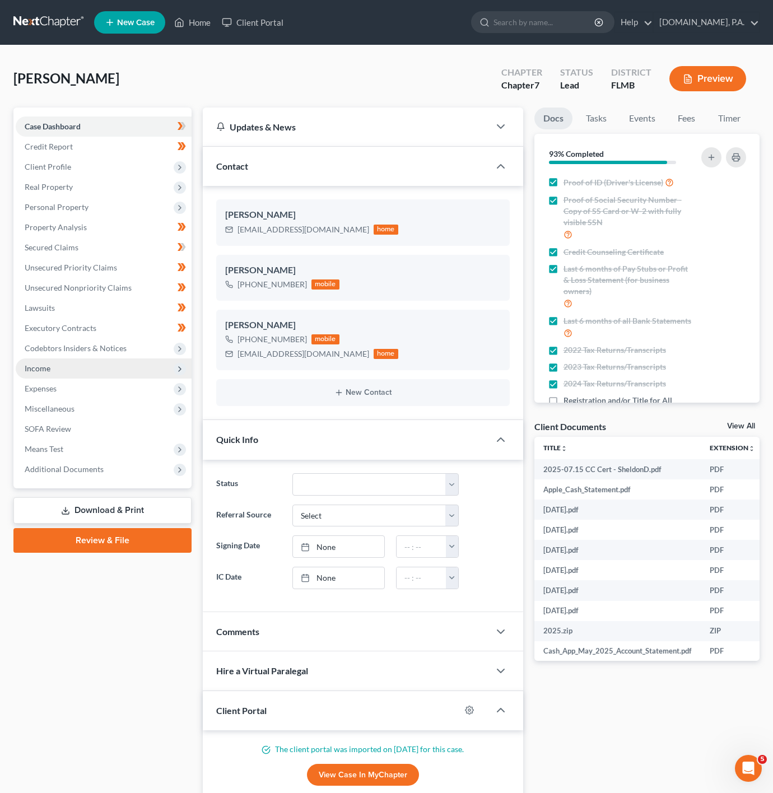
click at [139, 365] on span "Income" at bounding box center [104, 368] width 176 height 20
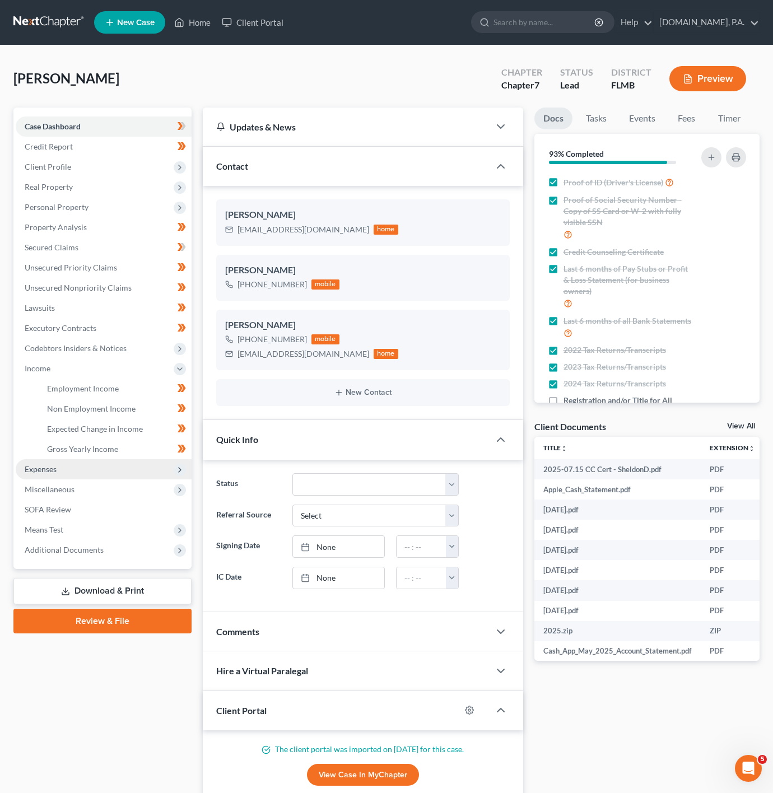
click at [120, 468] on span "Expenses" at bounding box center [104, 469] width 176 height 20
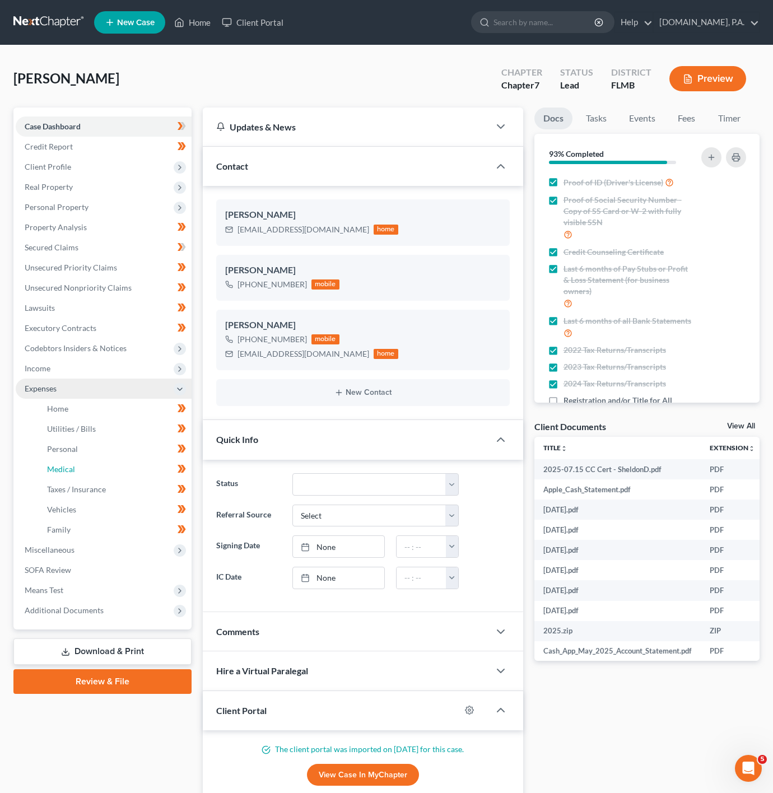
click at [119, 469] on link "Medical" at bounding box center [114, 469] width 153 height 20
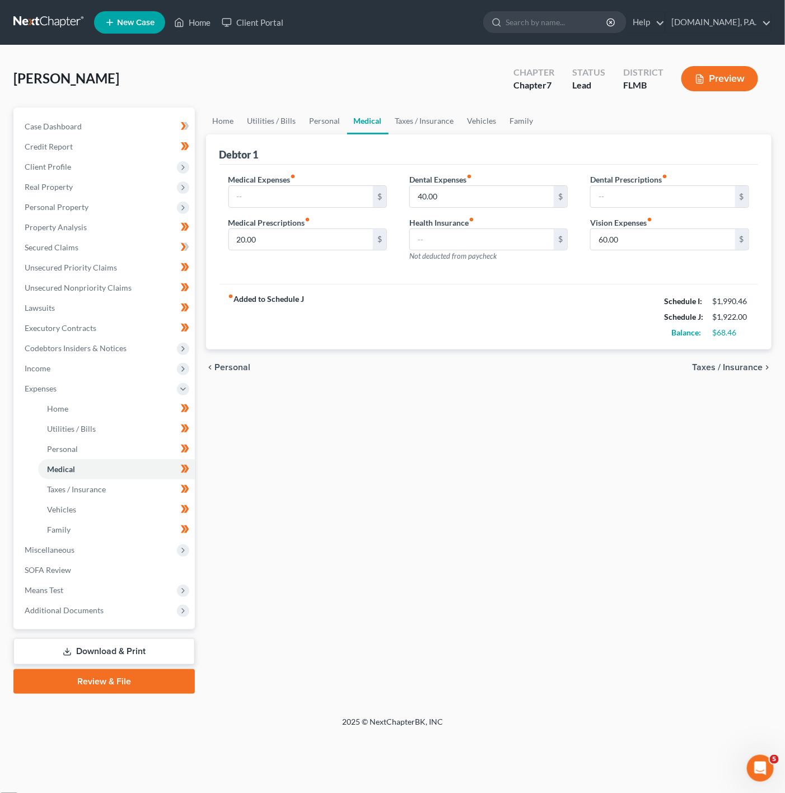
click at [104, 647] on link "Download & Print" at bounding box center [103, 651] width 181 height 26
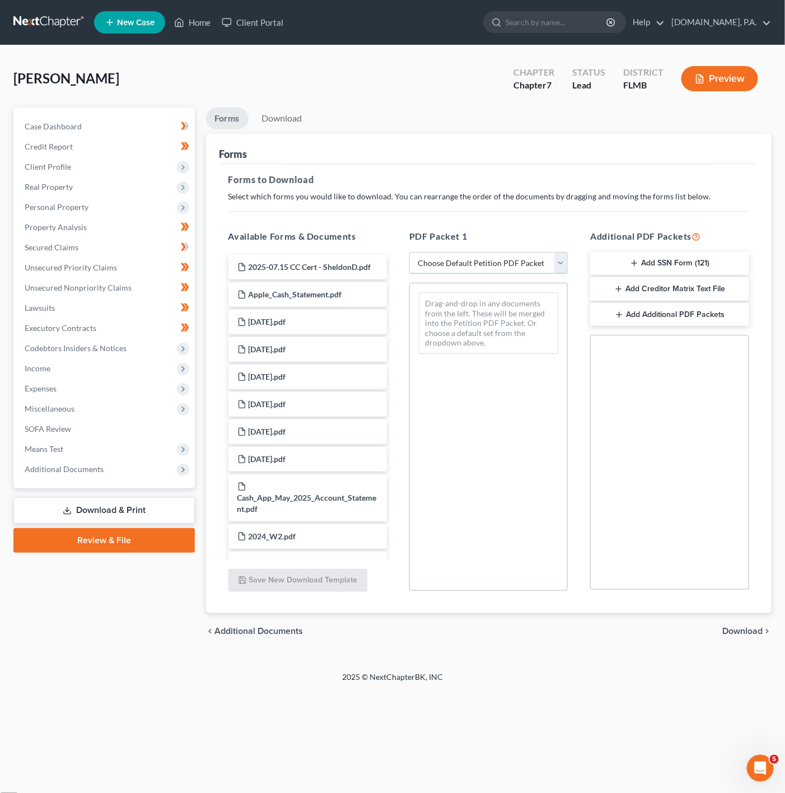
click at [479, 265] on select "Choose Default Petition PDF Packet Complete Bankruptcy Petition (all forms and …" at bounding box center [488, 263] width 158 height 22
select select "0"
click at [409, 252] on select "Choose Default Petition PDF Packet Complete Bankruptcy Petition (all forms and …" at bounding box center [488, 263] width 158 height 22
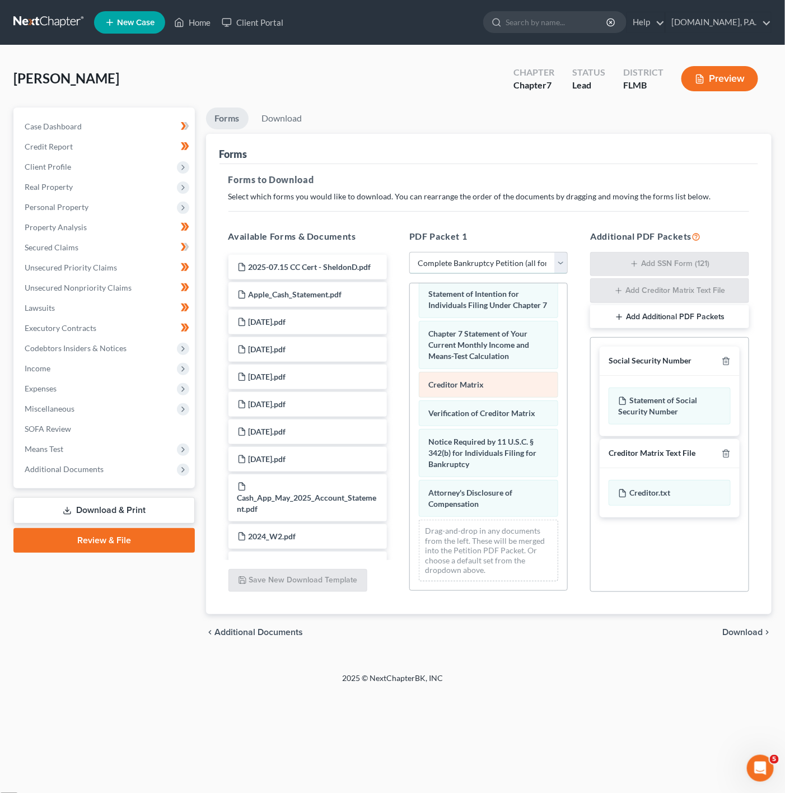
scroll to position [509, 0]
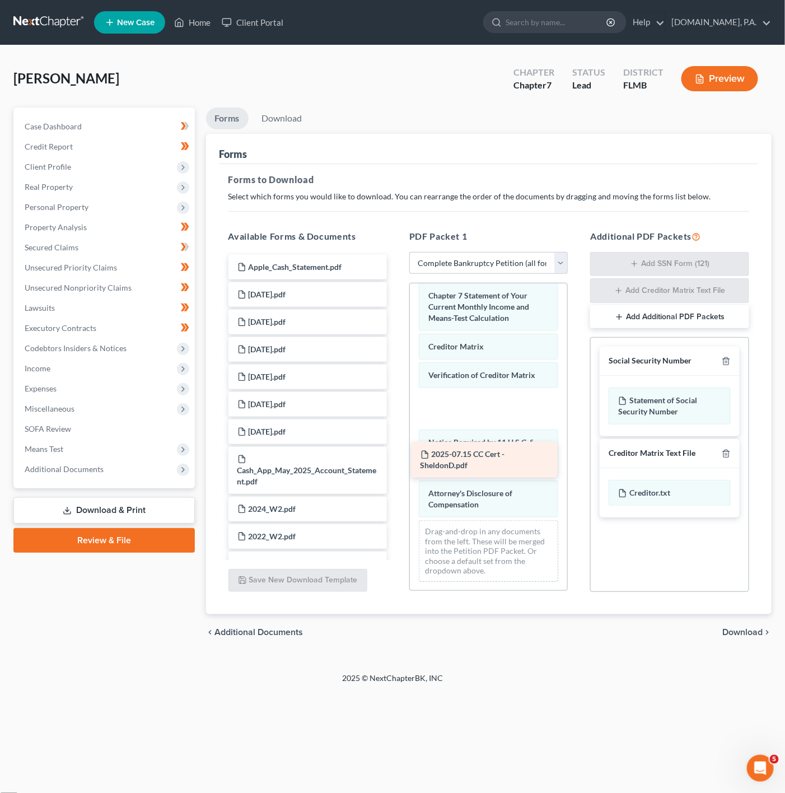
drag, startPoint x: 319, startPoint y: 269, endPoint x: 502, endPoint y: 455, distance: 261.4
click at [396, 455] on div "2025-07.15 CC Cert - SheldonD.pdf 2025-07.15 CC Cert - SheldonD.pdf Apple_Cash_…" at bounding box center [308, 679] width 176 height 849
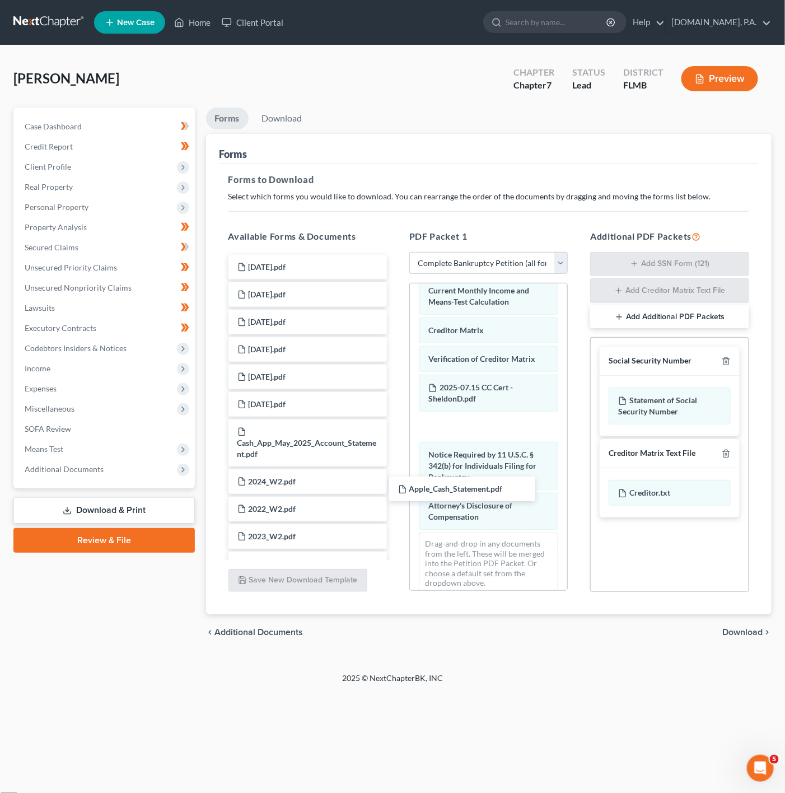
drag, startPoint x: 320, startPoint y: 254, endPoint x: 480, endPoint y: 475, distance: 273.4
click at [480, 475] on div "Available Forms & Documents Apple_Cash_Statement.pdf Apple_Cash_Statement.pdf 2…" at bounding box center [489, 411] width 544 height 381
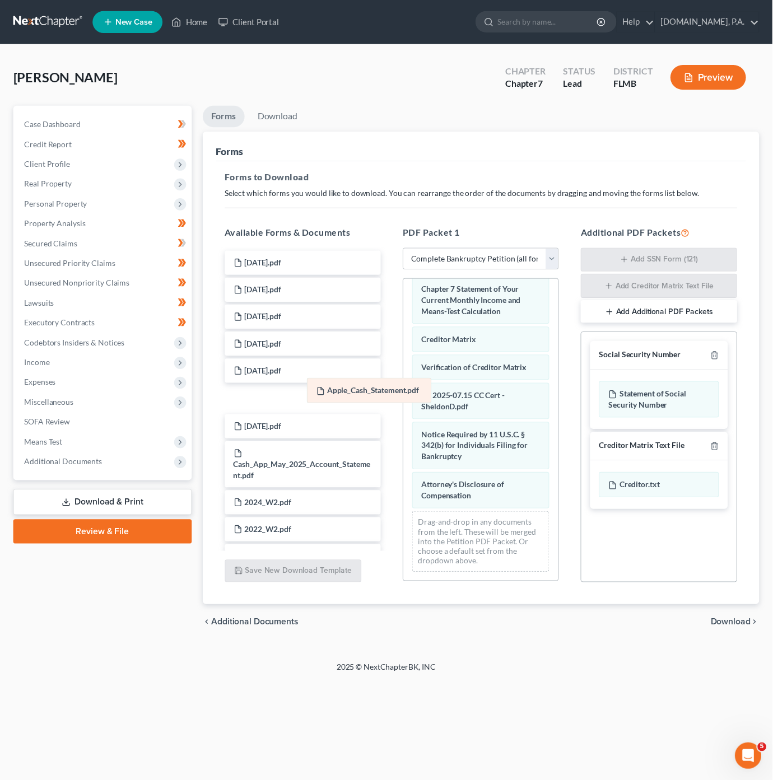
scroll to position [549, 0]
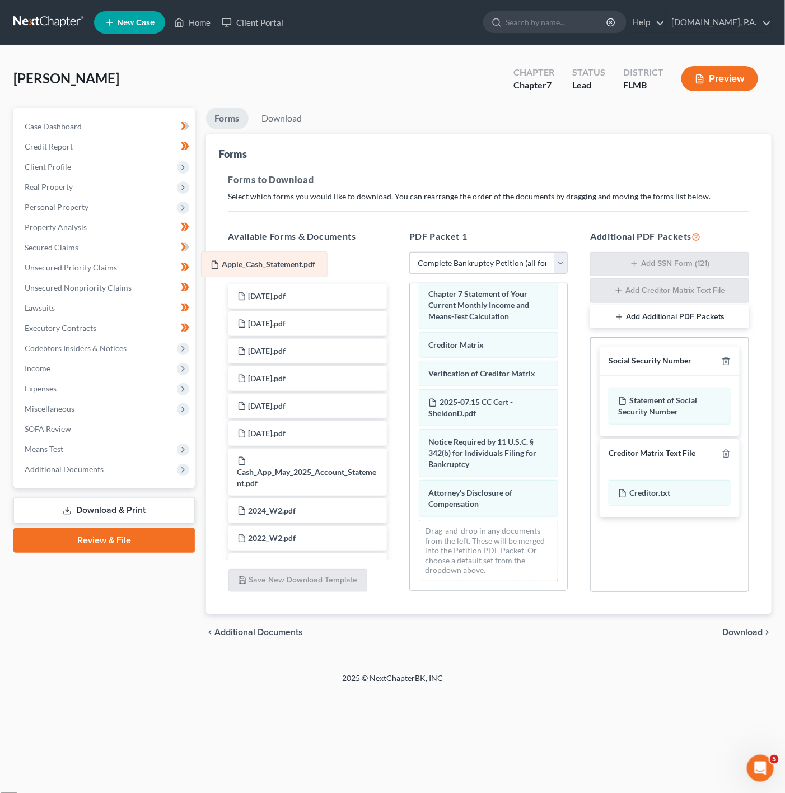
drag, startPoint x: 491, startPoint y: 407, endPoint x: 276, endPoint y: 255, distance: 262.7
click at [410, 255] on div "Apple_Cash_Statement.pdf Voluntary Petition for Individuals Filing for Bankrupt…" at bounding box center [488, 189] width 157 height 801
drag, startPoint x: 153, startPoint y: 468, endPoint x: 158, endPoint y: 482, distance: 15.6
click at [153, 468] on span "Additional Documents" at bounding box center [105, 469] width 179 height 20
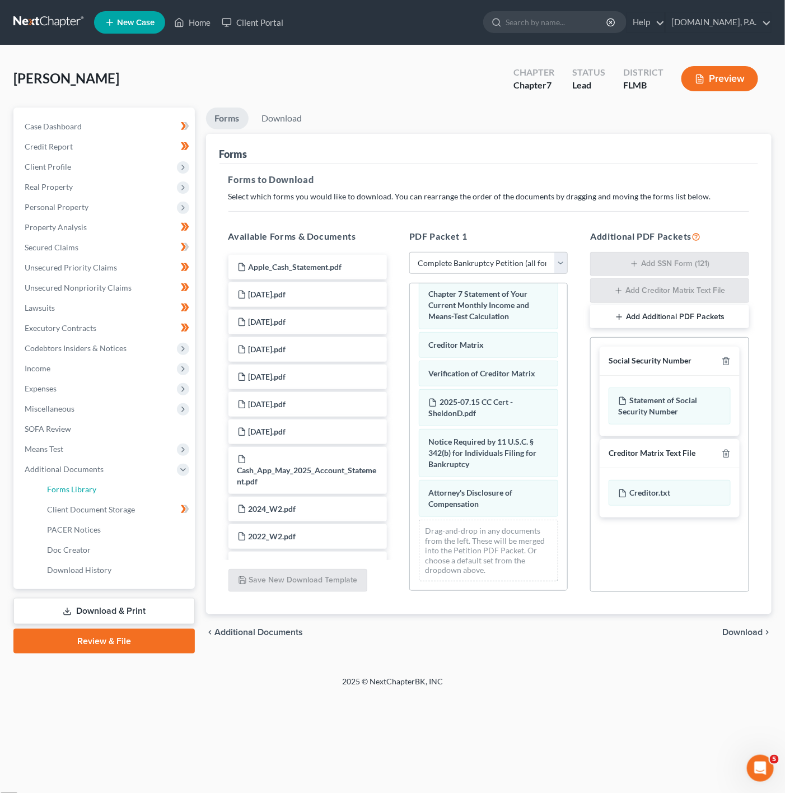
click at [138, 489] on link "Forms Library" at bounding box center [116, 489] width 157 height 20
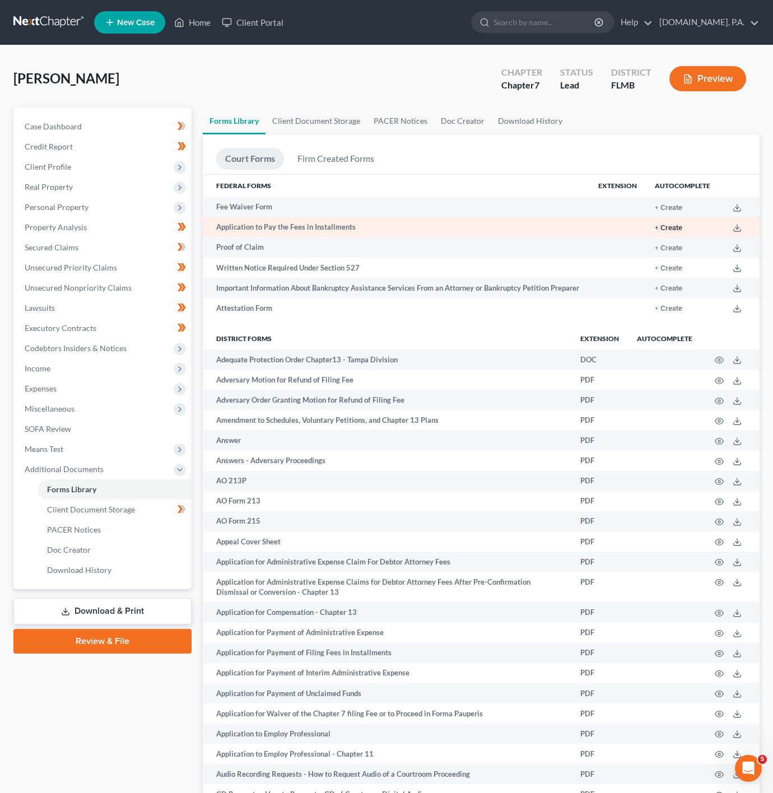
click at [662, 228] on button "+ Create" at bounding box center [668, 228] width 27 height 7
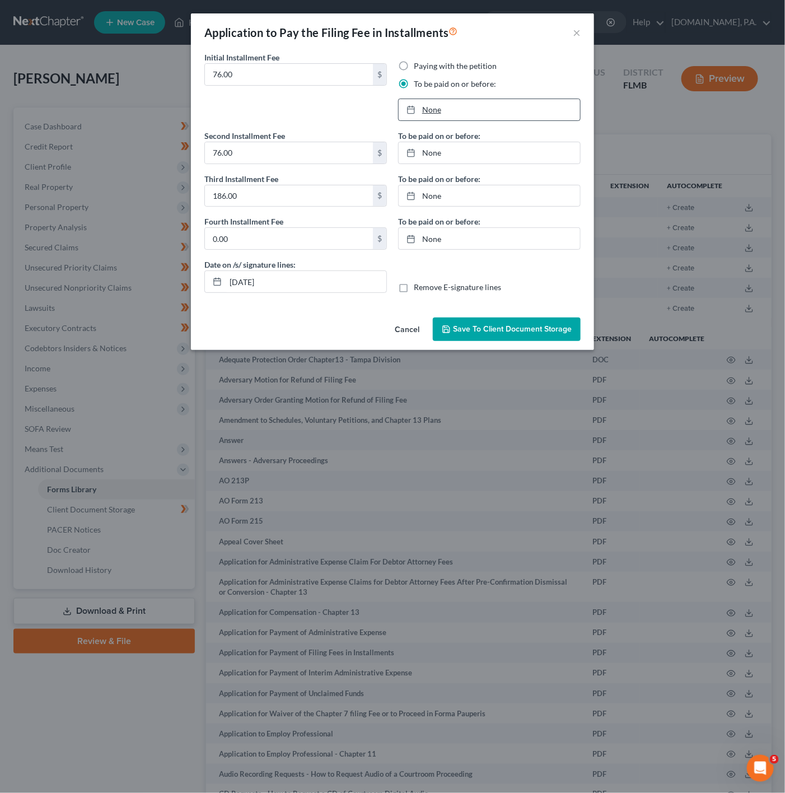
type input "9/15/2025"
click at [416, 108] on icon at bounding box center [411, 109] width 9 height 9
click at [433, 111] on link "9/22/2025" at bounding box center [489, 109] width 181 height 21
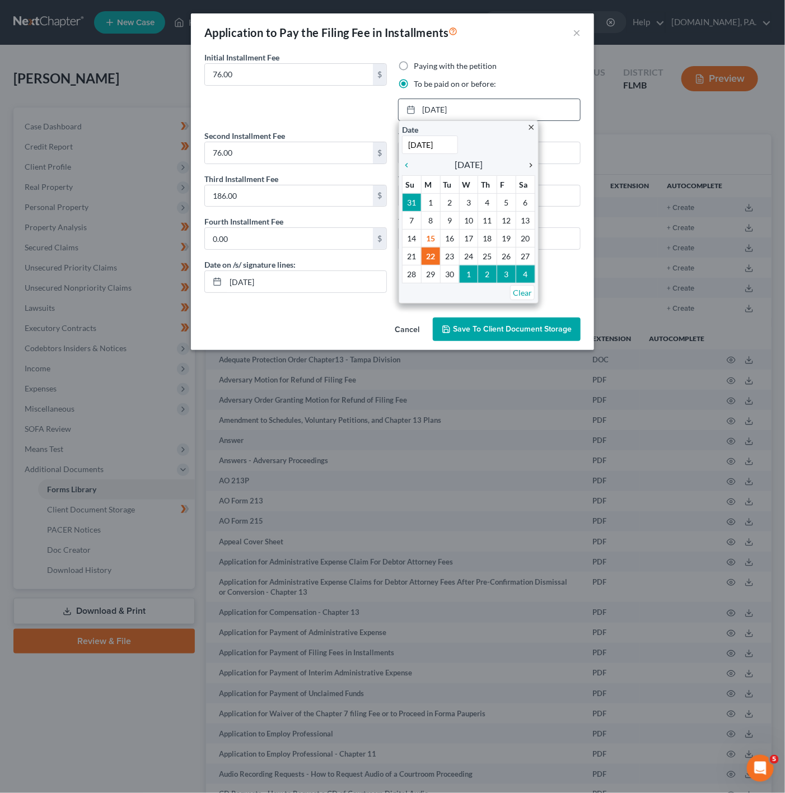
click at [528, 162] on icon "chevron_right" at bounding box center [528, 165] width 15 height 9
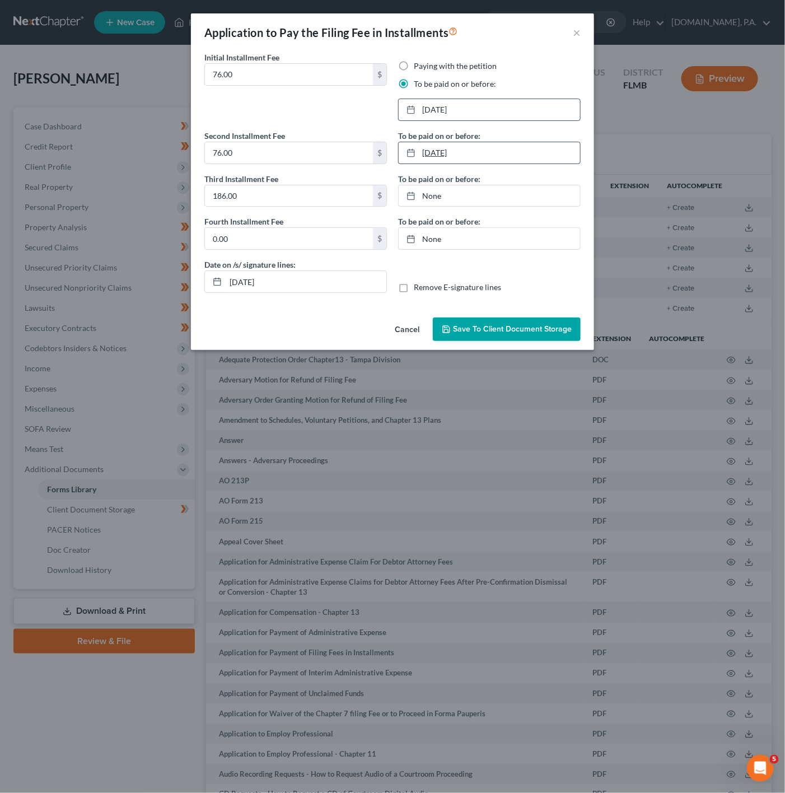
type input "9/15/2025"
click at [442, 163] on link "9/15/2025" at bounding box center [489, 152] width 181 height 21
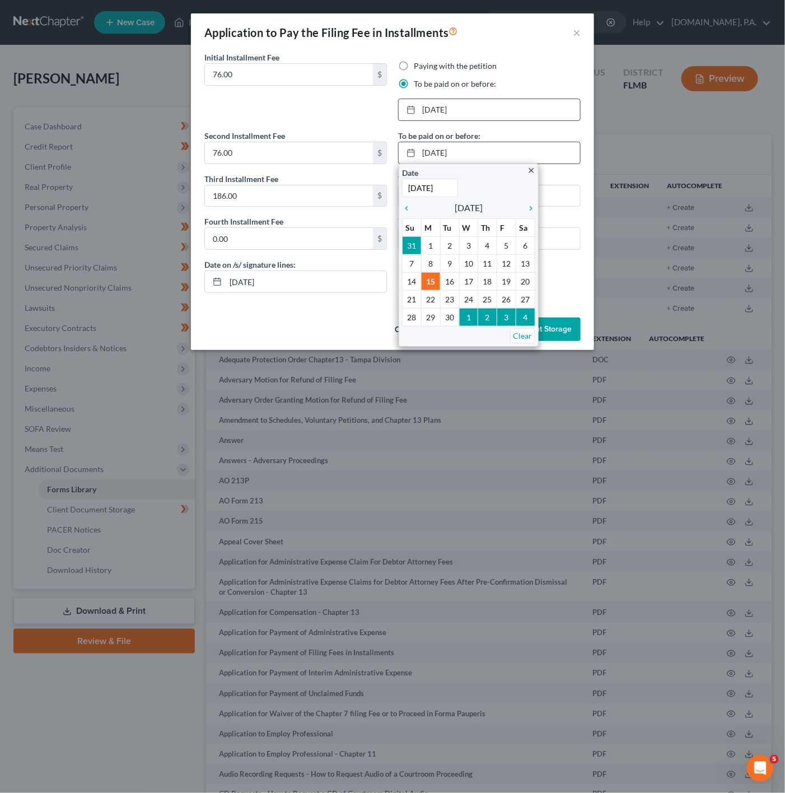
click at [536, 202] on div "close Date 9/15/2025 Time 12:00 AM chevron_left September 2025 chevron_right Su…" at bounding box center [469, 255] width 140 height 183
click at [535, 210] on icon "chevron_right" at bounding box center [528, 208] width 15 height 9
click at [530, 213] on icon "chevron_right" at bounding box center [528, 208] width 15 height 9
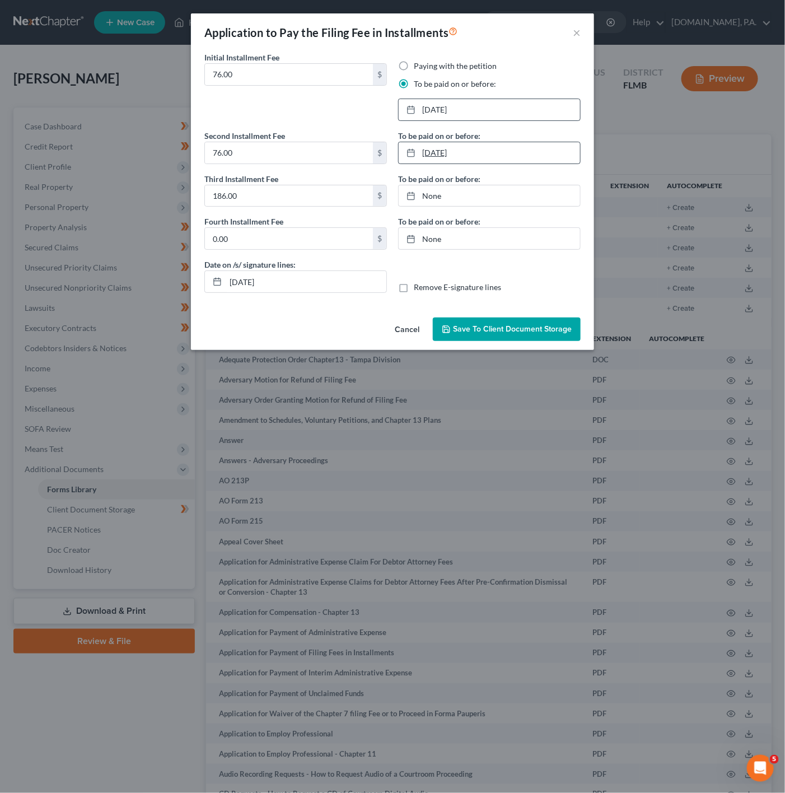
click at [436, 155] on link "11/20/2025" at bounding box center [489, 152] width 181 height 21
type input "9/15/2025"
click at [454, 194] on link "None" at bounding box center [489, 195] width 181 height 21
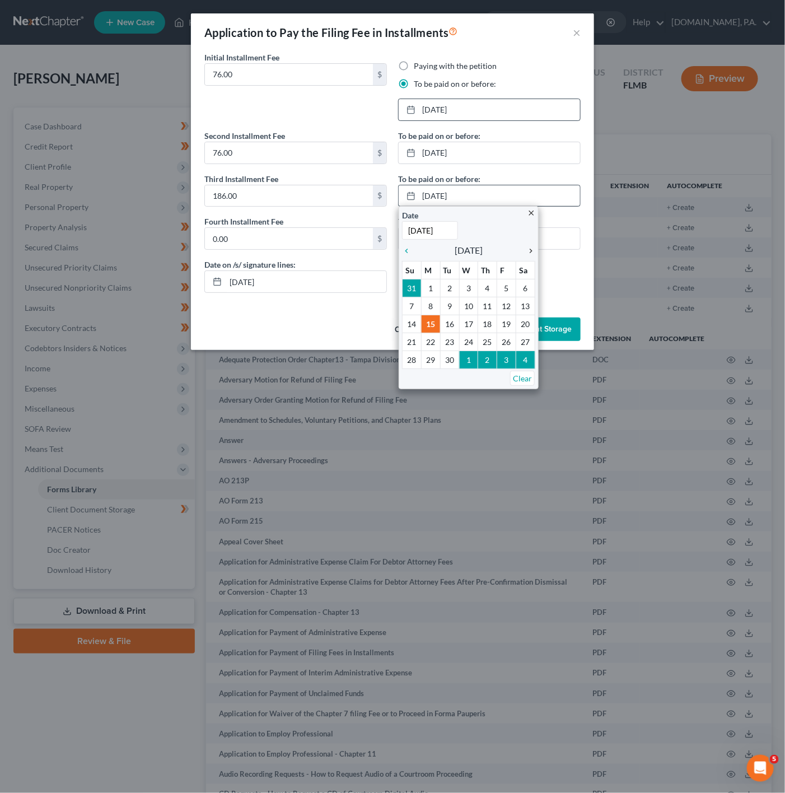
click at [530, 254] on icon "chevron_right" at bounding box center [528, 250] width 15 height 9
click at [526, 254] on icon "chevron_right" at bounding box center [528, 250] width 15 height 9
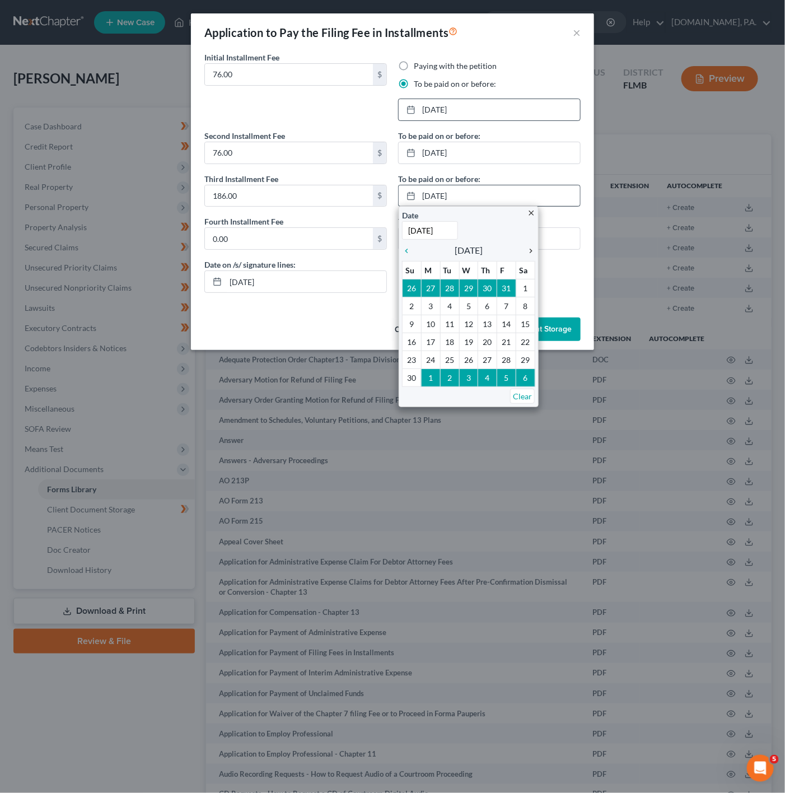
click at [526, 254] on icon "chevron_right" at bounding box center [528, 250] width 15 height 9
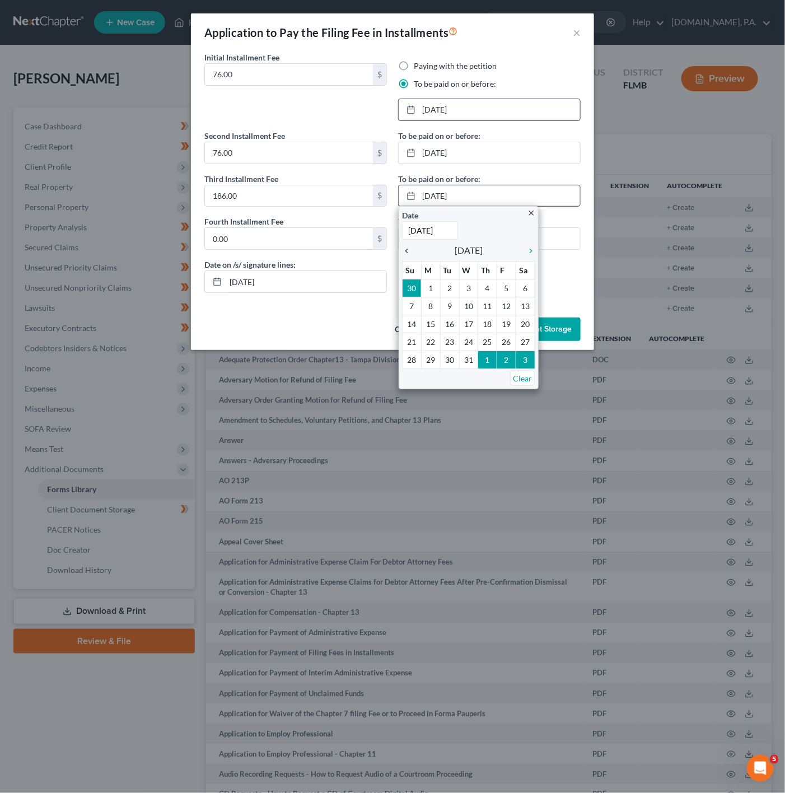
click at [409, 254] on icon "chevron_left" at bounding box center [409, 250] width 15 height 9
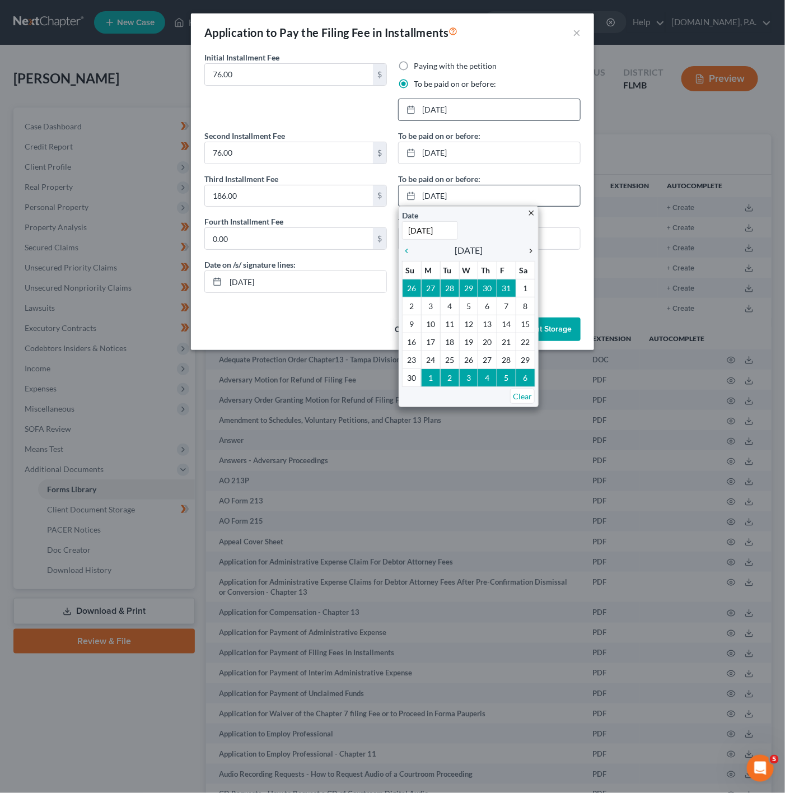
click at [533, 255] on icon "chevron_right" at bounding box center [528, 250] width 15 height 9
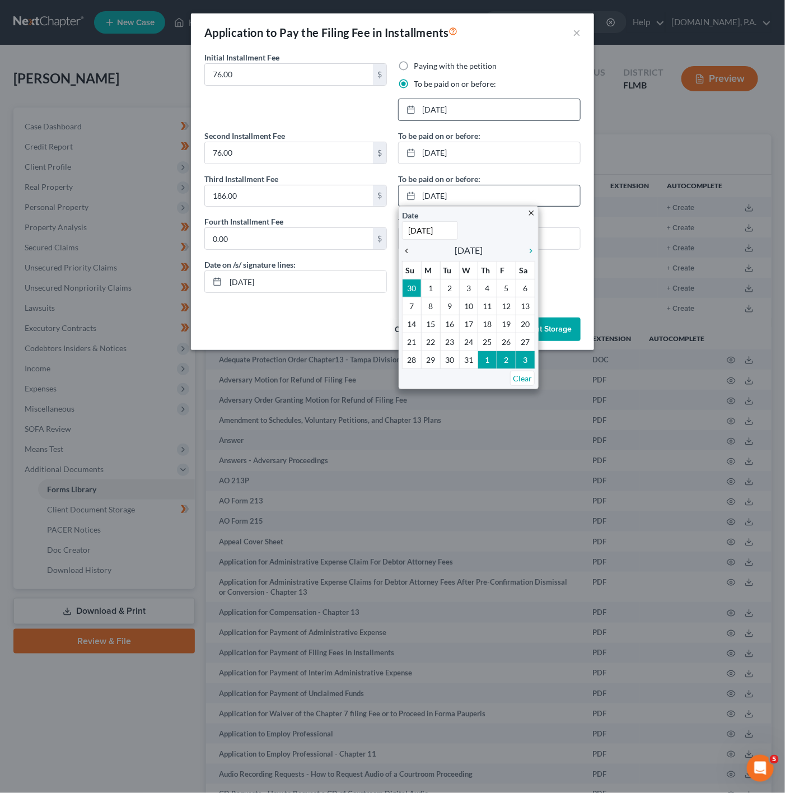
click at [413, 250] on icon "chevron_left" at bounding box center [409, 250] width 15 height 9
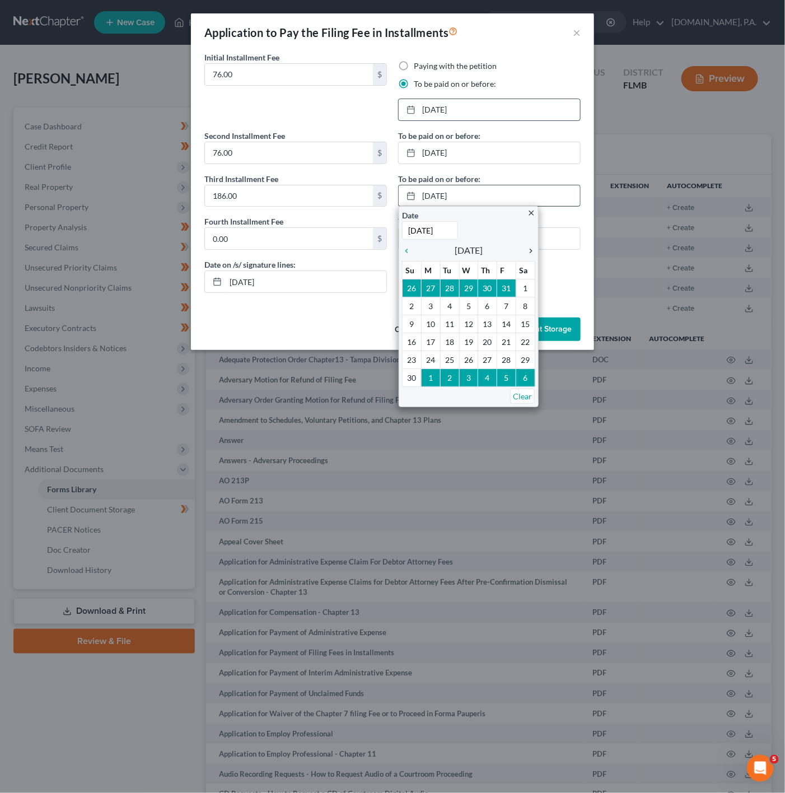
click at [535, 252] on icon "chevron_right" at bounding box center [528, 250] width 15 height 9
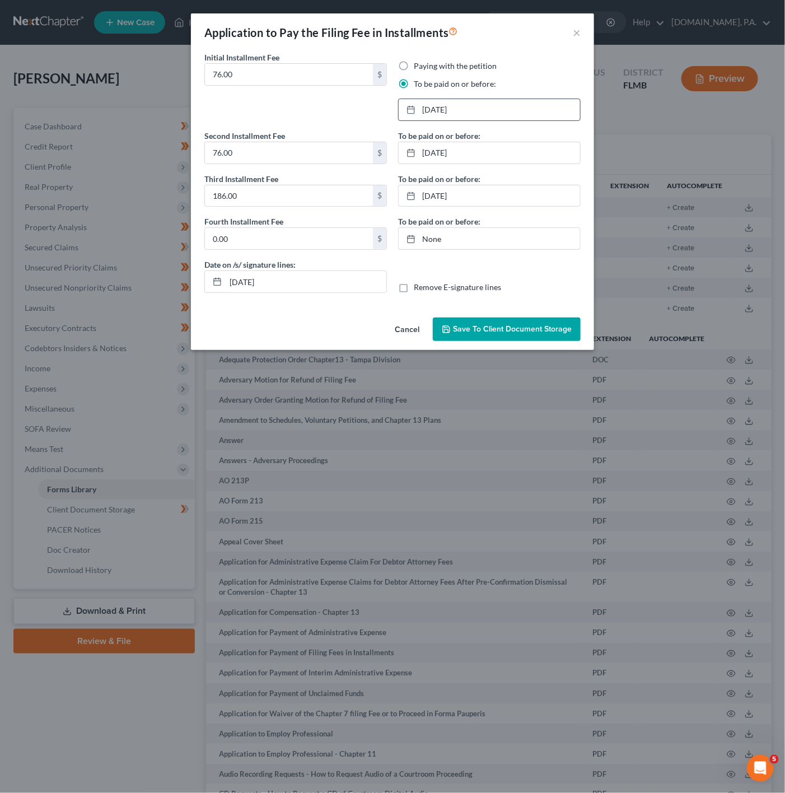
click at [494, 332] on span "Save to Client Document Storage" at bounding box center [512, 329] width 119 height 10
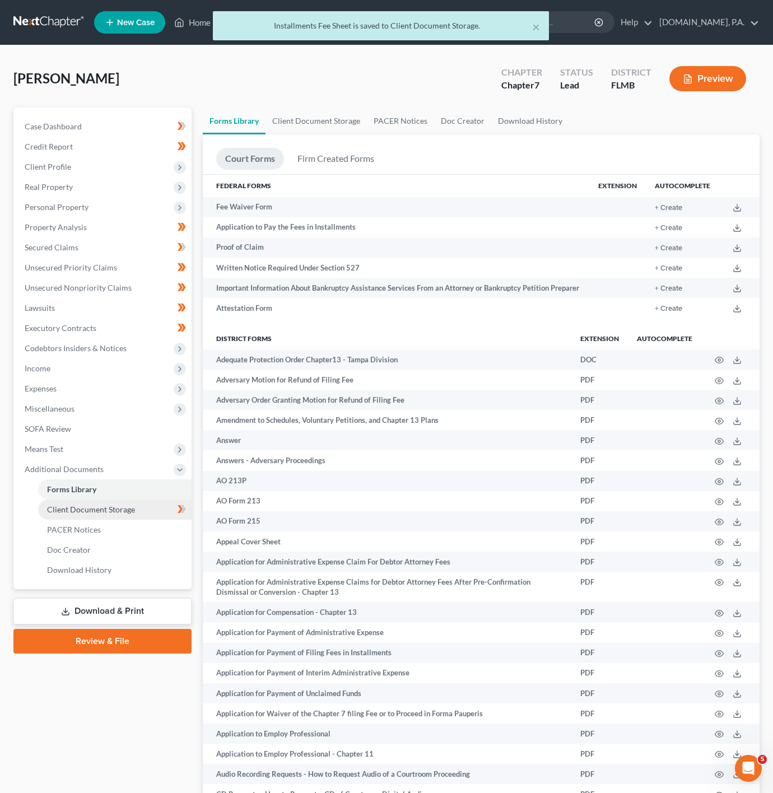
click at [141, 506] on link "Client Document Storage" at bounding box center [114, 510] width 153 height 20
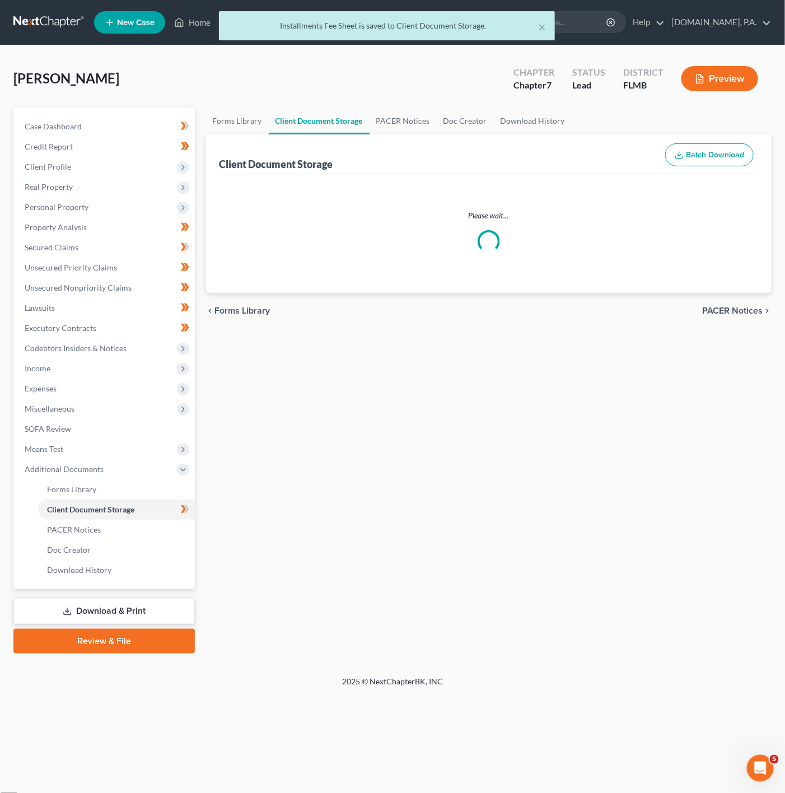
select select "9"
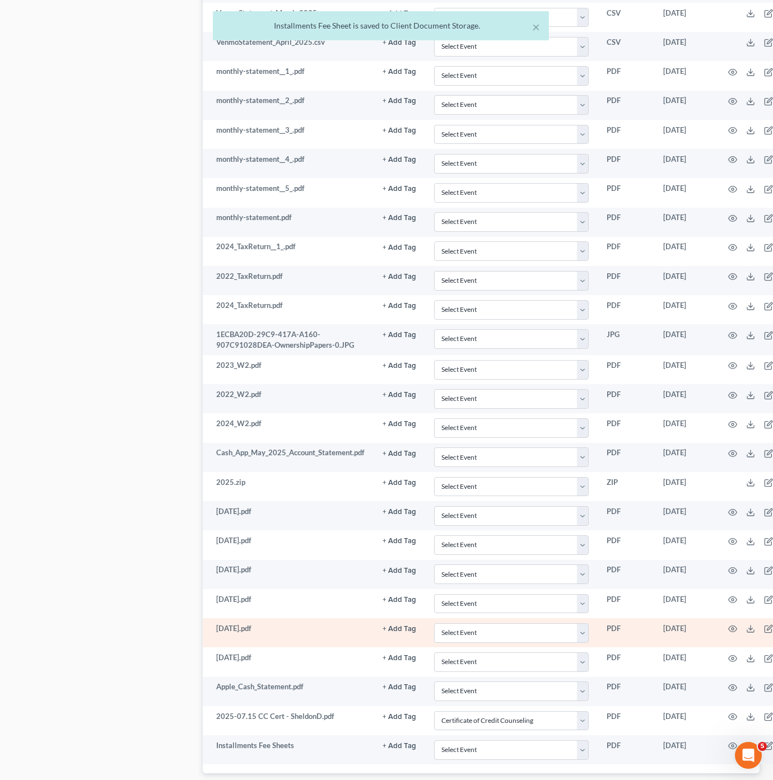
scroll to position [830, 0]
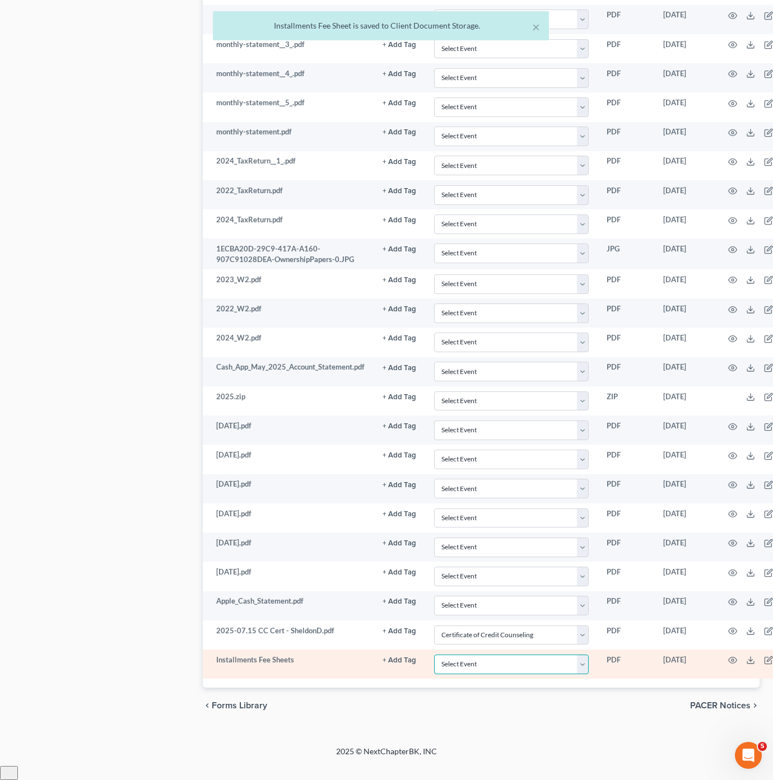
click at [554, 674] on select "Select Event 20 Largest Unsecured Creditors Amended Chapter 13 Plan Amended Cre…" at bounding box center [511, 665] width 155 height 20
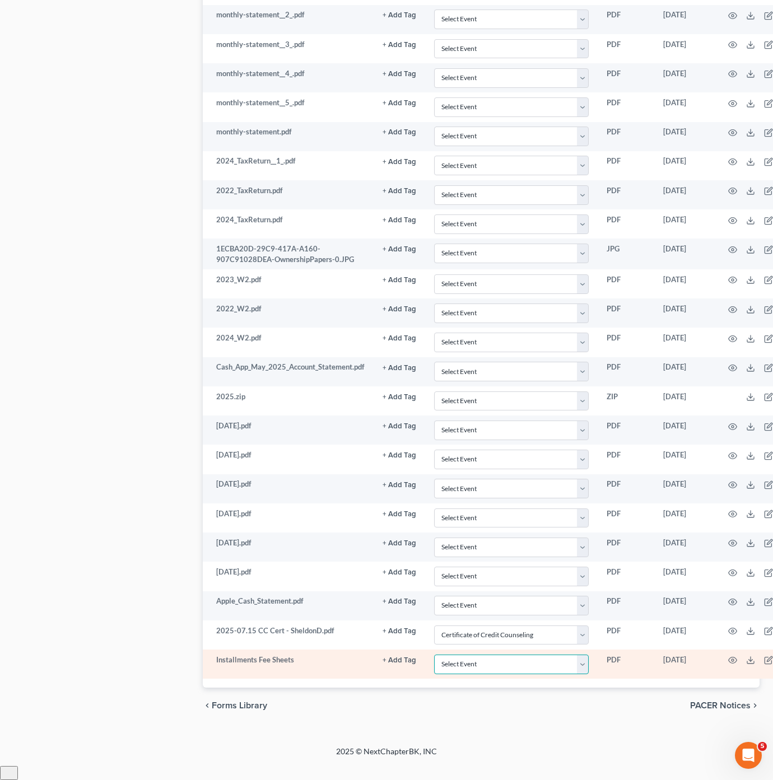
select select "4"
click at [434, 668] on select "Select Event 20 Largest Unsecured Creditors Amended Chapter 13 Plan Amended Cre…" at bounding box center [511, 665] width 155 height 20
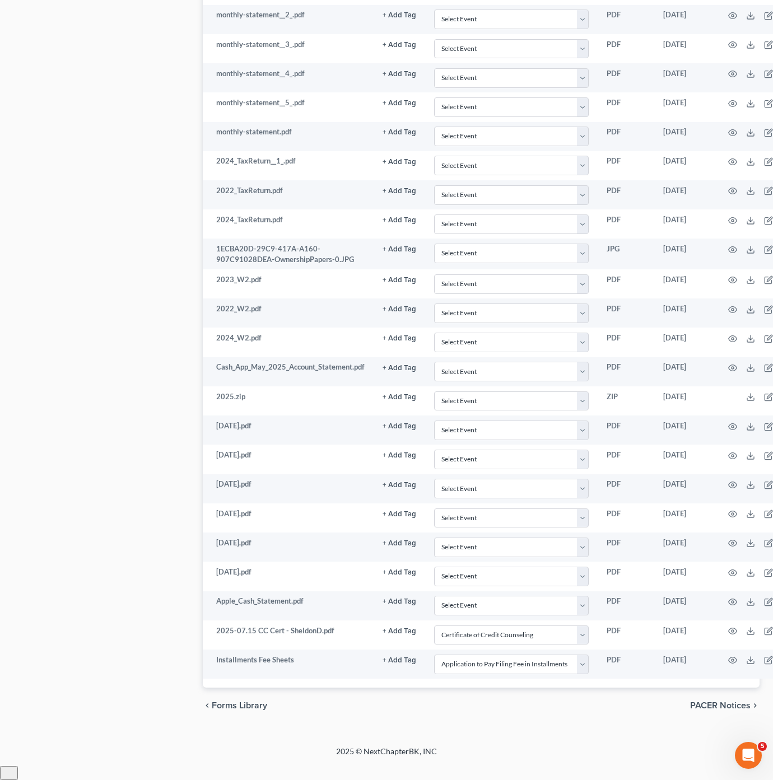
click at [25, 466] on div "Case Dashboard Payments Invoices Payments Payments Credit Report Client Profile" at bounding box center [102, 5] width 189 height 1438
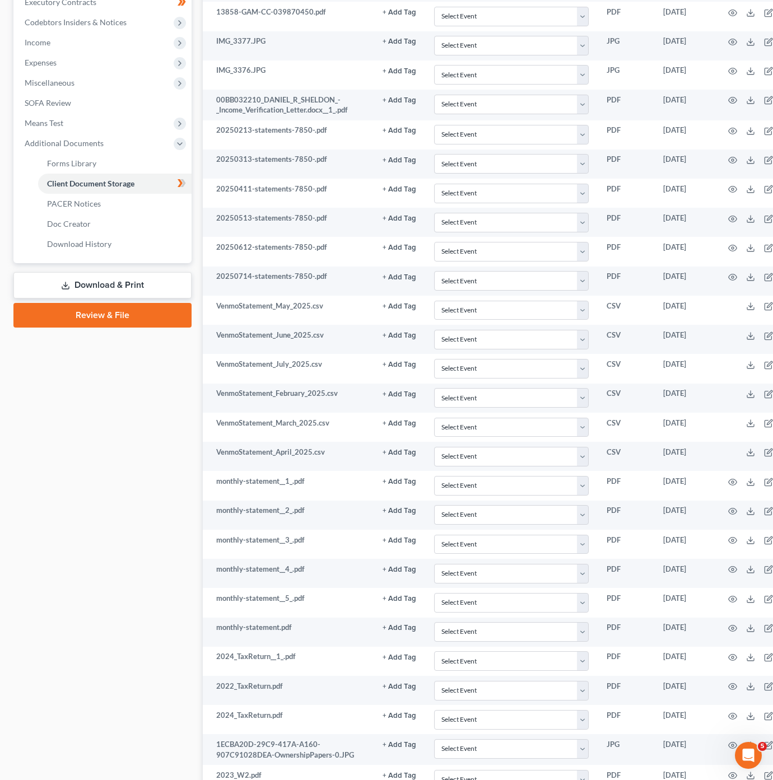
scroll to position [74, 0]
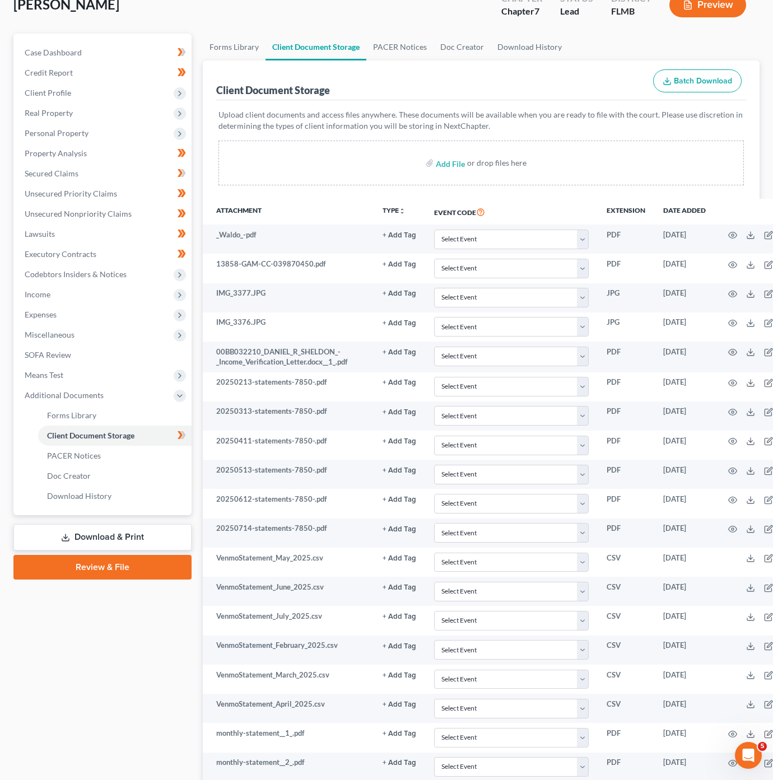
click at [175, 531] on link "Download & Print" at bounding box center [102, 537] width 178 height 26
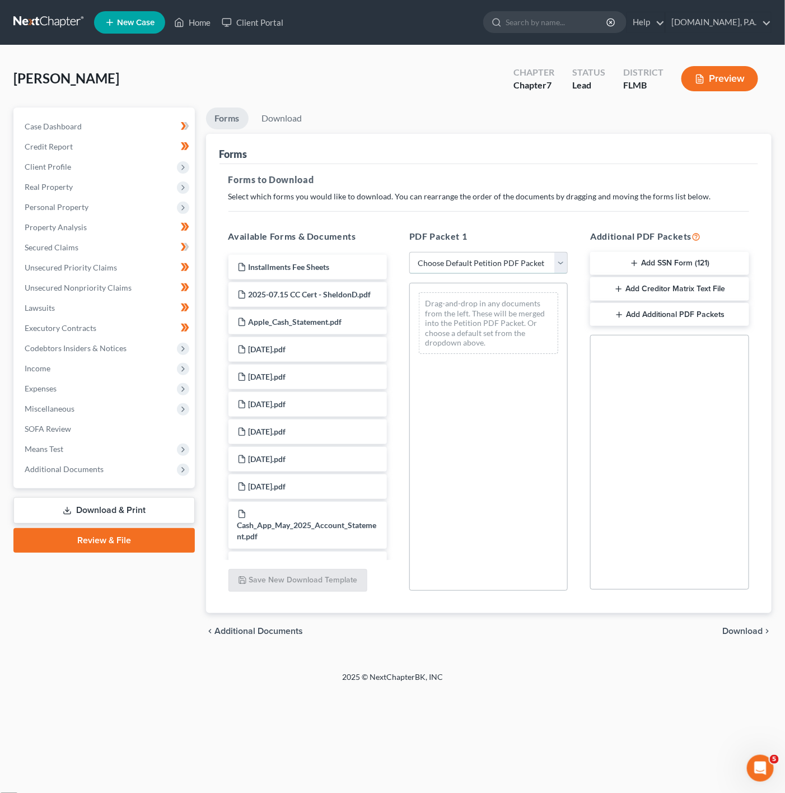
click at [524, 261] on select "Choose Default Petition PDF Packet Complete Bankruptcy Petition (all forms and …" at bounding box center [488, 263] width 158 height 22
select select "0"
click at [409, 252] on select "Choose Default Petition PDF Packet Complete Bankruptcy Petition (all forms and …" at bounding box center [488, 263] width 158 height 22
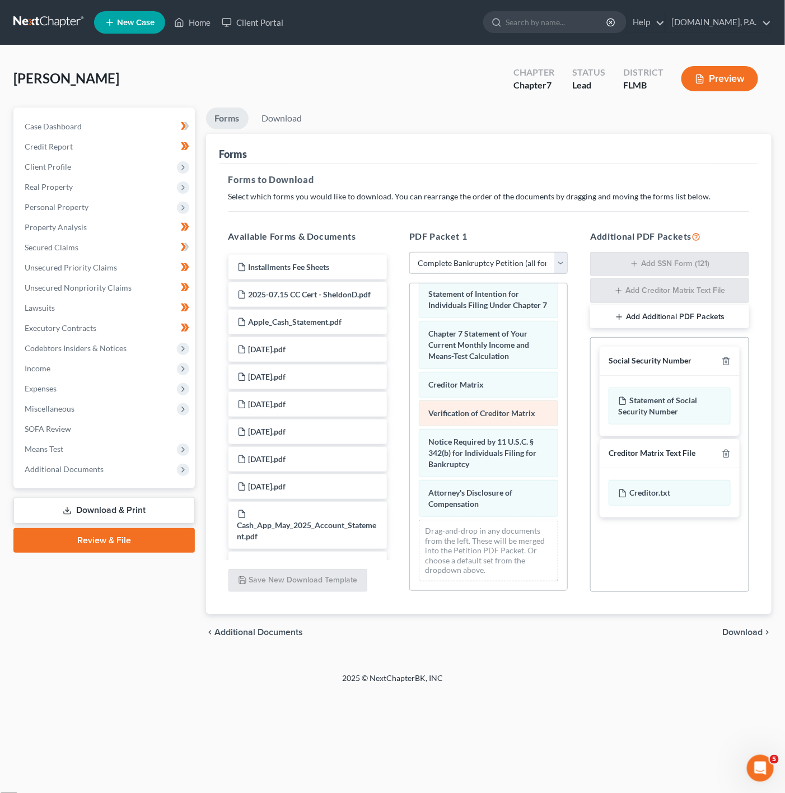
scroll to position [509, 0]
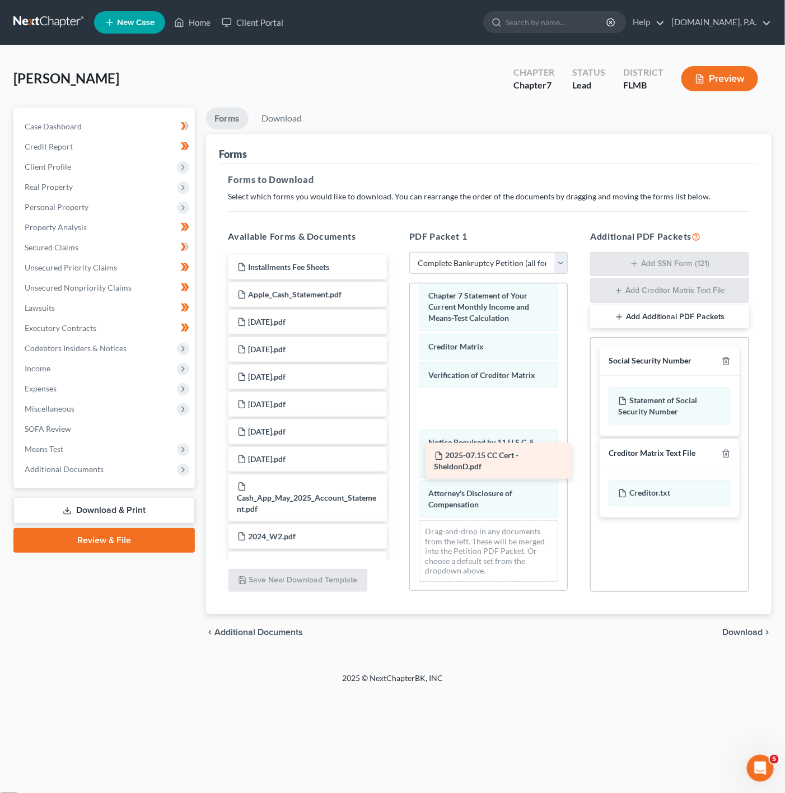
drag, startPoint x: 282, startPoint y: 302, endPoint x: 486, endPoint y: 451, distance: 252.1
click at [396, 451] on div "2025-07.15 CC Cert - SheldonD.pdf Installments Fee Sheets 2025-07.15 CC Cert - …" at bounding box center [308, 693] width 176 height 876
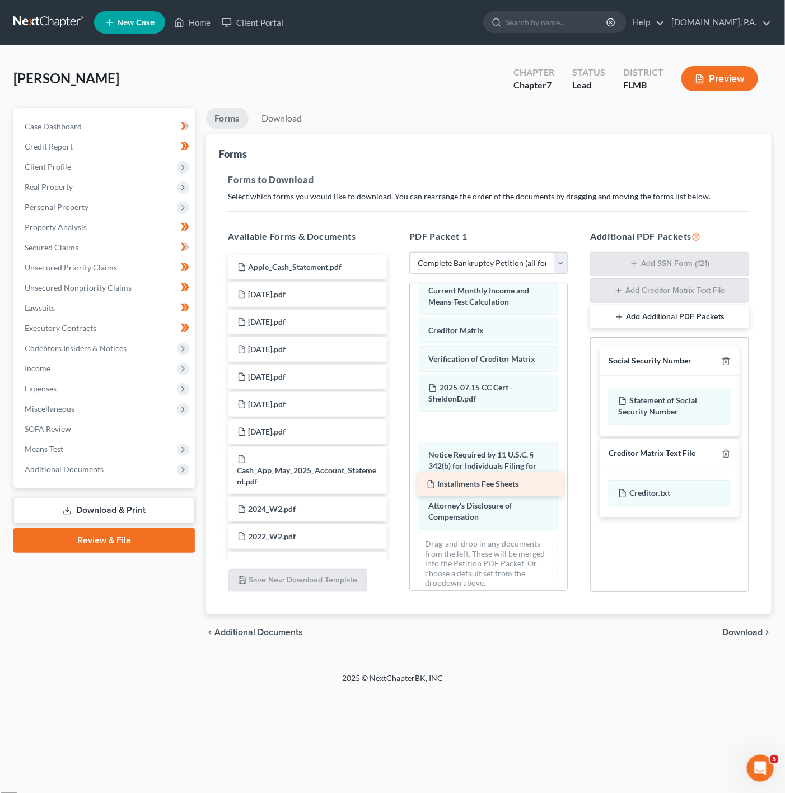
drag, startPoint x: 330, startPoint y: 264, endPoint x: 519, endPoint y: 480, distance: 287.3
click at [396, 480] on div "Installments Fee Sheets Installments Fee Sheets Apple_Cash_Statement.pdf 2025-0…" at bounding box center [308, 679] width 176 height 849
drag, startPoint x: 493, startPoint y: 446, endPoint x: 501, endPoint y: 484, distance: 38.9
click at [501, 484] on div "2025-07.15 CC Cert - SheldonD.pdf Voluntary Petition for Individuals Filing for…" at bounding box center [488, 189] width 157 height 830
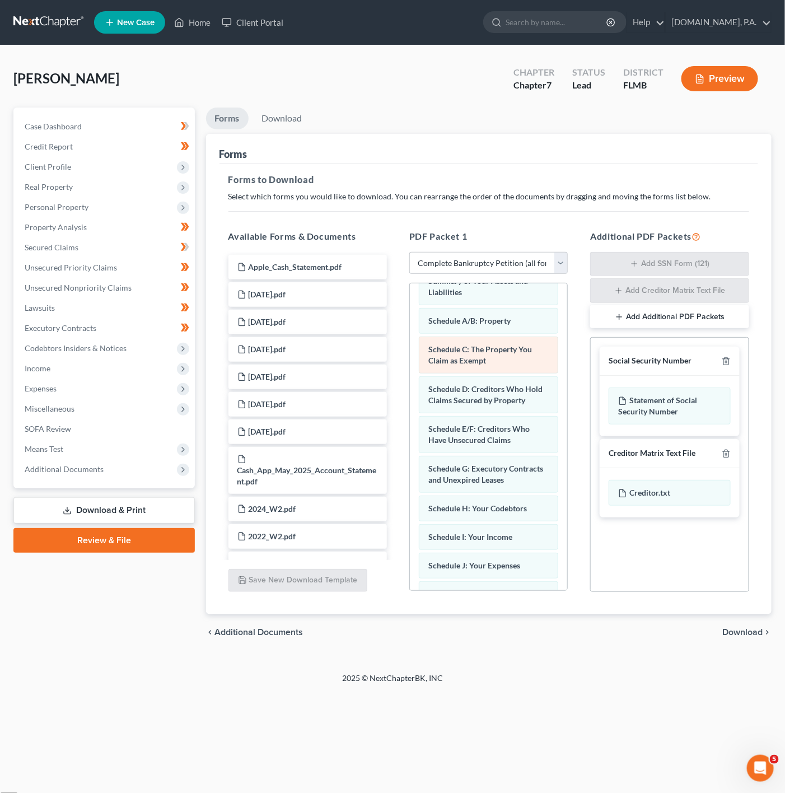
scroll to position [0, 0]
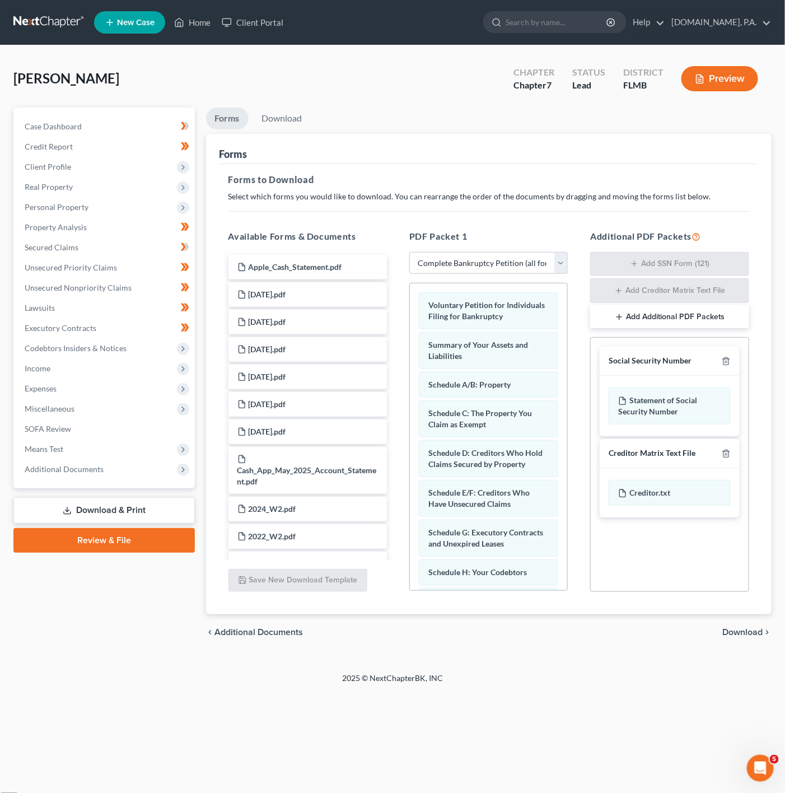
click at [741, 630] on span "Download" at bounding box center [742, 632] width 40 height 9
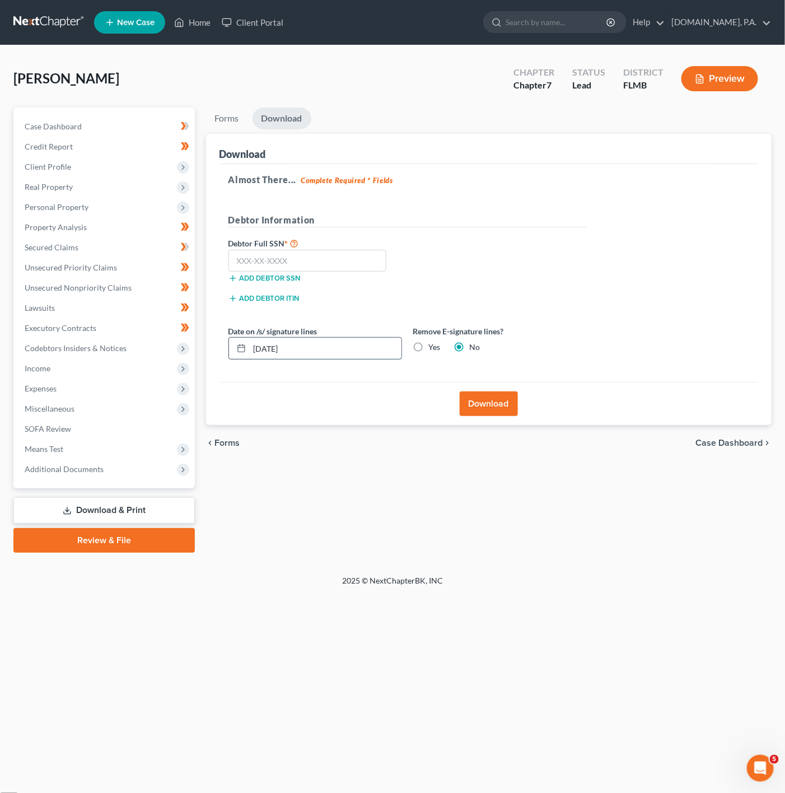
click at [328, 358] on input "[DATE]" at bounding box center [326, 348] width 152 height 21
type input "09/22/2025"
click at [304, 259] on input "text" at bounding box center [307, 261] width 158 height 22
click at [345, 264] on input "text" at bounding box center [307, 261] width 158 height 22
type input "590-72-1963"
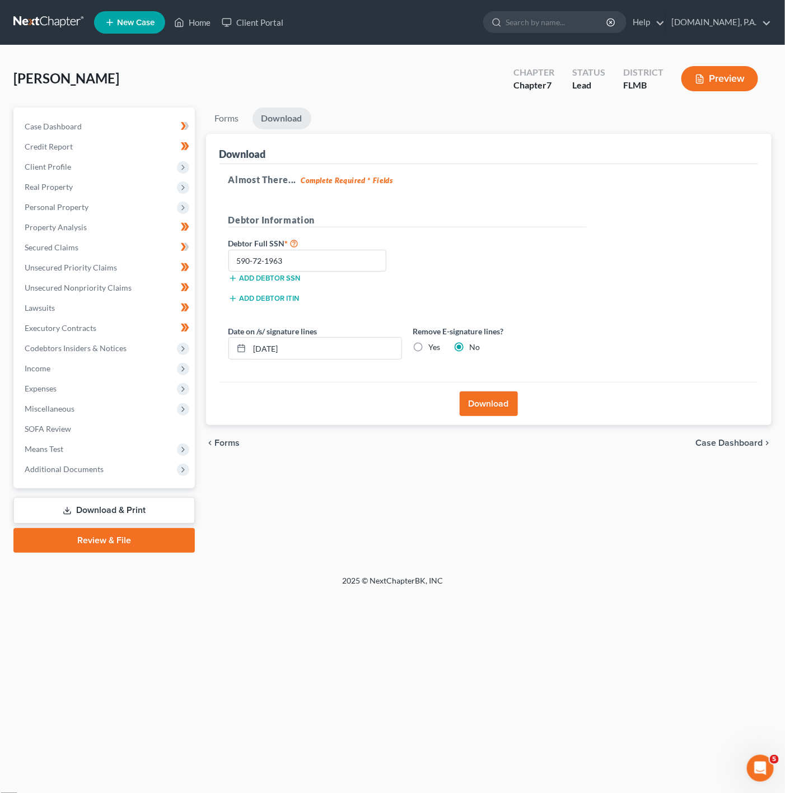
click at [491, 412] on button "Download" at bounding box center [489, 403] width 58 height 25
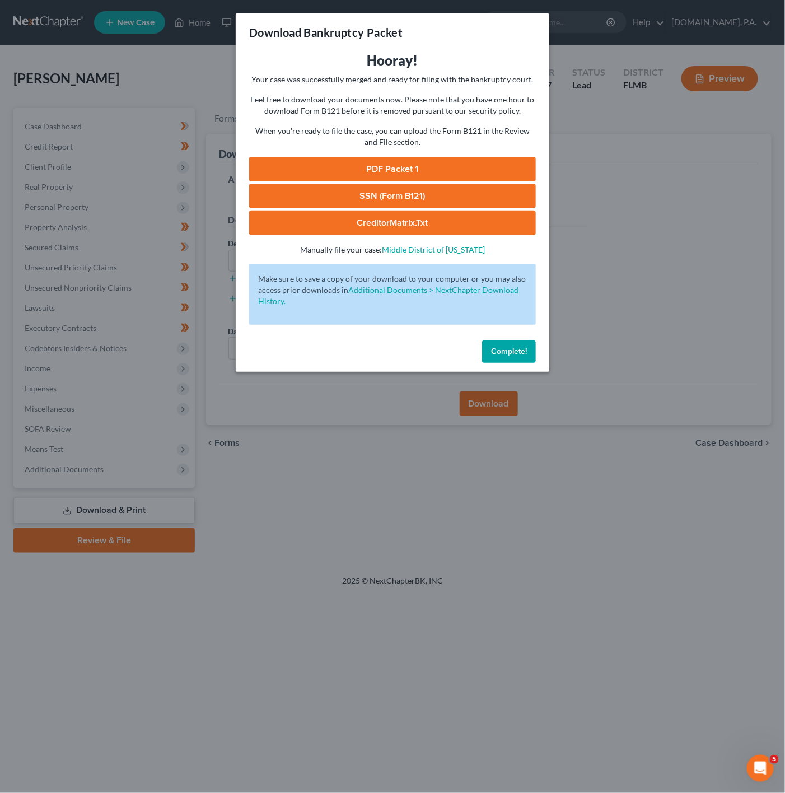
click at [437, 170] on link "PDF Packet 1" at bounding box center [392, 169] width 287 height 25
click at [442, 195] on link "SSN (Form B121)" at bounding box center [392, 196] width 287 height 25
